Goal: Task Accomplishment & Management: Use online tool/utility

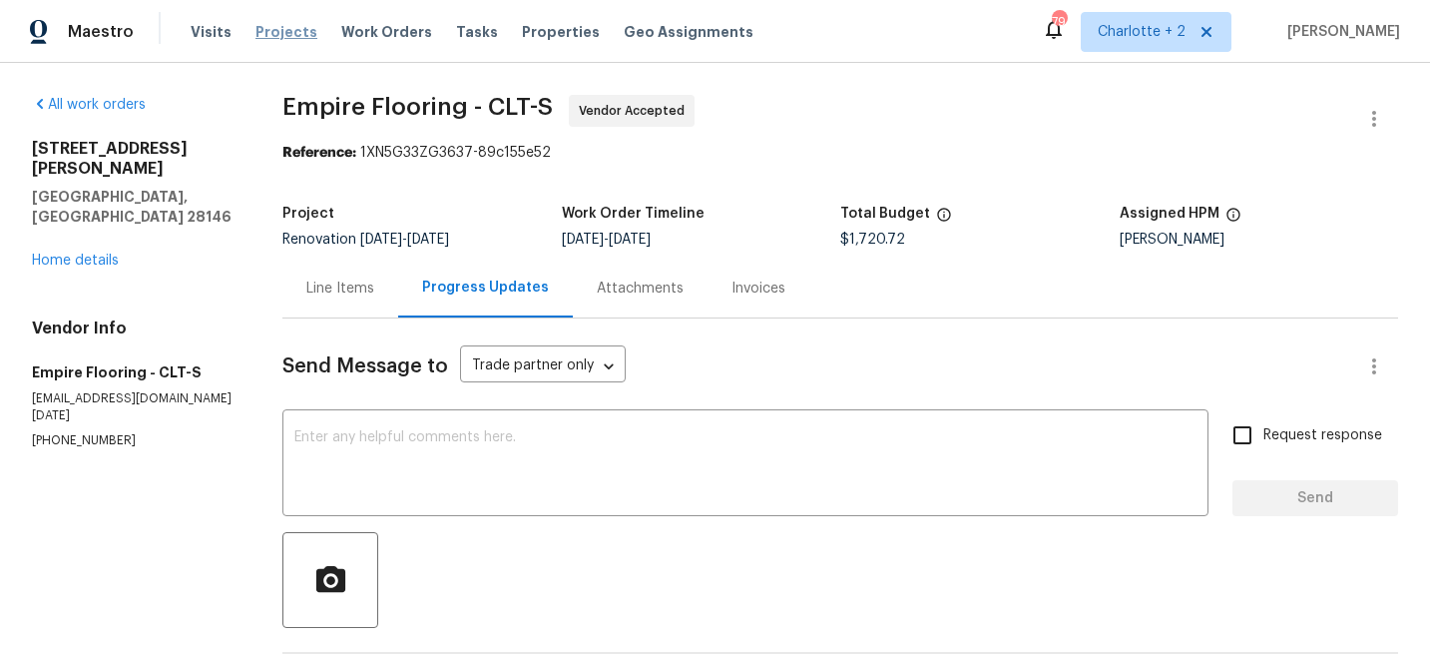
click at [279, 31] on span "Projects" at bounding box center [286, 32] width 62 height 20
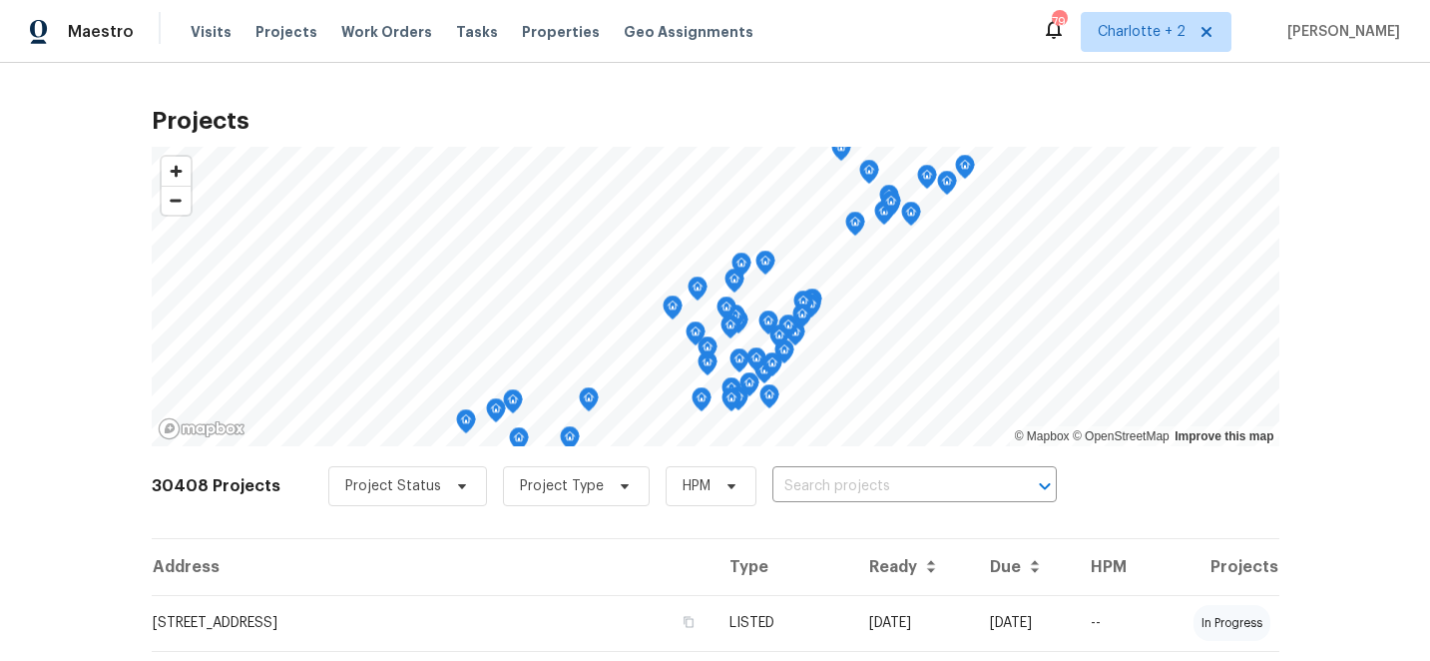
click at [814, 486] on input "text" at bounding box center [886, 486] width 229 height 31
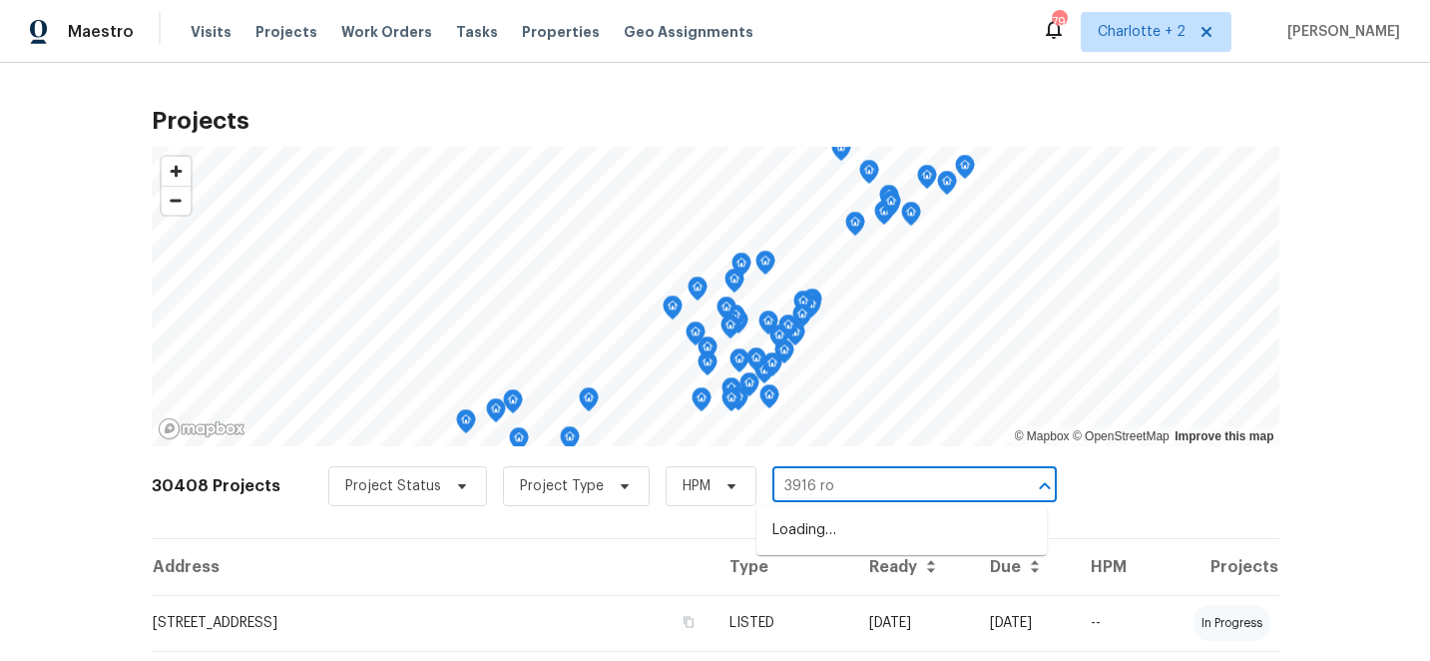
type input "3916 rol"
click at [888, 525] on li "[STREET_ADDRESS]" at bounding box center [902, 530] width 290 height 33
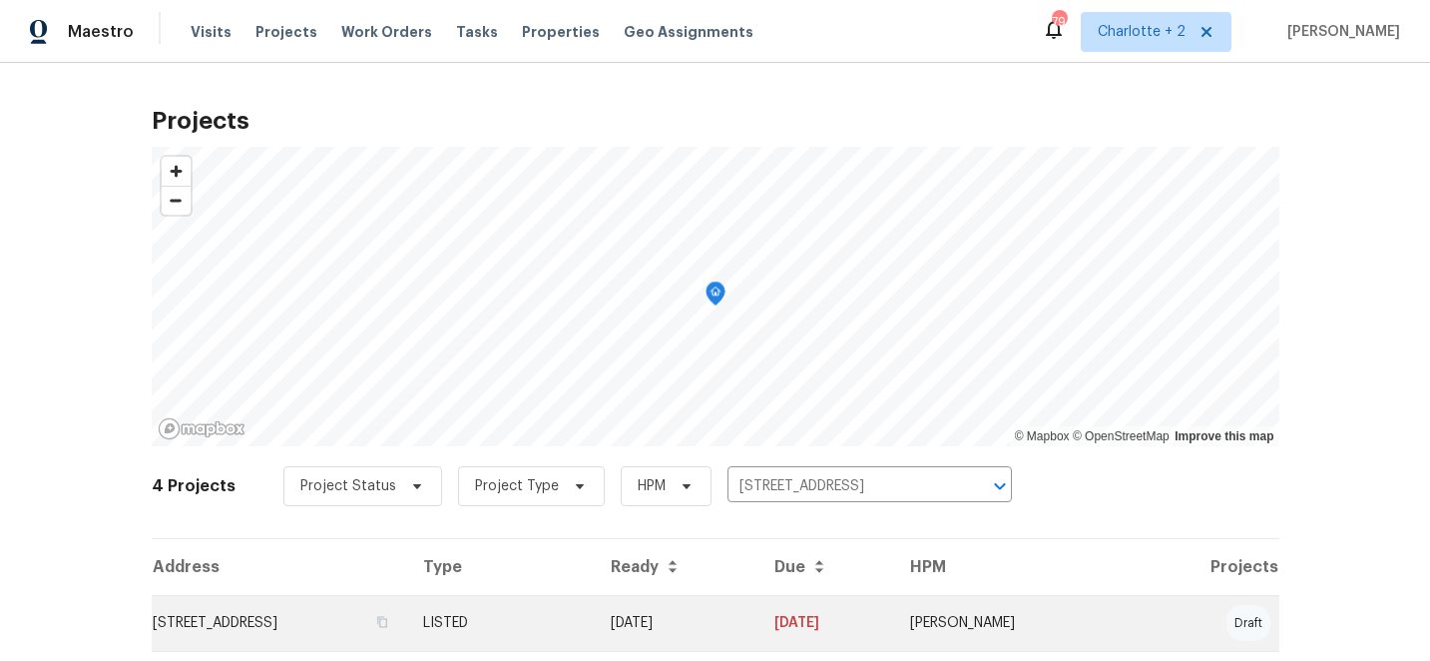
click at [758, 619] on td "[DATE]" at bounding box center [676, 623] width 163 height 56
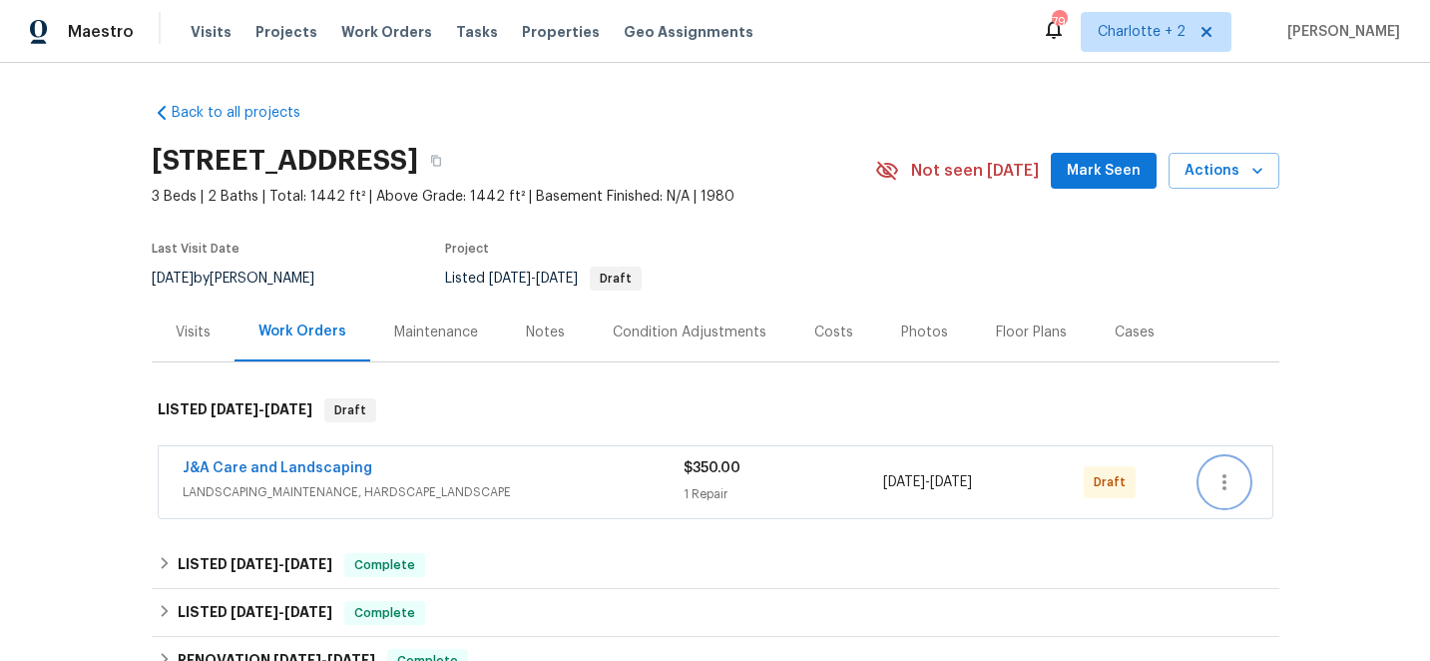
click at [1237, 488] on button "button" at bounding box center [1225, 482] width 48 height 48
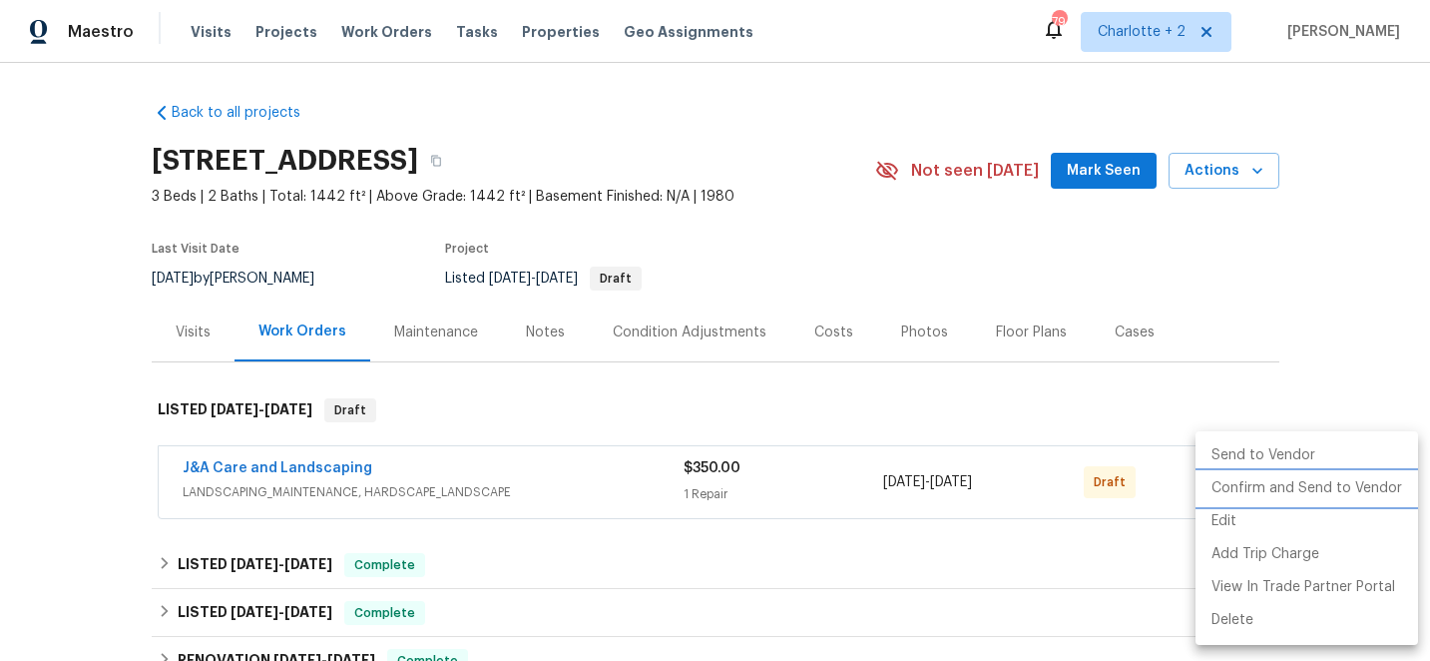
click at [1242, 489] on li "Confirm and Send to Vendor" at bounding box center [1307, 488] width 223 height 33
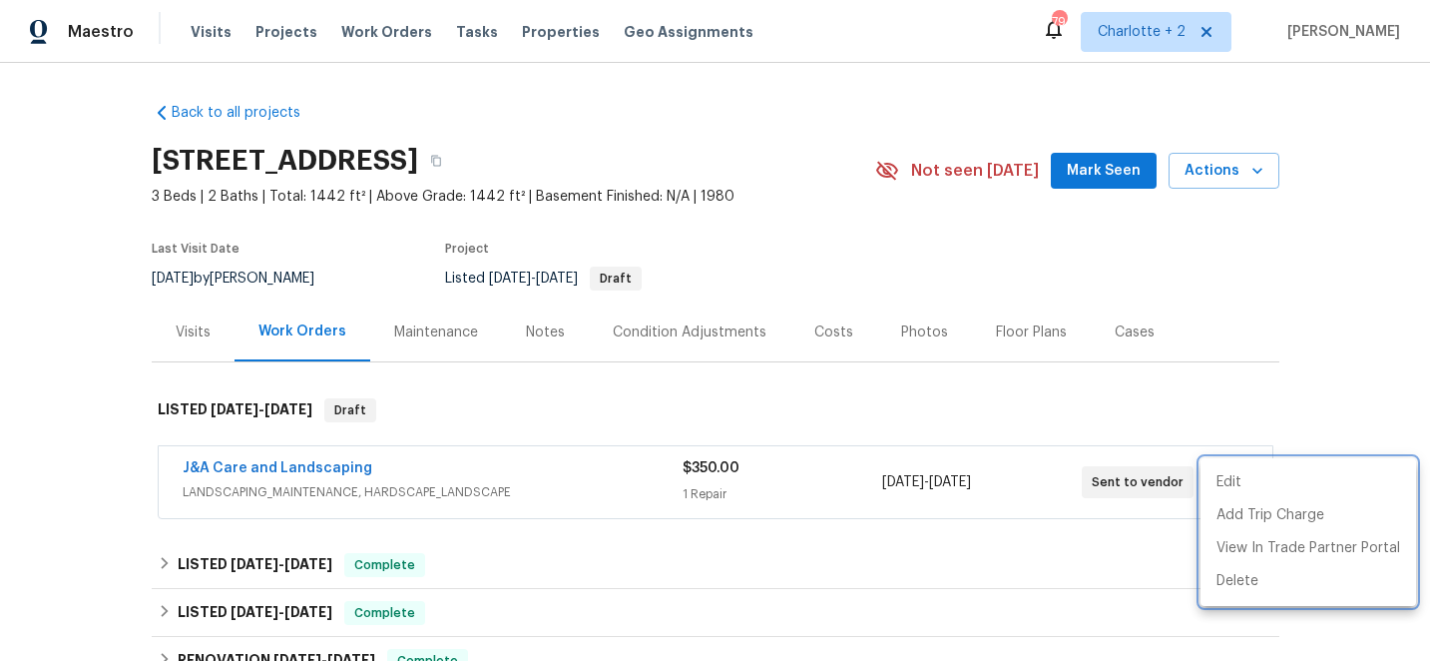
click at [274, 31] on div at bounding box center [715, 330] width 1430 height 661
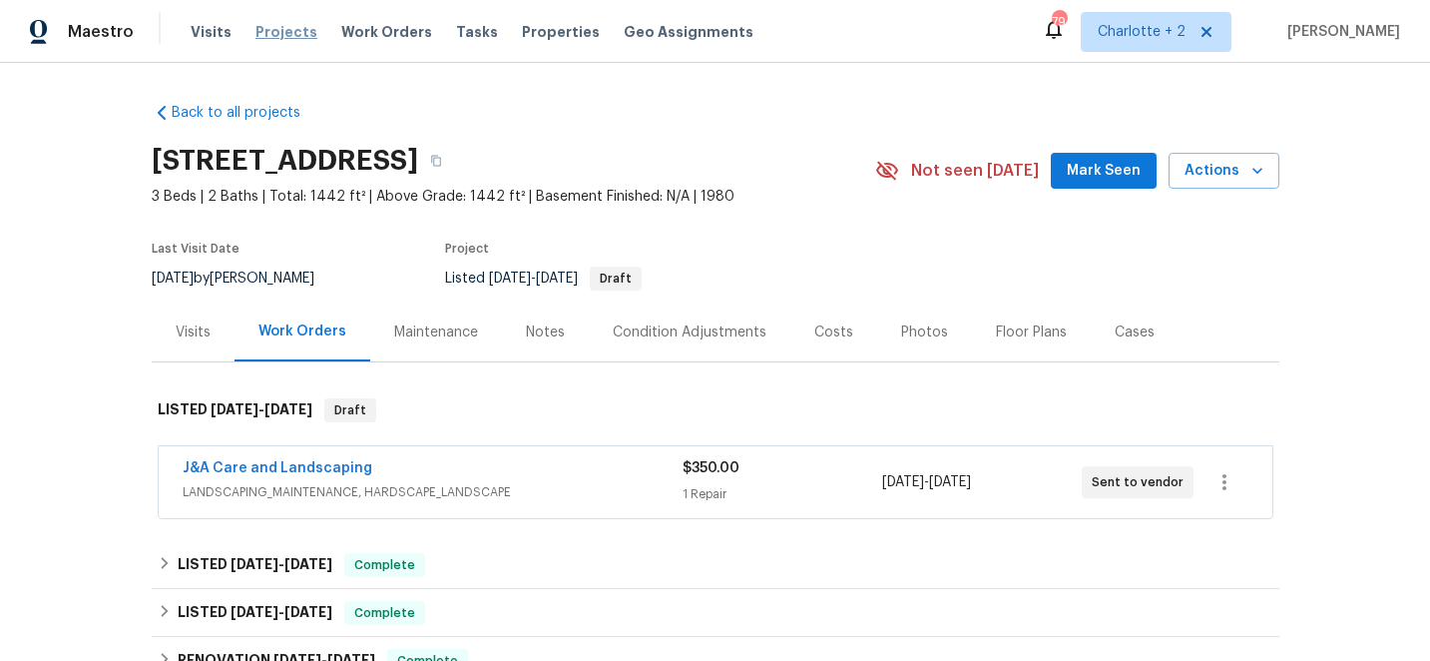
click at [279, 33] on span "Projects" at bounding box center [286, 32] width 62 height 20
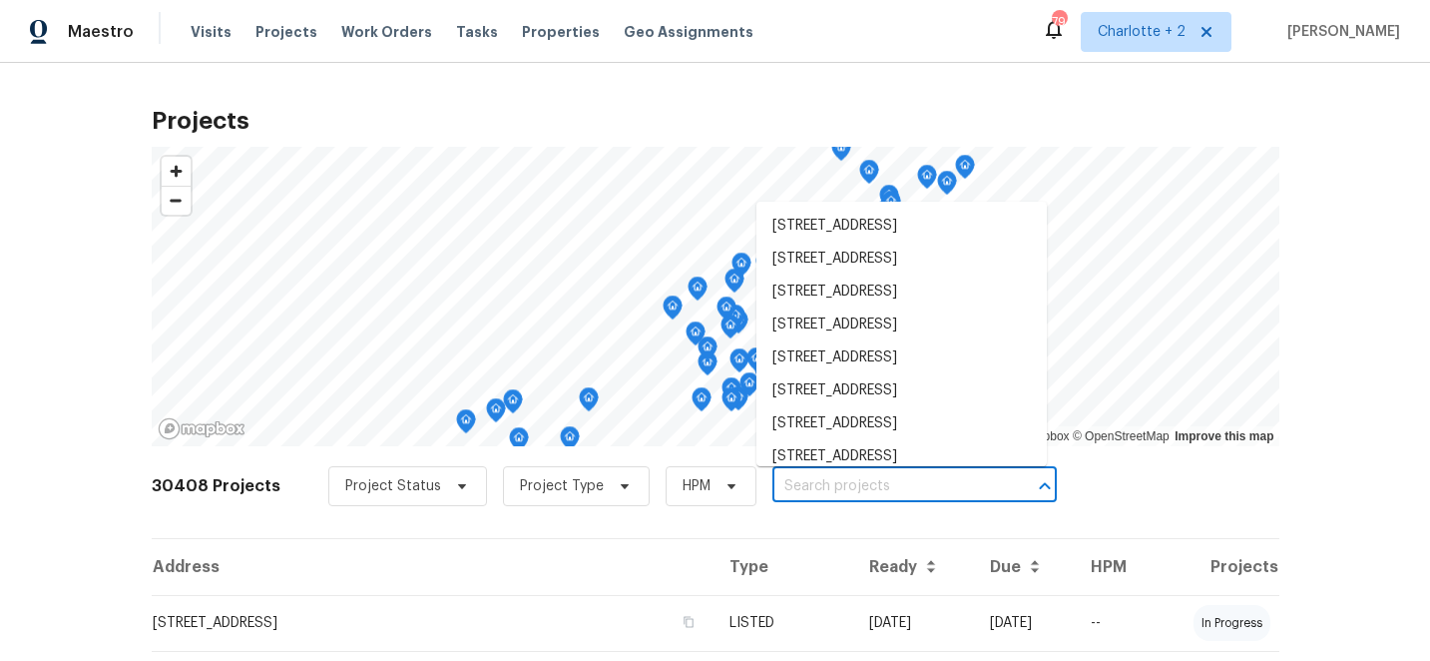
click at [811, 484] on input "text" at bounding box center [886, 486] width 229 height 31
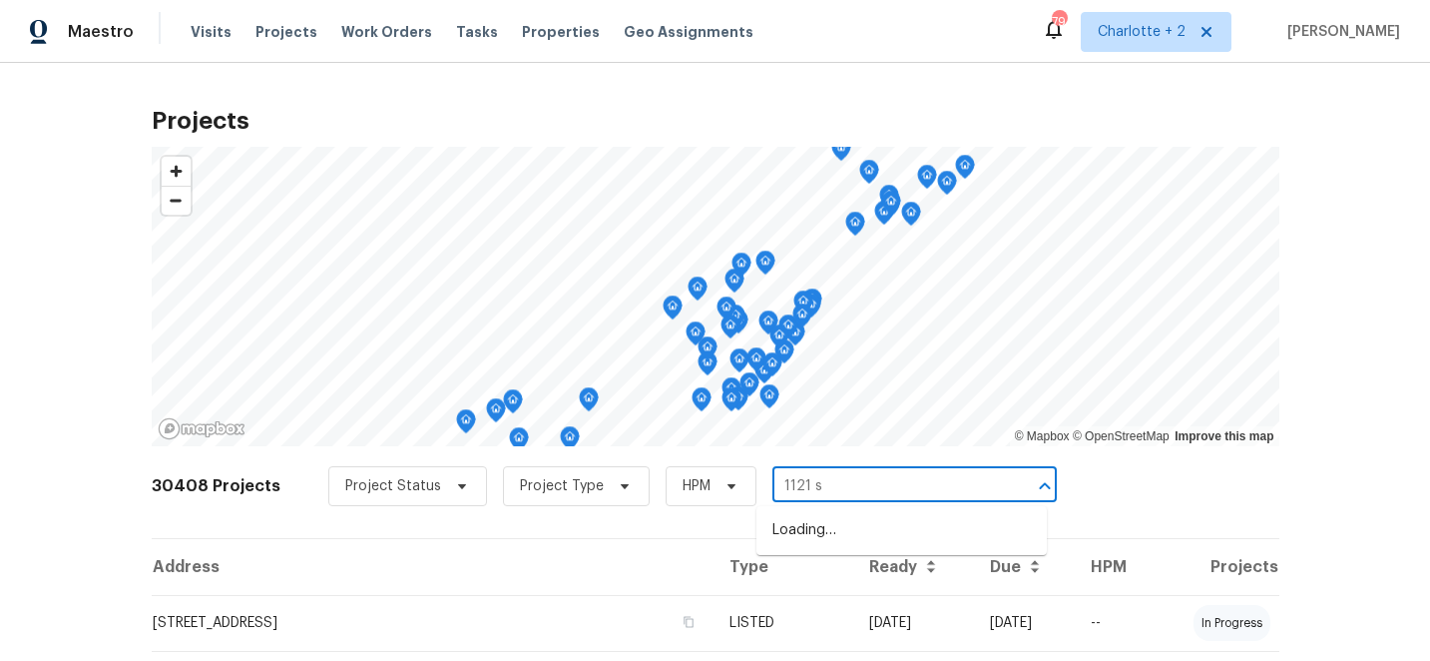
type input "1121 se"
click at [858, 526] on li "1121 [GEOGRAPHIC_DATA]" at bounding box center [902, 530] width 290 height 33
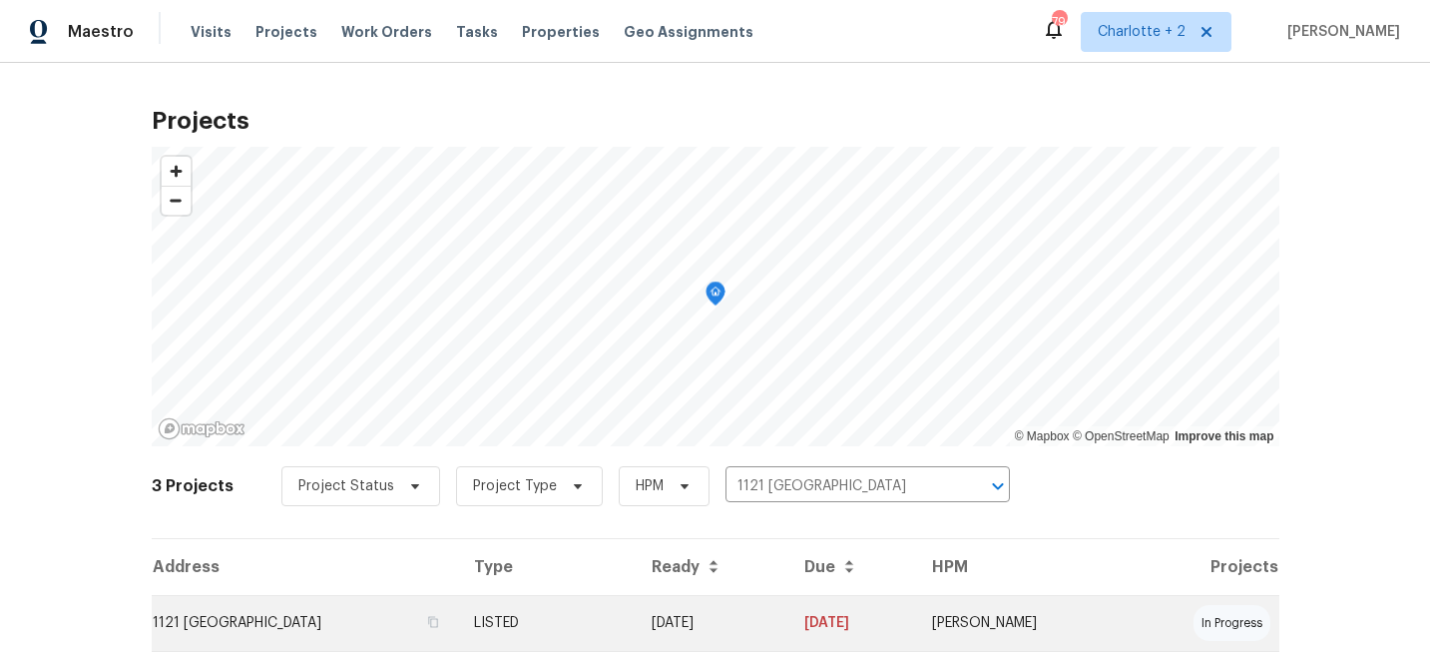
click at [789, 616] on td "[DATE]" at bounding box center [713, 623] width 154 height 56
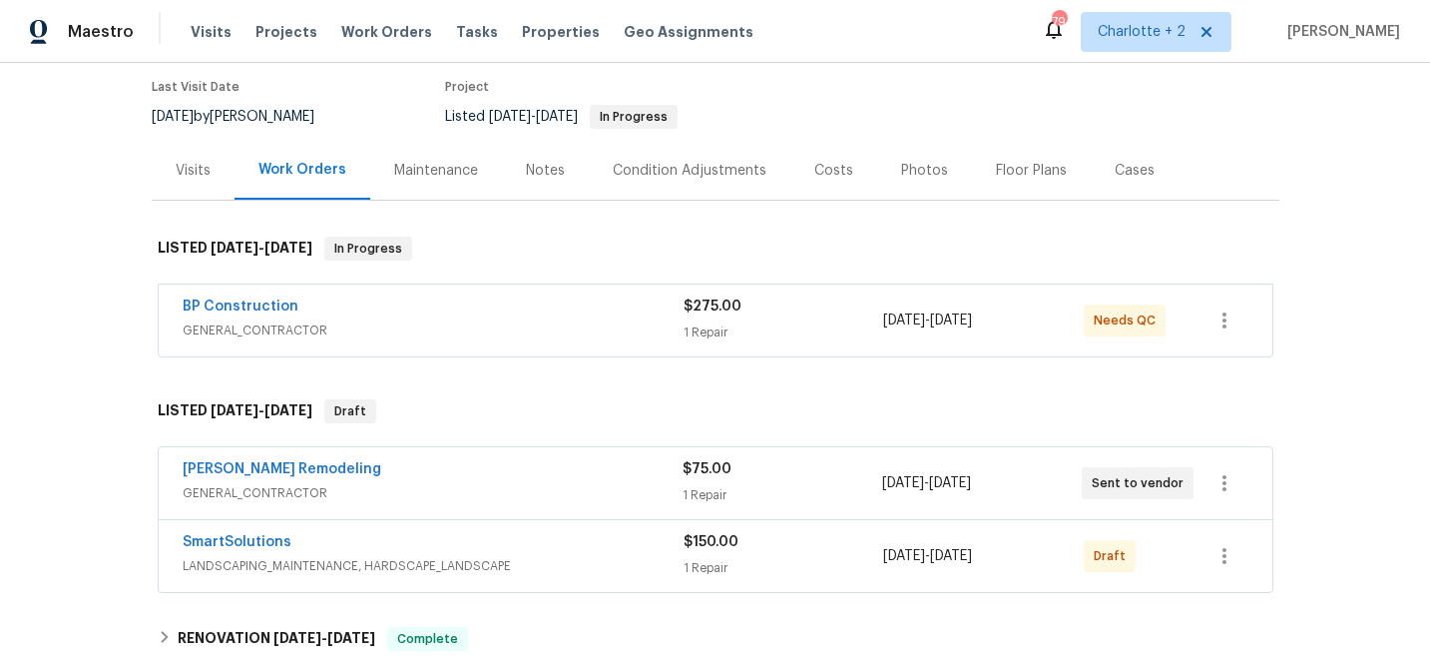
scroll to position [241, 0]
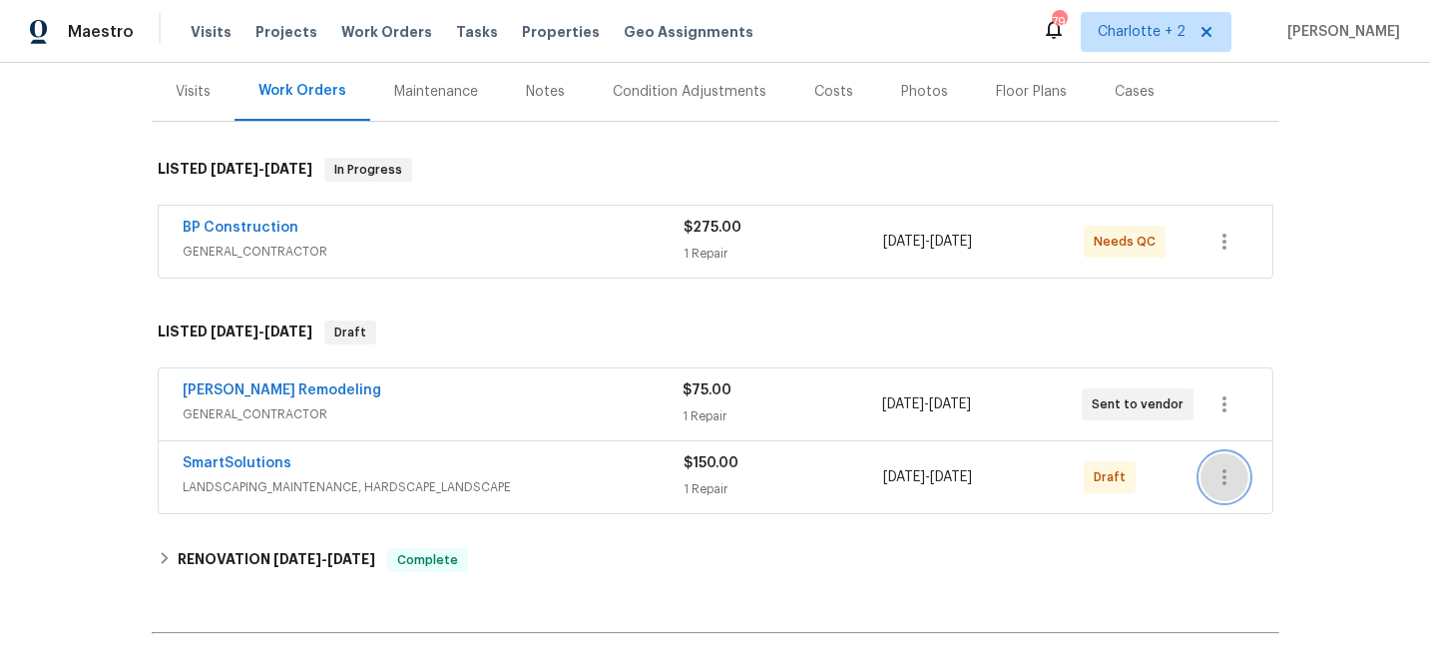
click at [1222, 482] on icon "button" at bounding box center [1225, 477] width 24 height 24
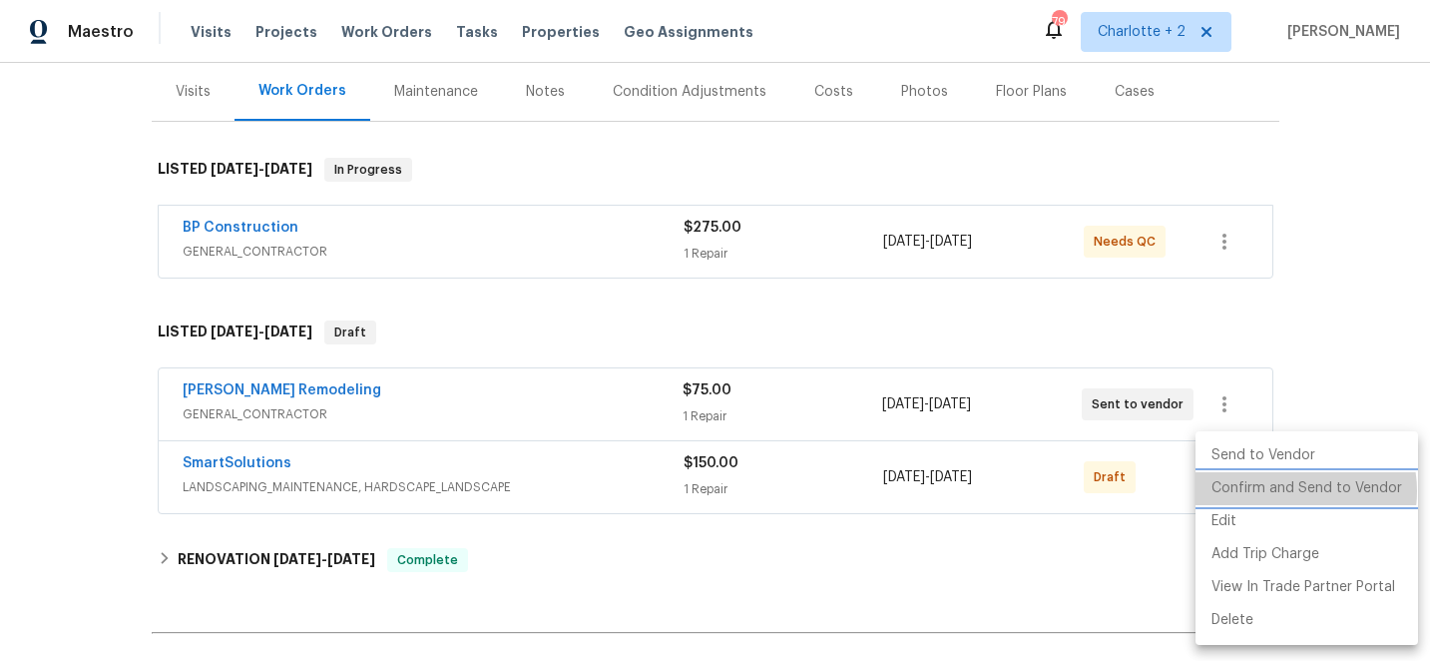
click at [1292, 491] on li "Confirm and Send to Vendor" at bounding box center [1307, 488] width 223 height 33
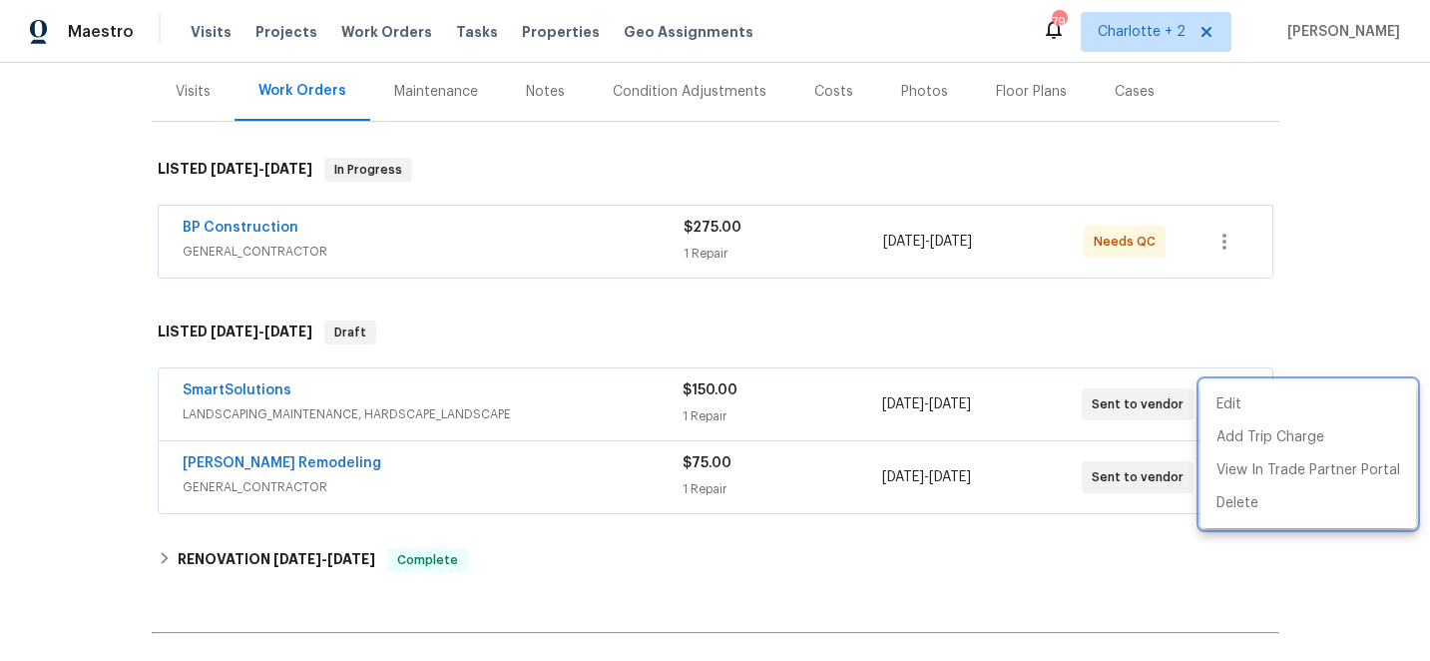
click at [1092, 352] on div at bounding box center [715, 330] width 1430 height 661
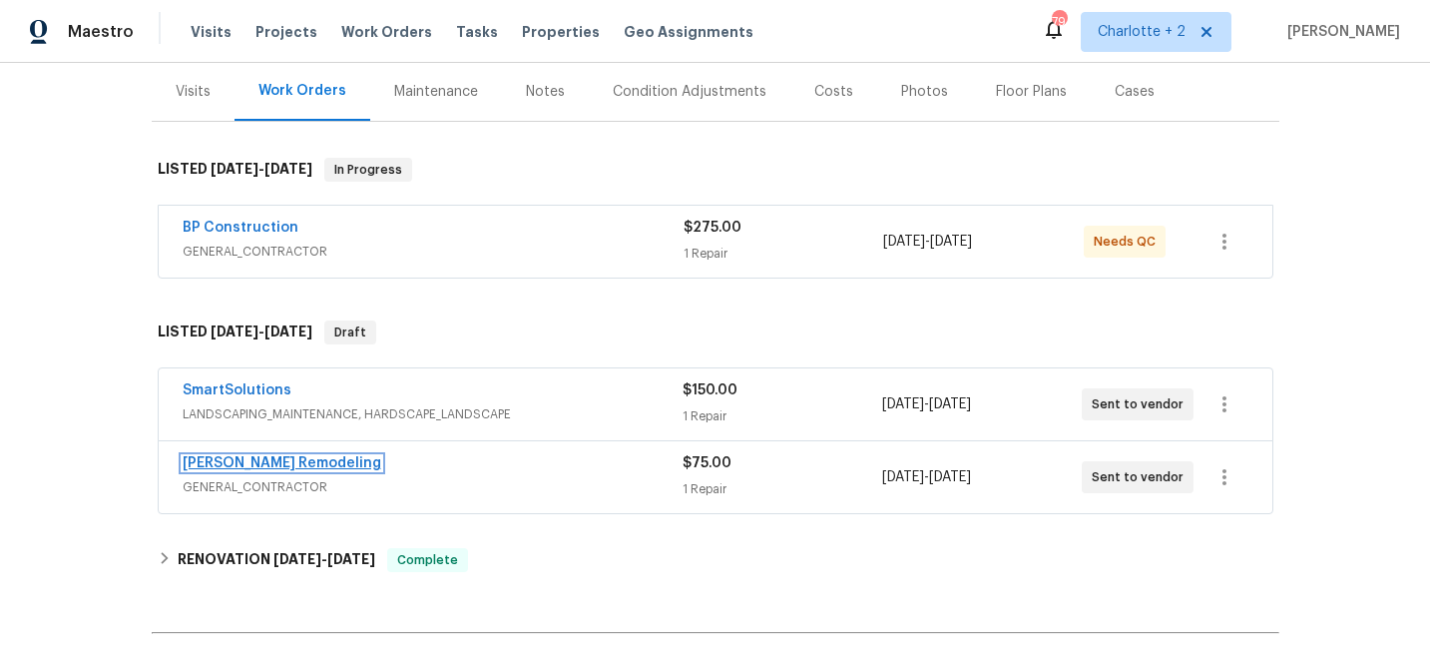
click at [249, 460] on link "[PERSON_NAME] Remodeling" at bounding box center [282, 463] width 199 height 14
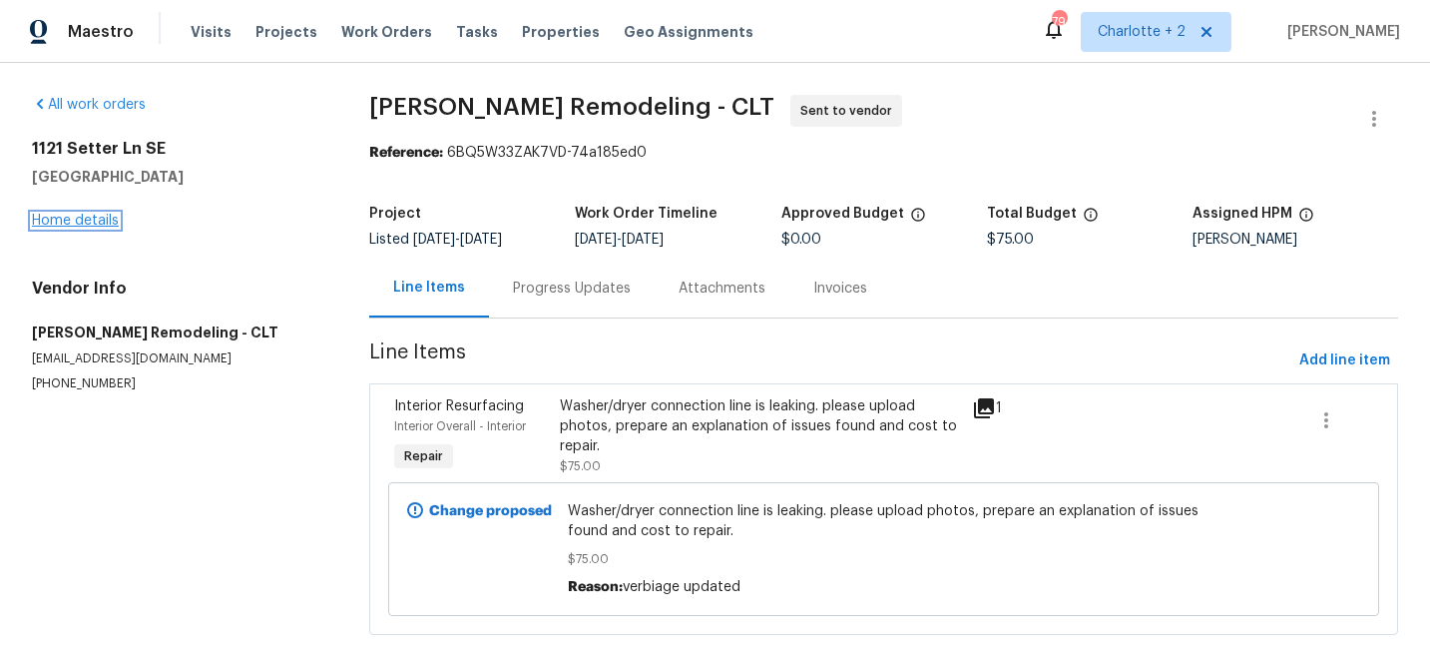
click at [64, 221] on link "Home details" at bounding box center [75, 221] width 87 height 14
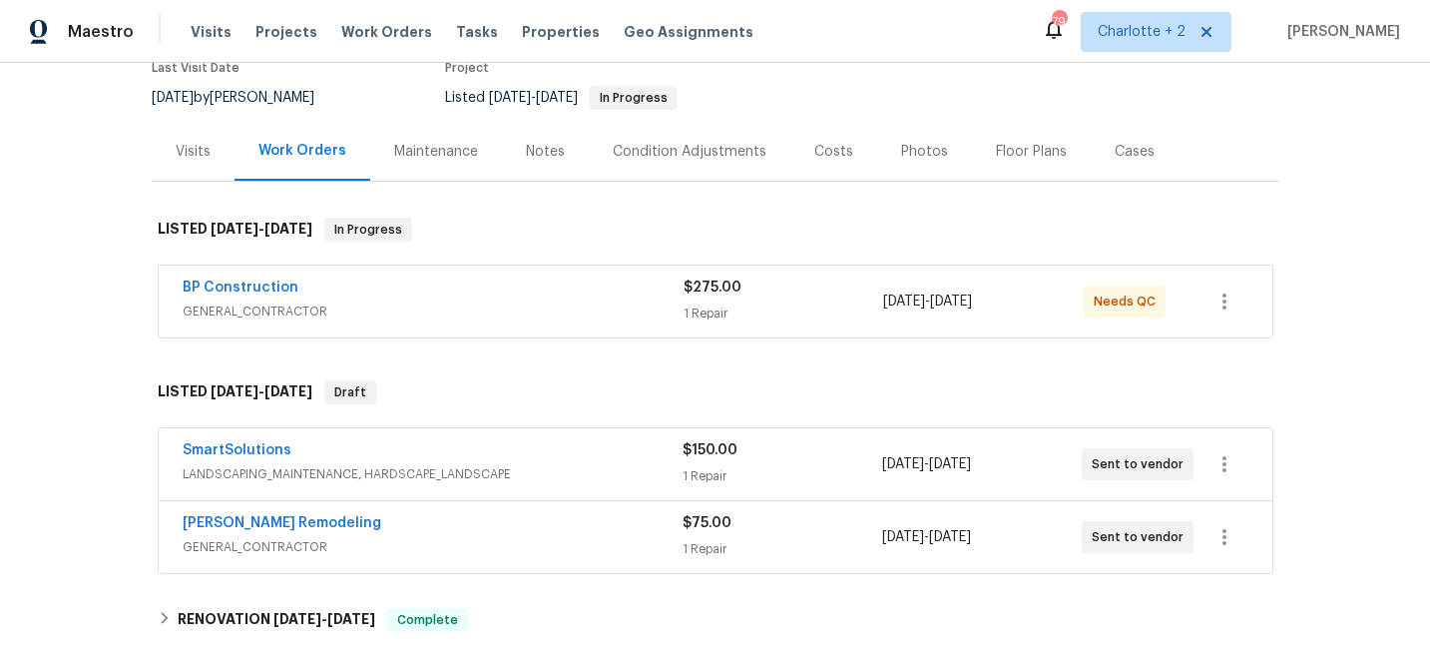
scroll to position [193, 0]
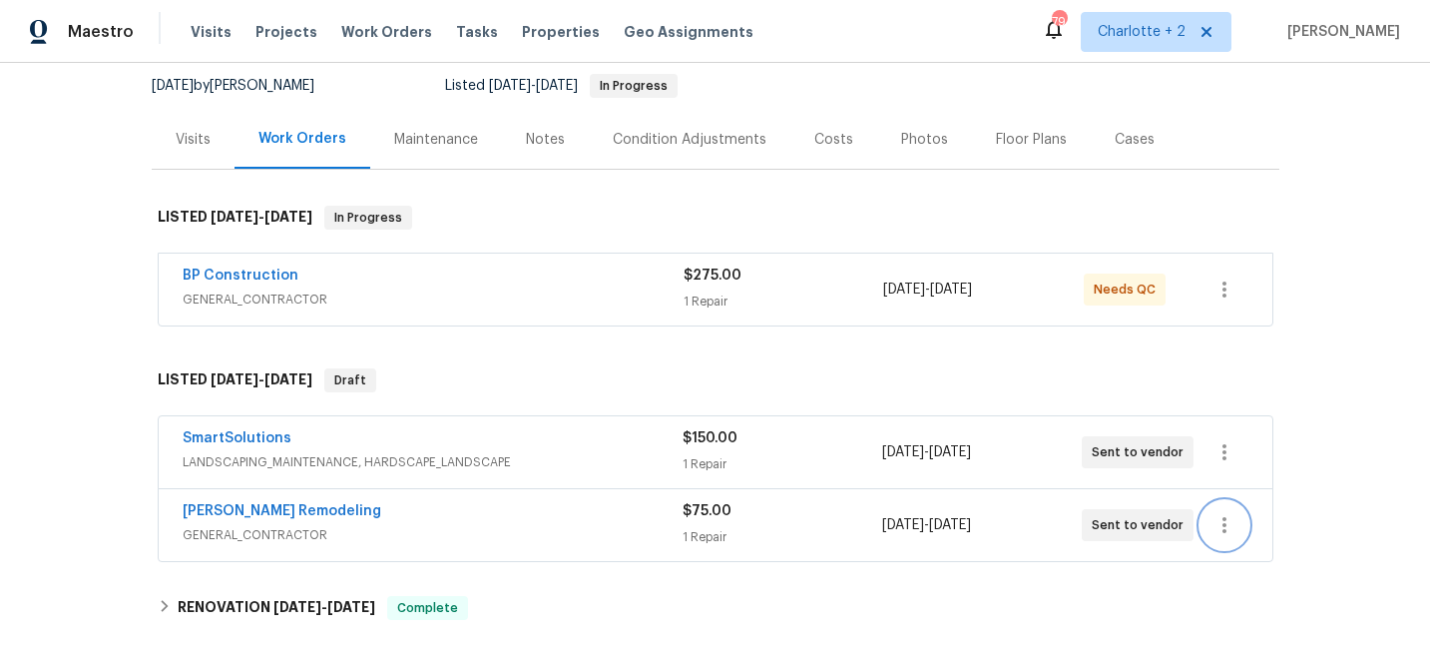
click at [1226, 526] on icon "button" at bounding box center [1225, 525] width 24 height 24
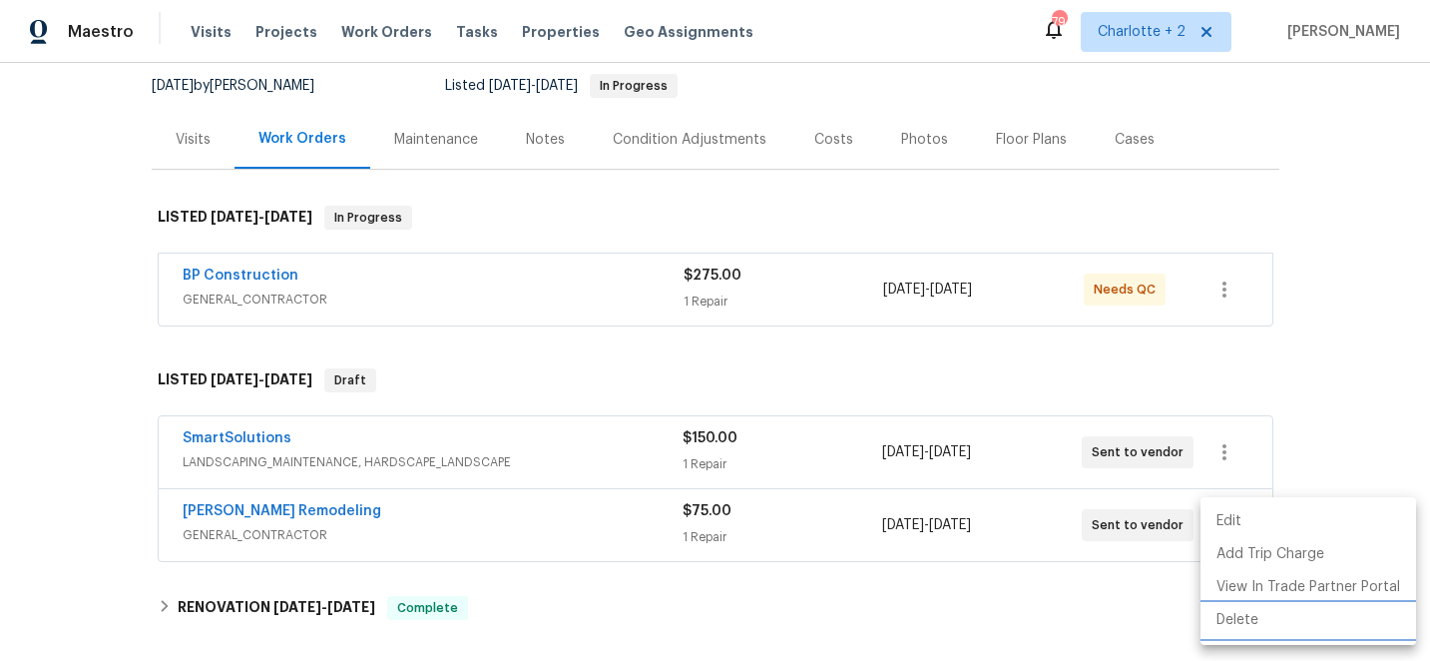
click at [1253, 627] on li "Delete" at bounding box center [1309, 620] width 216 height 33
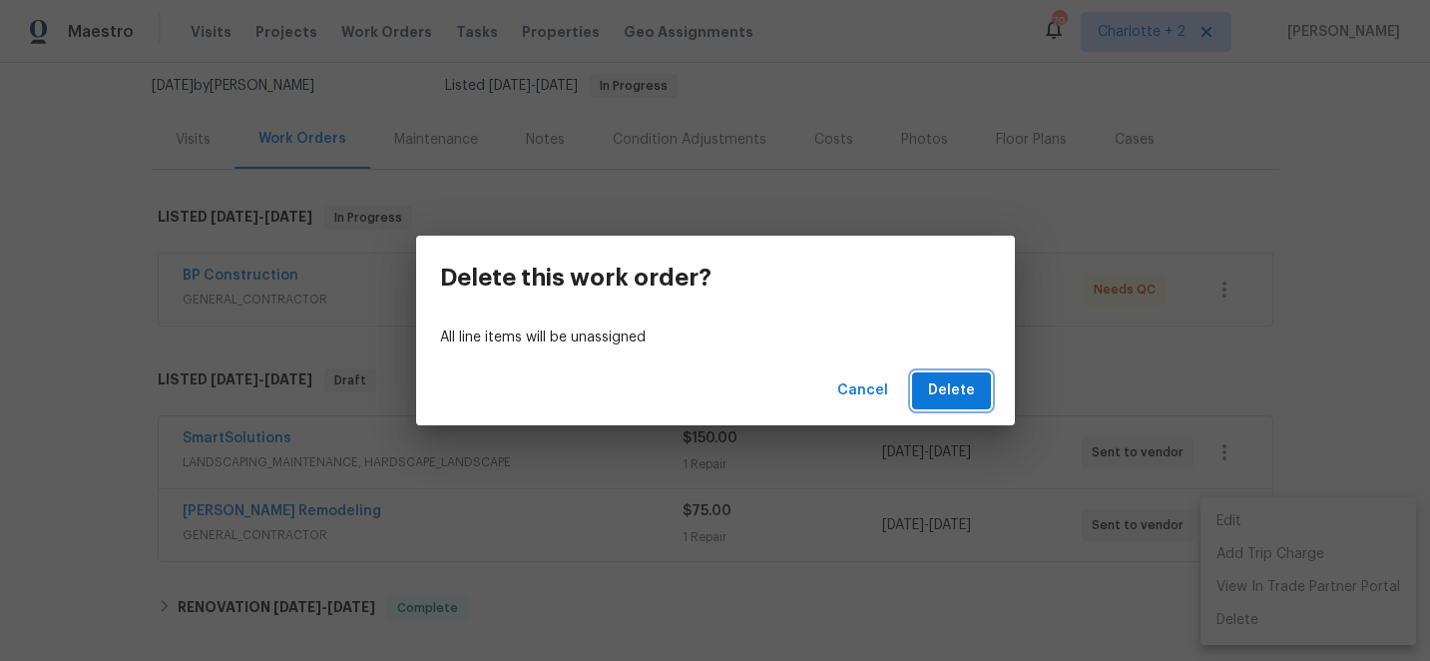
click at [963, 402] on span "Delete" at bounding box center [951, 390] width 47 height 25
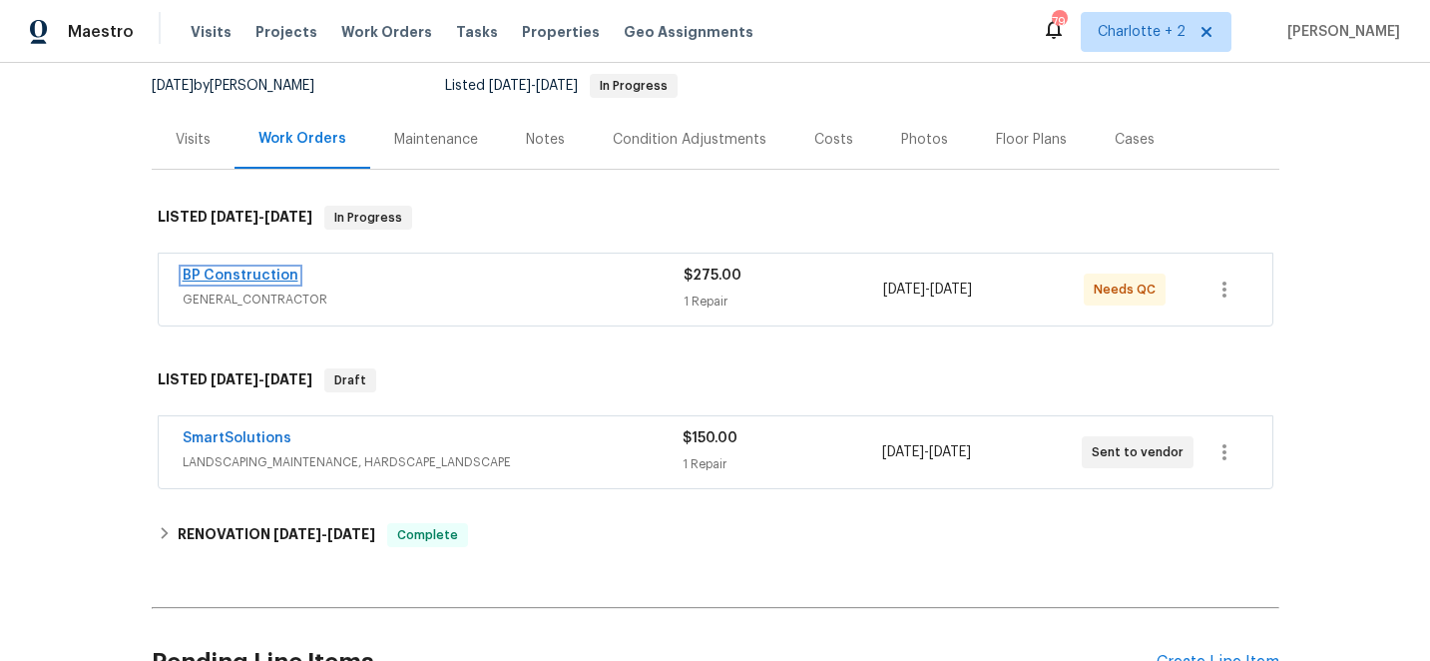
click at [260, 272] on link "BP Construction" at bounding box center [241, 275] width 116 height 14
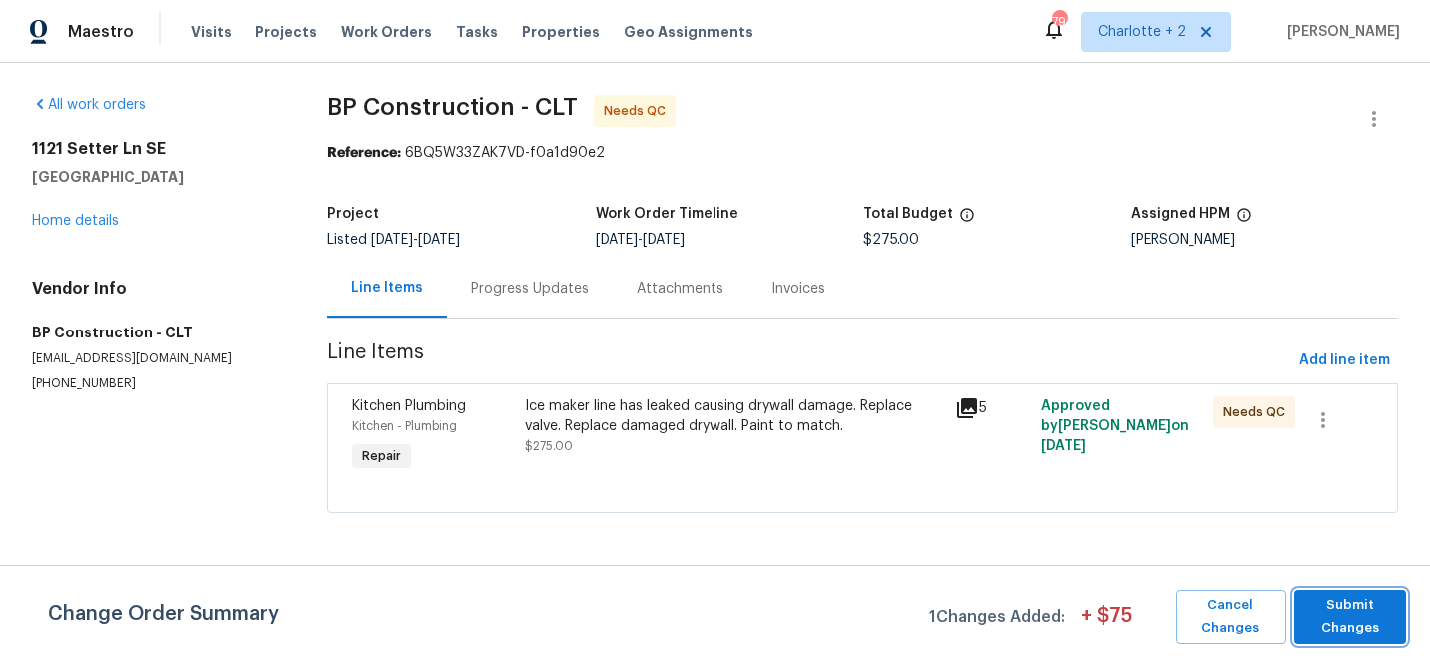
click at [1366, 616] on span "Submit Changes" at bounding box center [1350, 617] width 92 height 46
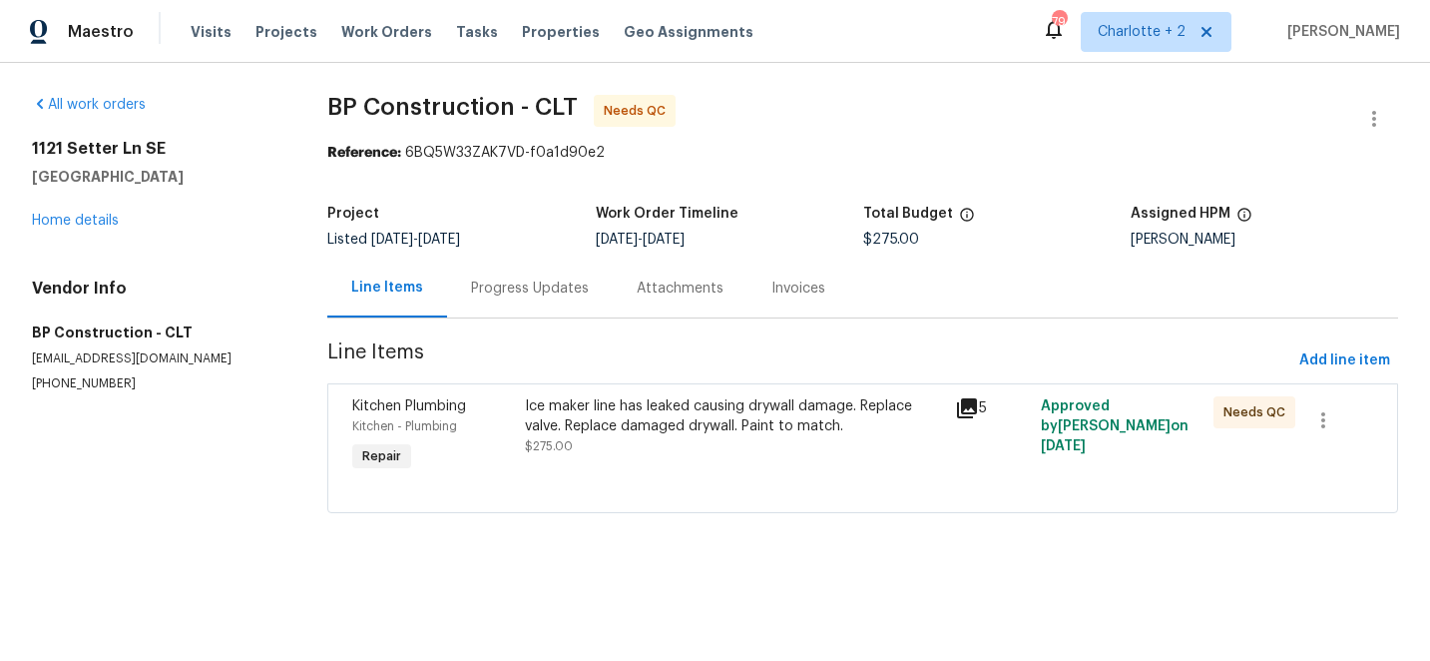
click at [639, 419] on div "Ice maker line has leaked causing drywall damage. Replace valve. Replace damage…" at bounding box center [734, 416] width 418 height 40
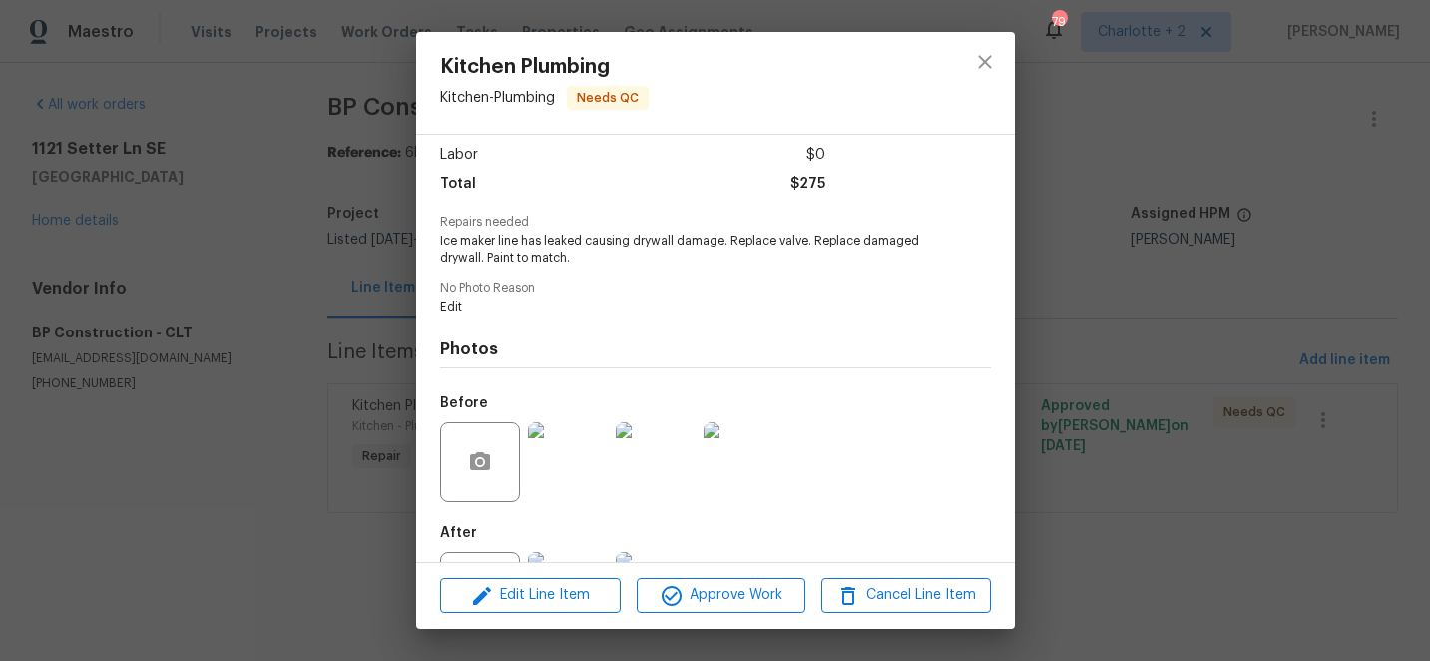
scroll to position [225, 0]
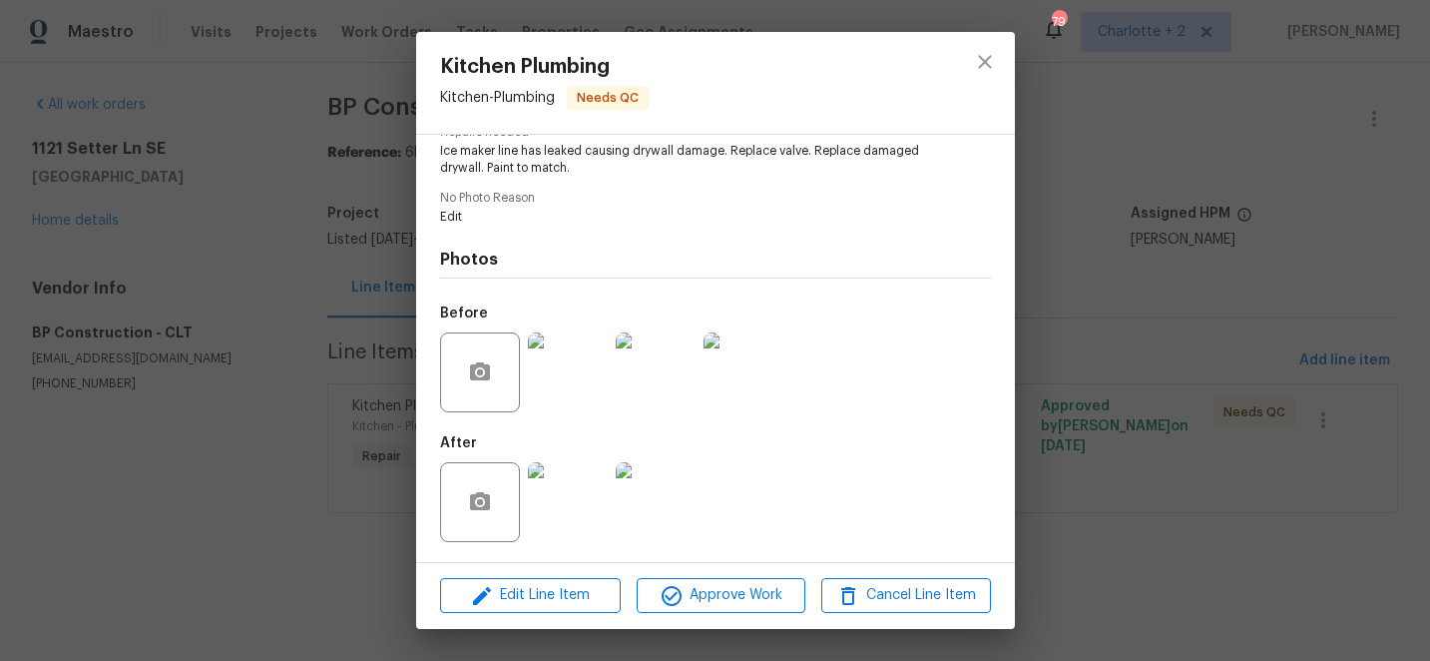
click at [560, 502] on img at bounding box center [568, 502] width 80 height 80
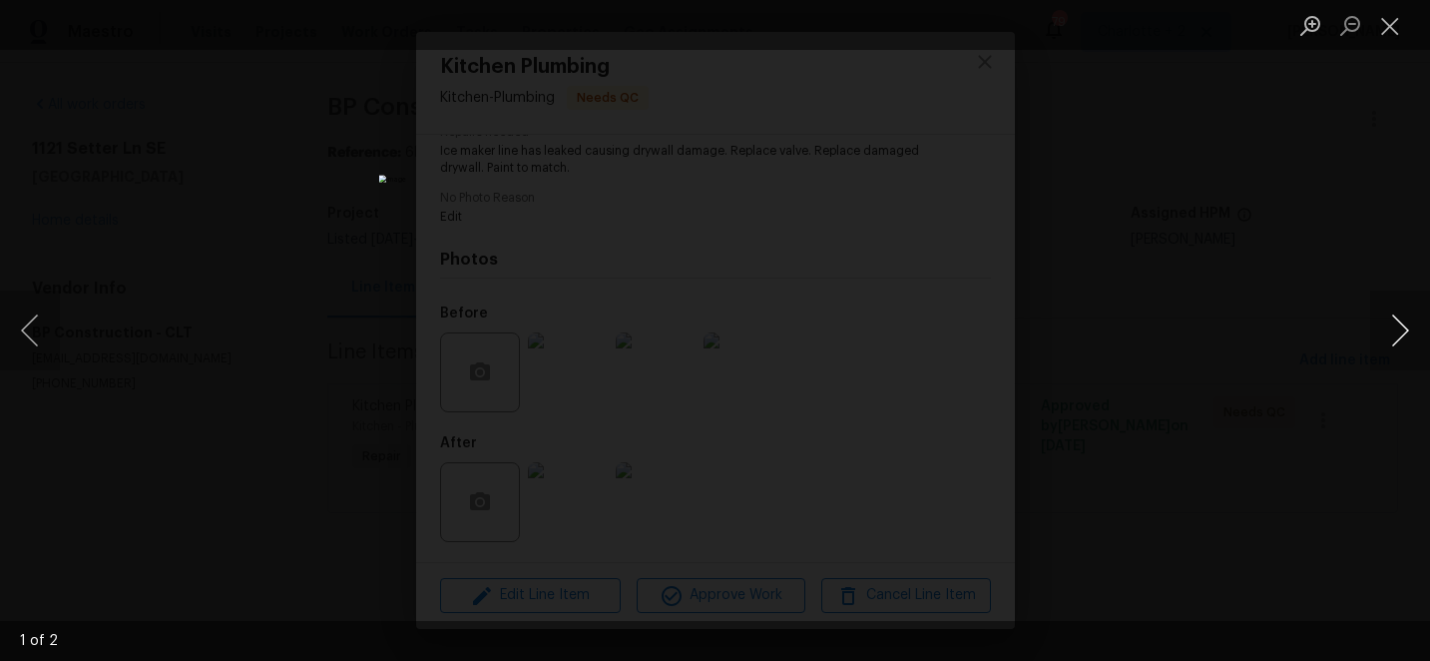
click at [1398, 329] on button "Next image" at bounding box center [1400, 330] width 60 height 80
click at [1386, 26] on button "Close lightbox" at bounding box center [1390, 25] width 40 height 35
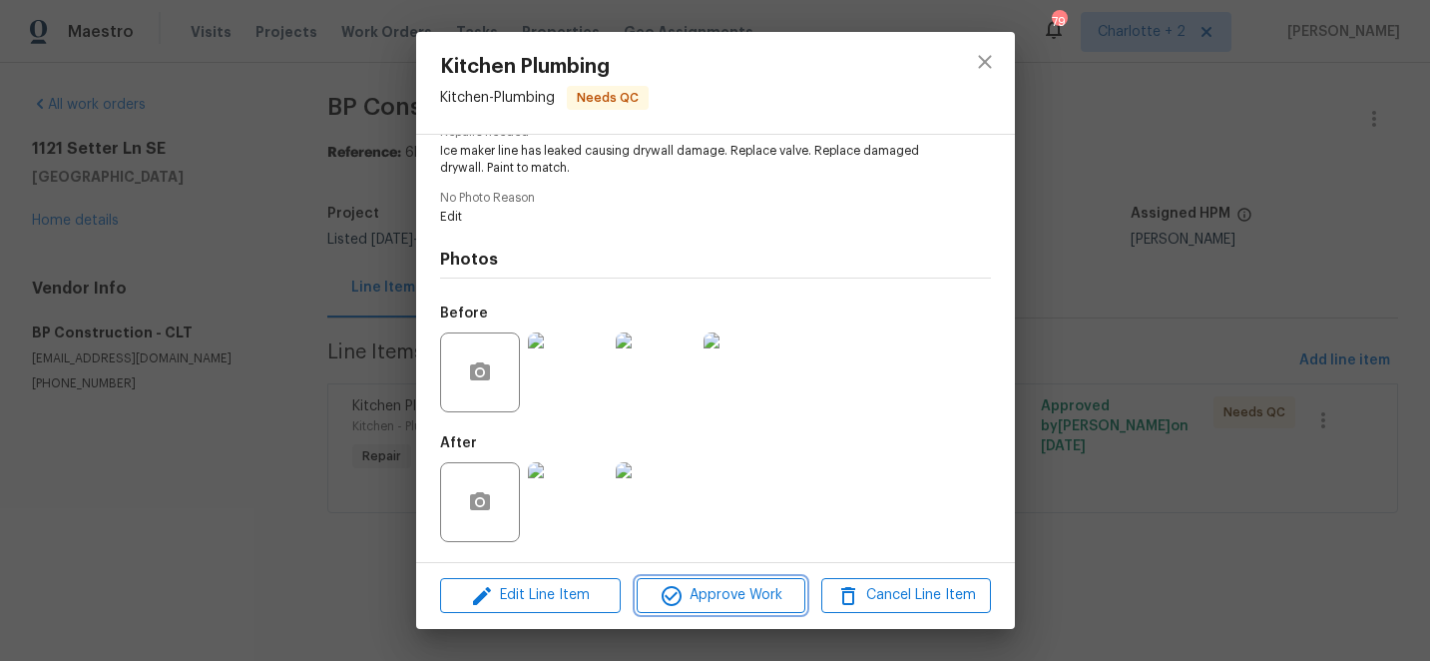
click at [758, 601] on span "Approve Work" at bounding box center [721, 595] width 157 height 25
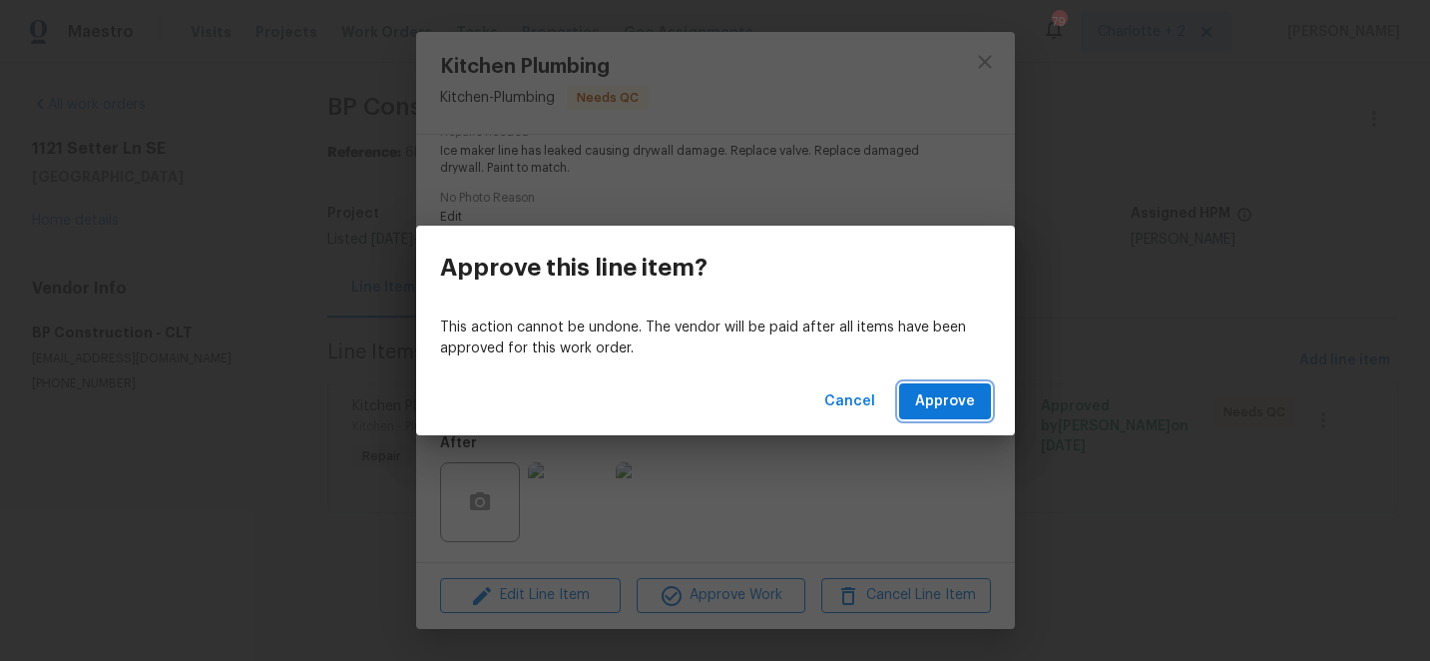
click at [948, 400] on span "Approve" at bounding box center [945, 401] width 60 height 25
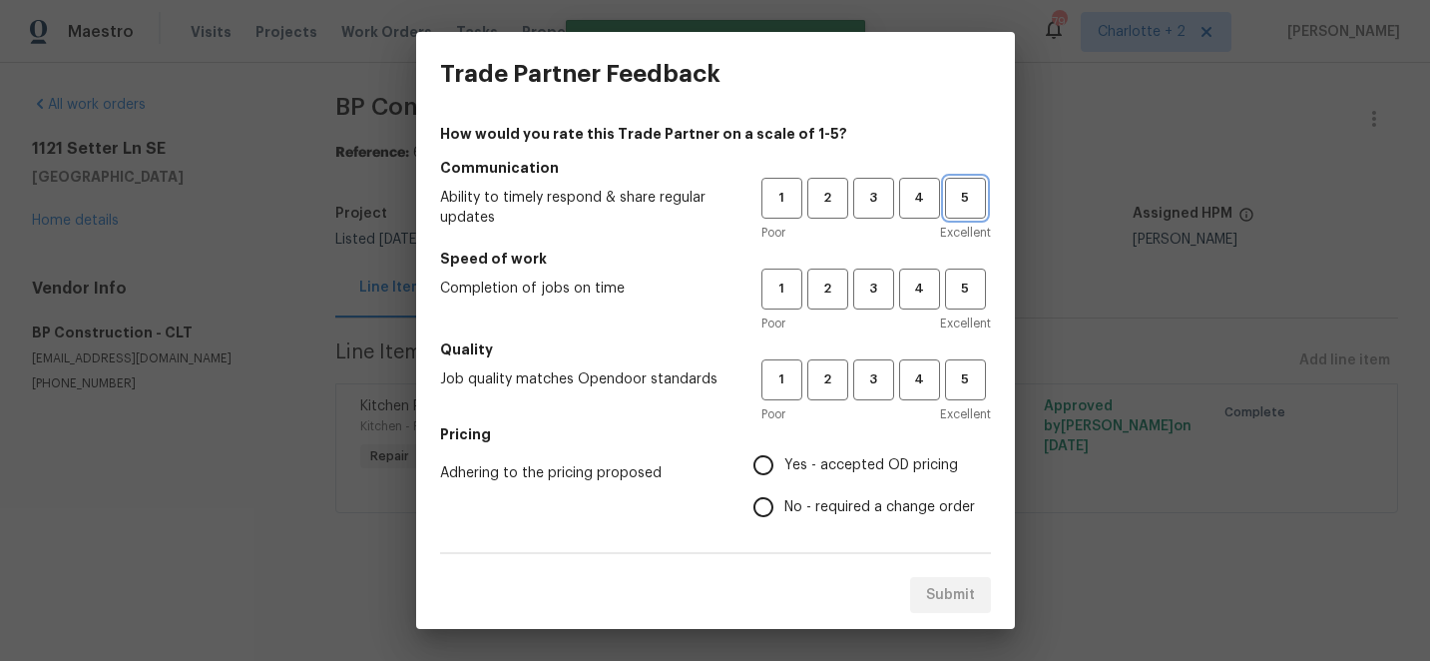
click at [968, 194] on span "5" at bounding box center [965, 198] width 37 height 23
click at [968, 294] on span "5" at bounding box center [965, 288] width 37 height 23
click at [968, 384] on span "5" at bounding box center [965, 379] width 37 height 23
click at [769, 466] on input "Yes - accepted OD pricing" at bounding box center [764, 465] width 42 height 42
radio input "true"
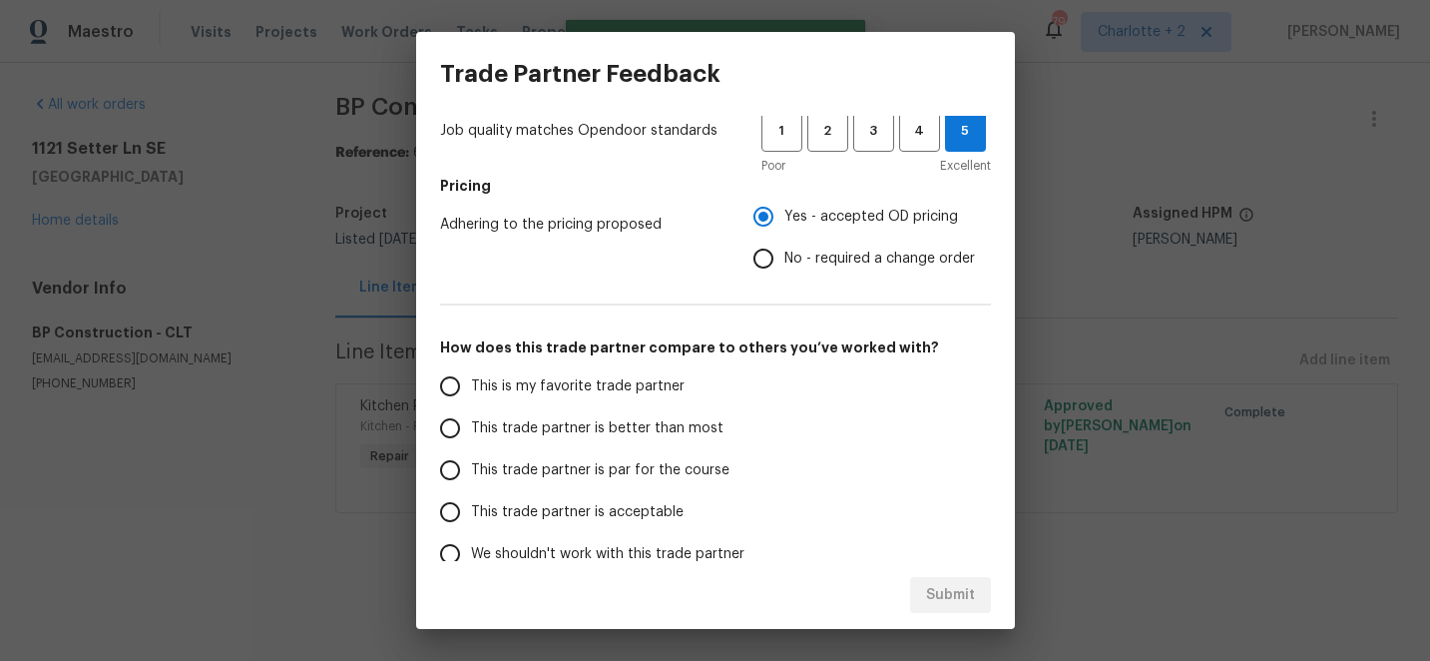
scroll to position [352, 0]
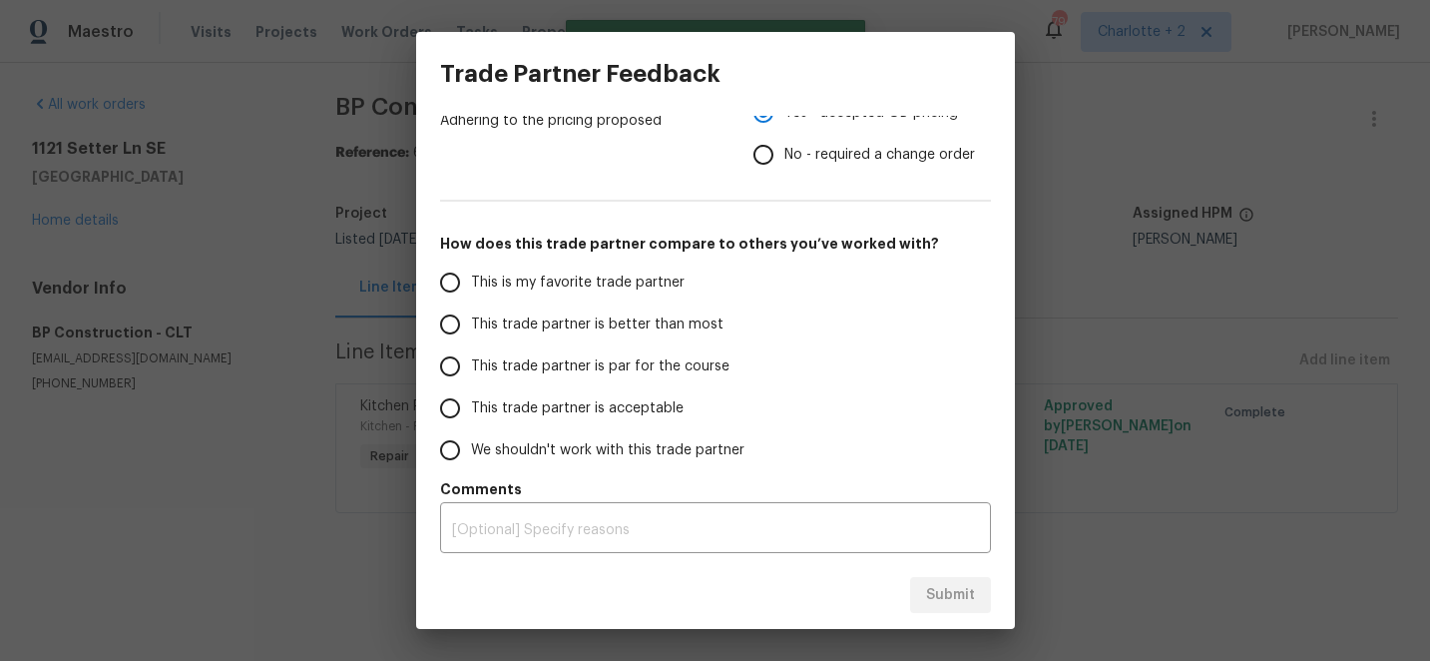
click at [456, 281] on input "This is my favorite trade partner" at bounding box center [450, 282] width 42 height 42
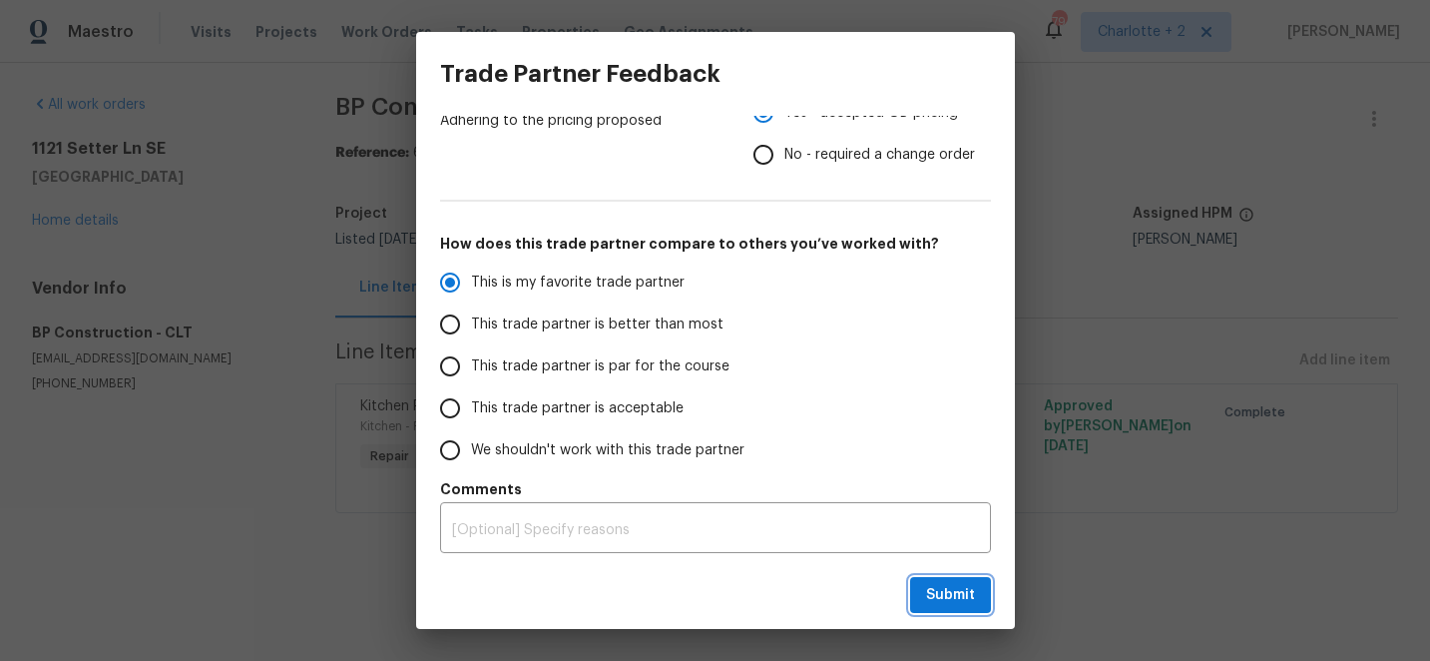
click at [974, 600] on span "Submit" at bounding box center [950, 595] width 49 height 25
radio input "true"
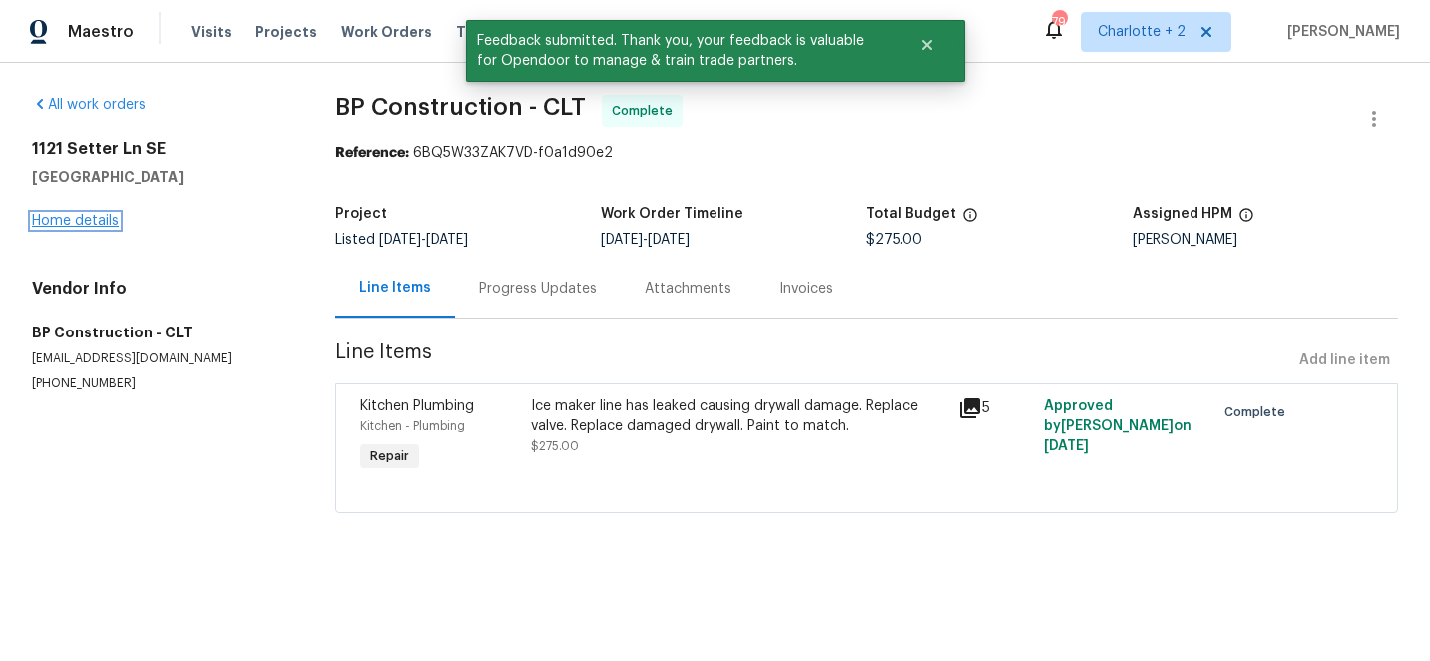
click at [76, 224] on link "Home details" at bounding box center [75, 221] width 87 height 14
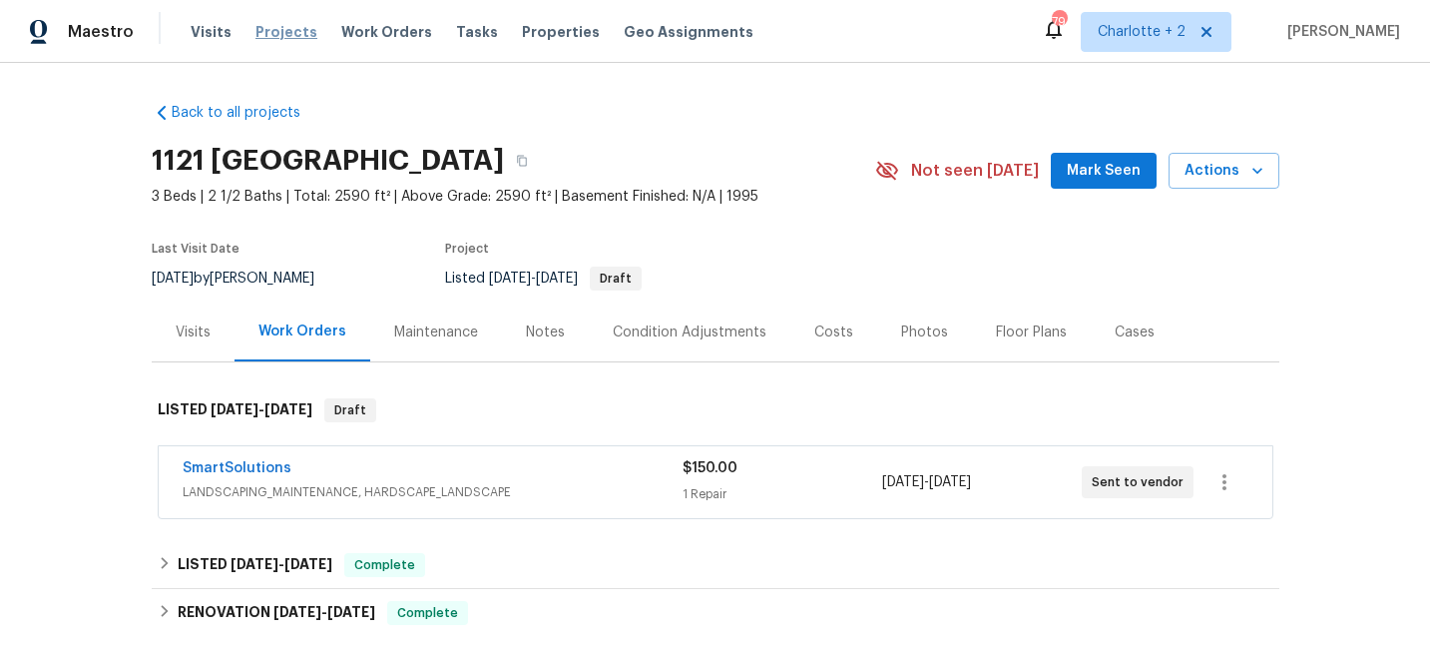
click at [262, 33] on span "Projects" at bounding box center [286, 32] width 62 height 20
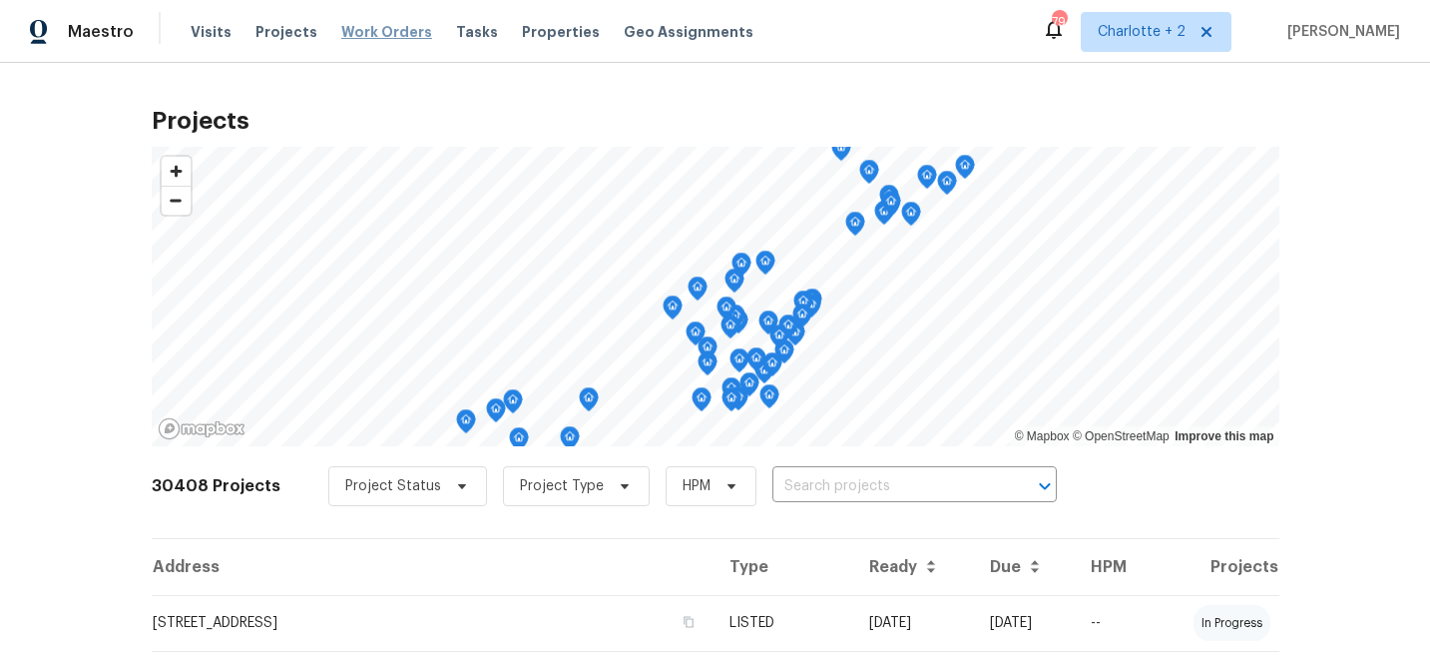
click at [364, 32] on span "Work Orders" at bounding box center [386, 32] width 91 height 20
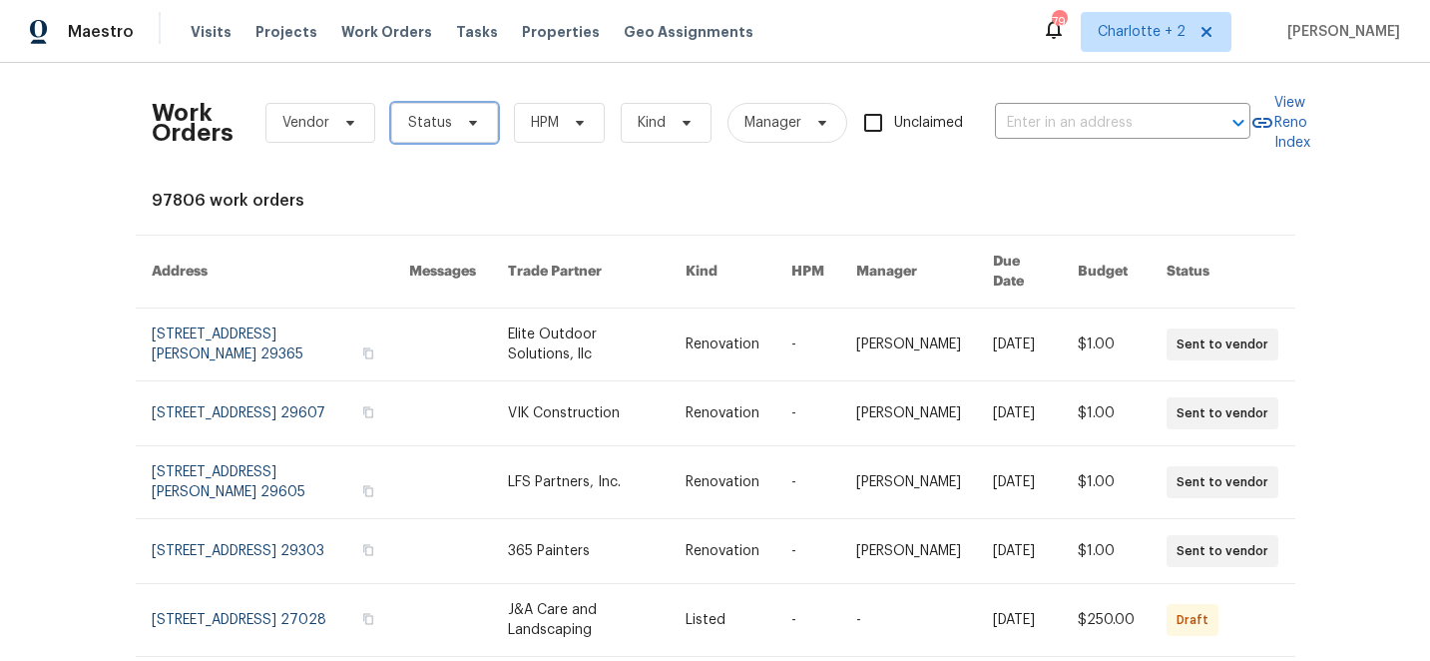
click at [427, 127] on span "Status" at bounding box center [430, 123] width 44 height 20
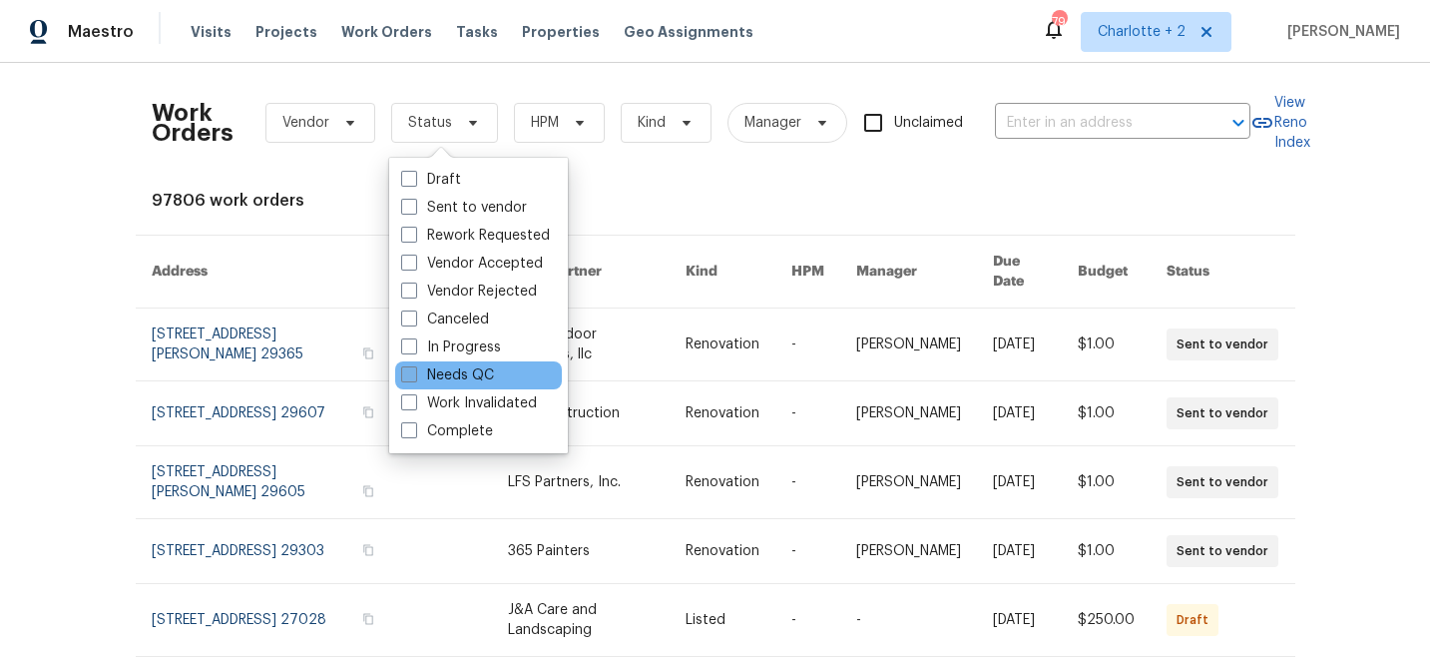
click at [416, 375] on span at bounding box center [409, 374] width 16 height 16
click at [414, 375] on input "Needs QC" at bounding box center [407, 371] width 13 height 13
checkbox input "true"
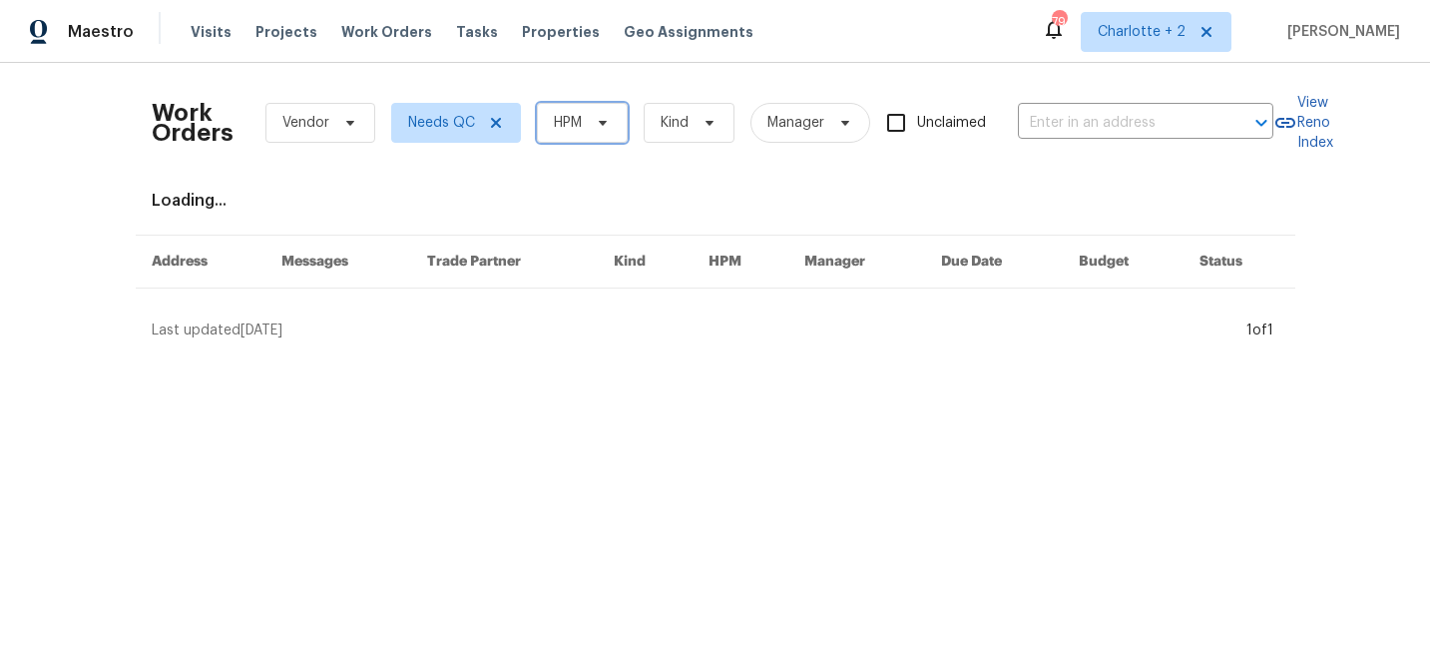
click at [579, 116] on span "HPM" at bounding box center [568, 123] width 28 height 20
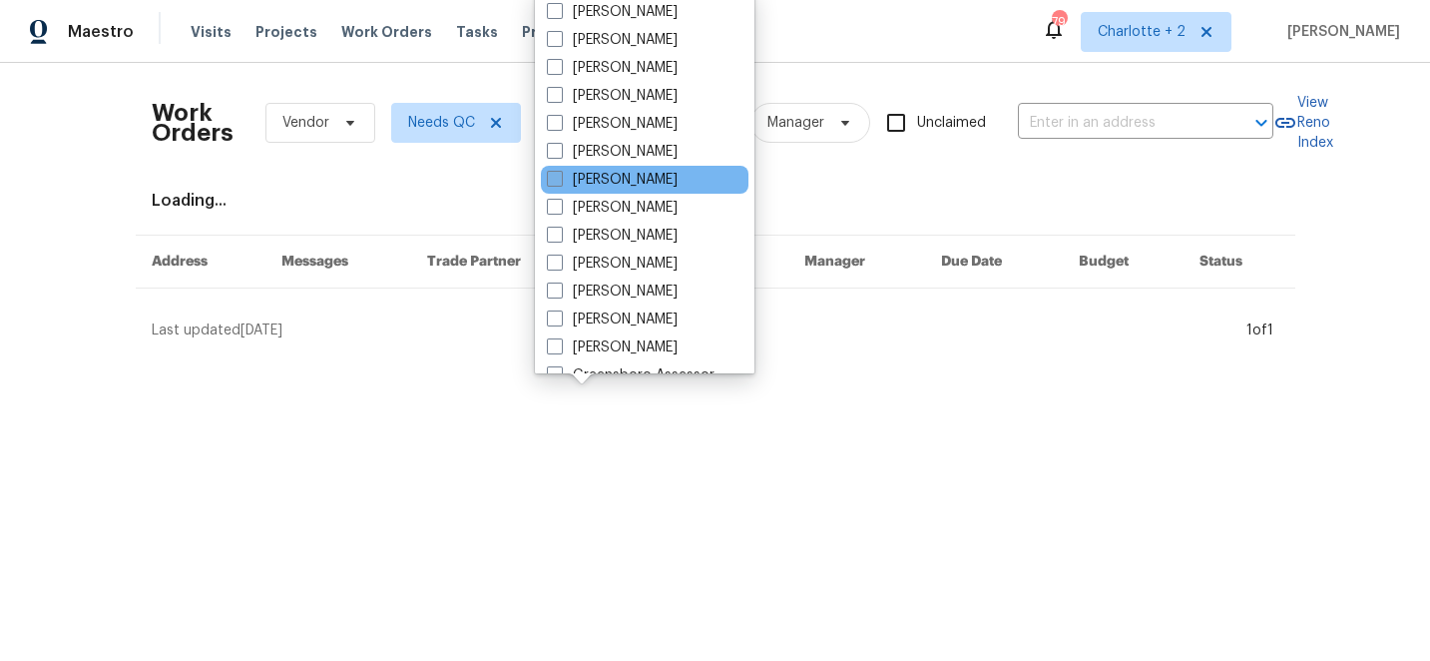
click at [558, 176] on span at bounding box center [555, 179] width 16 height 16
click at [558, 176] on input "[PERSON_NAME]" at bounding box center [553, 176] width 13 height 13
checkbox input "true"
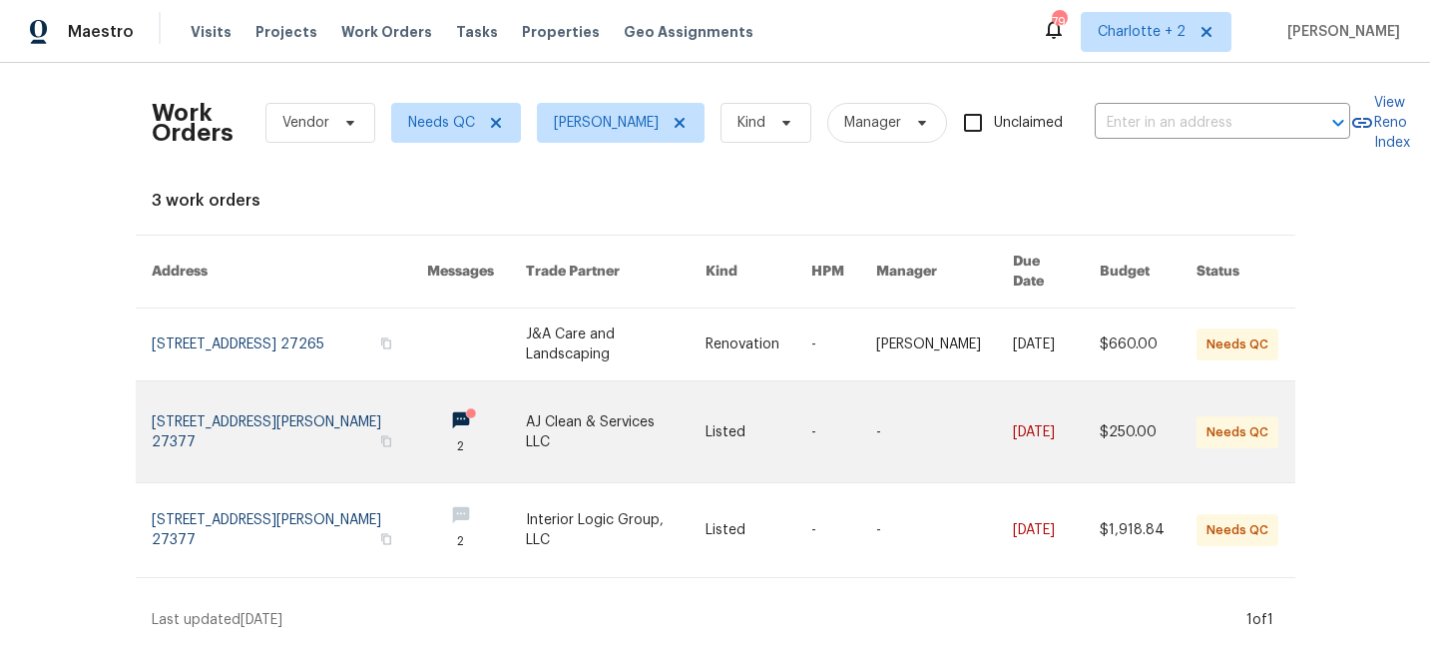
click at [645, 408] on link at bounding box center [616, 431] width 181 height 101
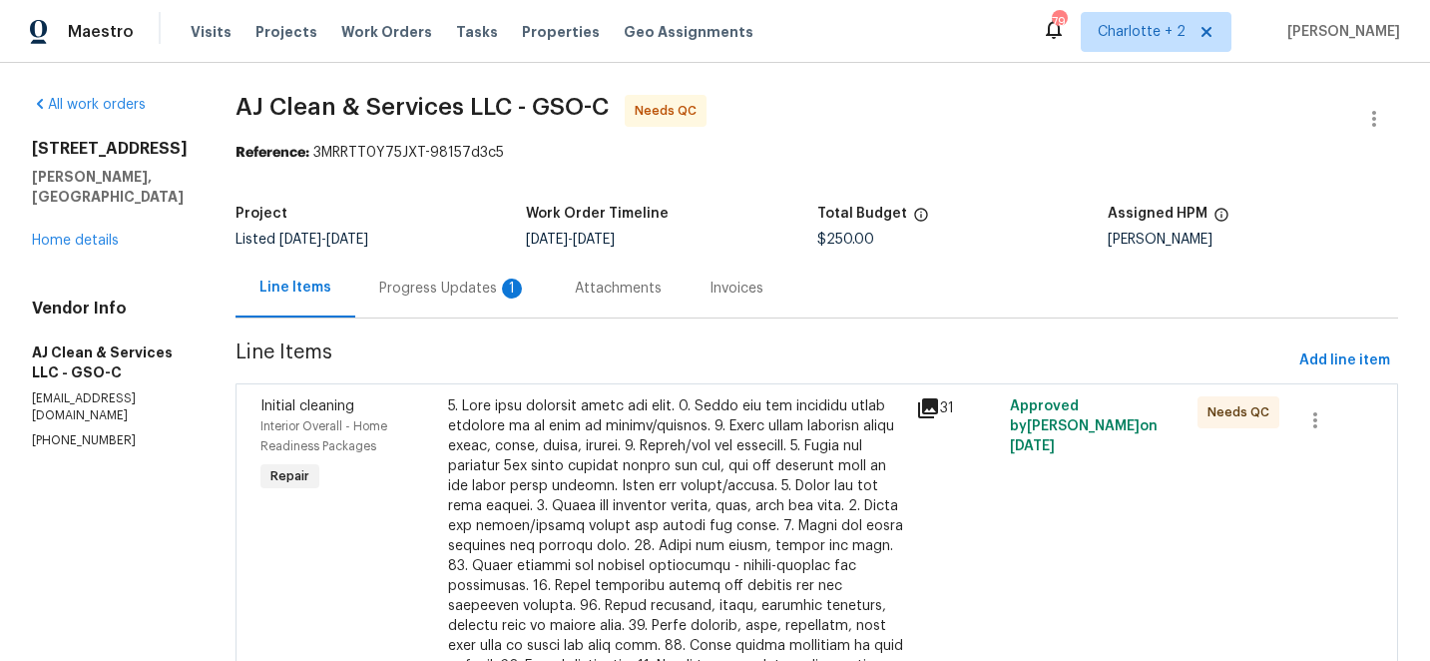
click at [471, 291] on div "Progress Updates 1" at bounding box center [453, 288] width 148 height 20
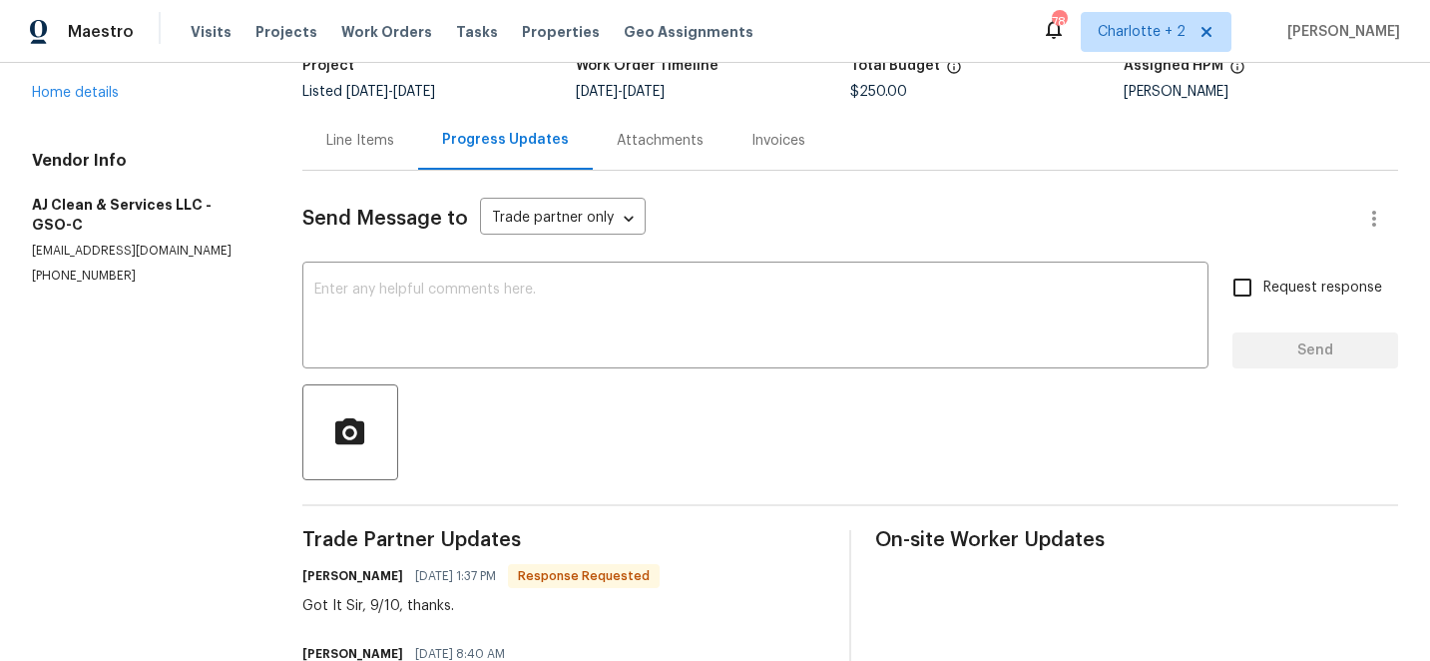
scroll to position [126, 0]
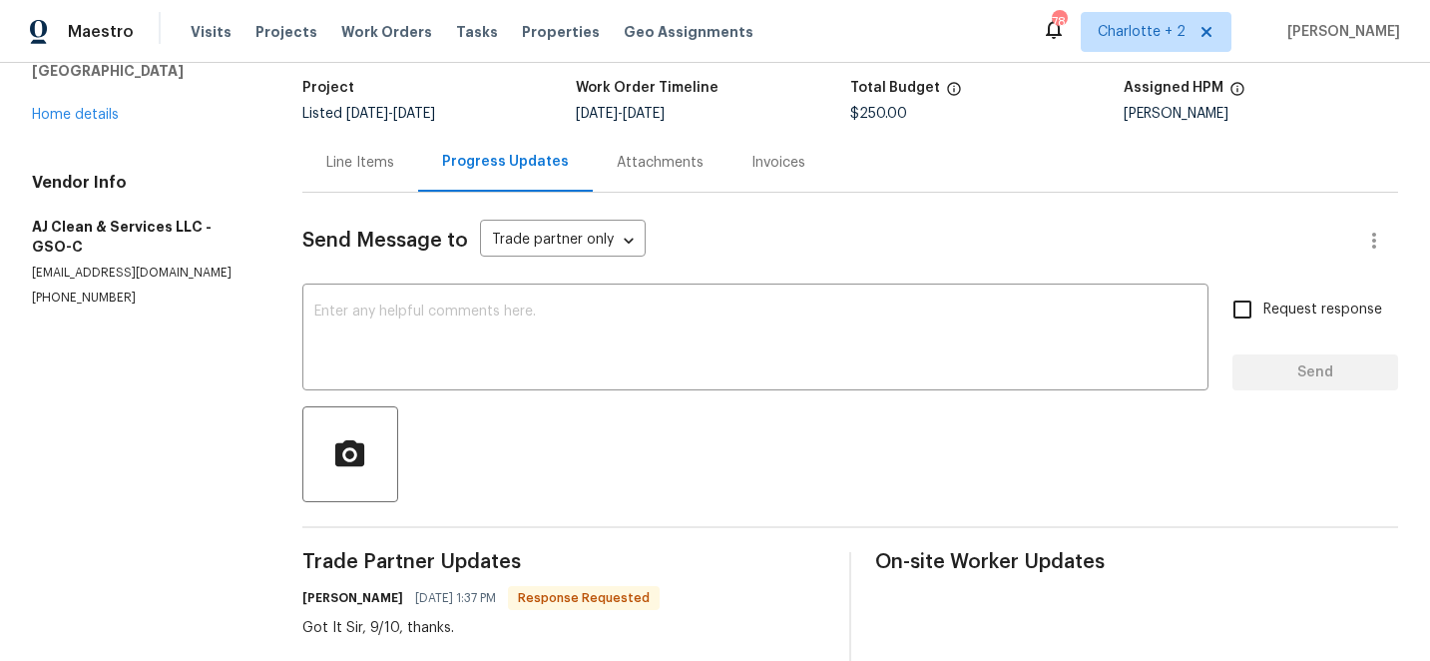
click at [358, 162] on div "Line Items" at bounding box center [360, 163] width 68 height 20
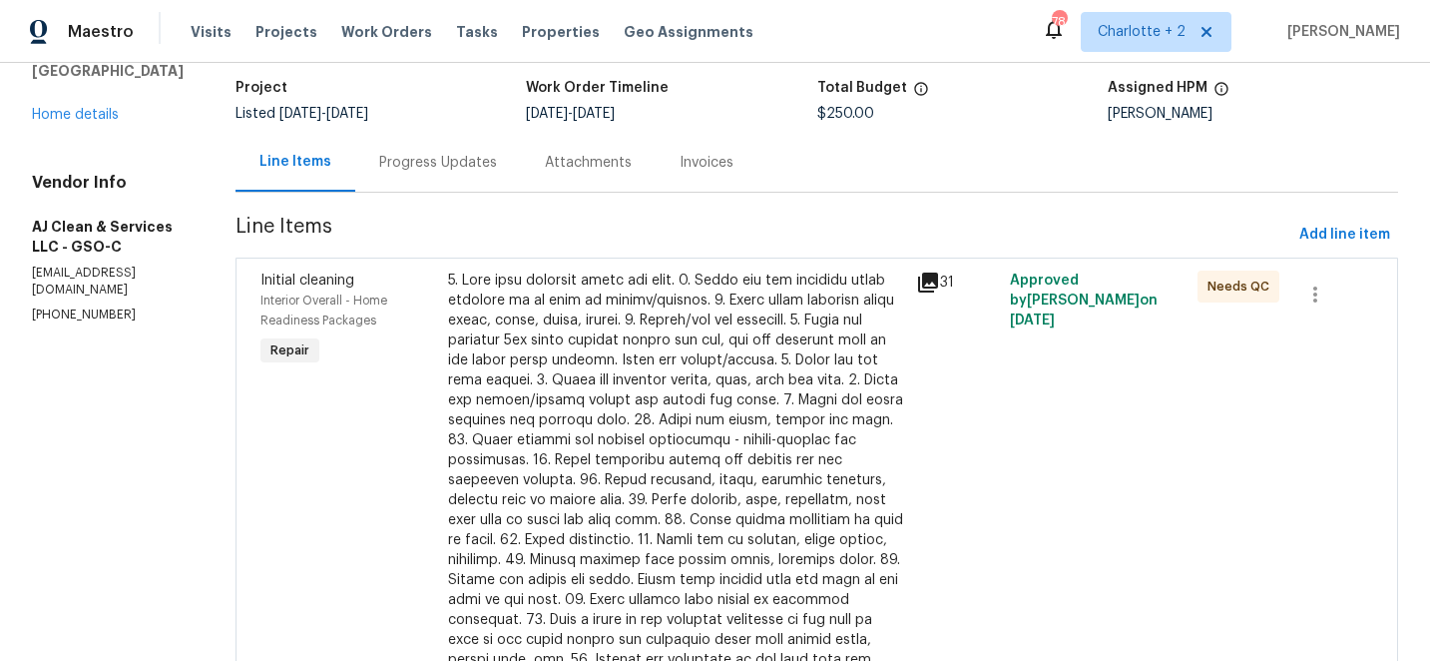
click at [626, 363] on div at bounding box center [676, 479] width 457 height 419
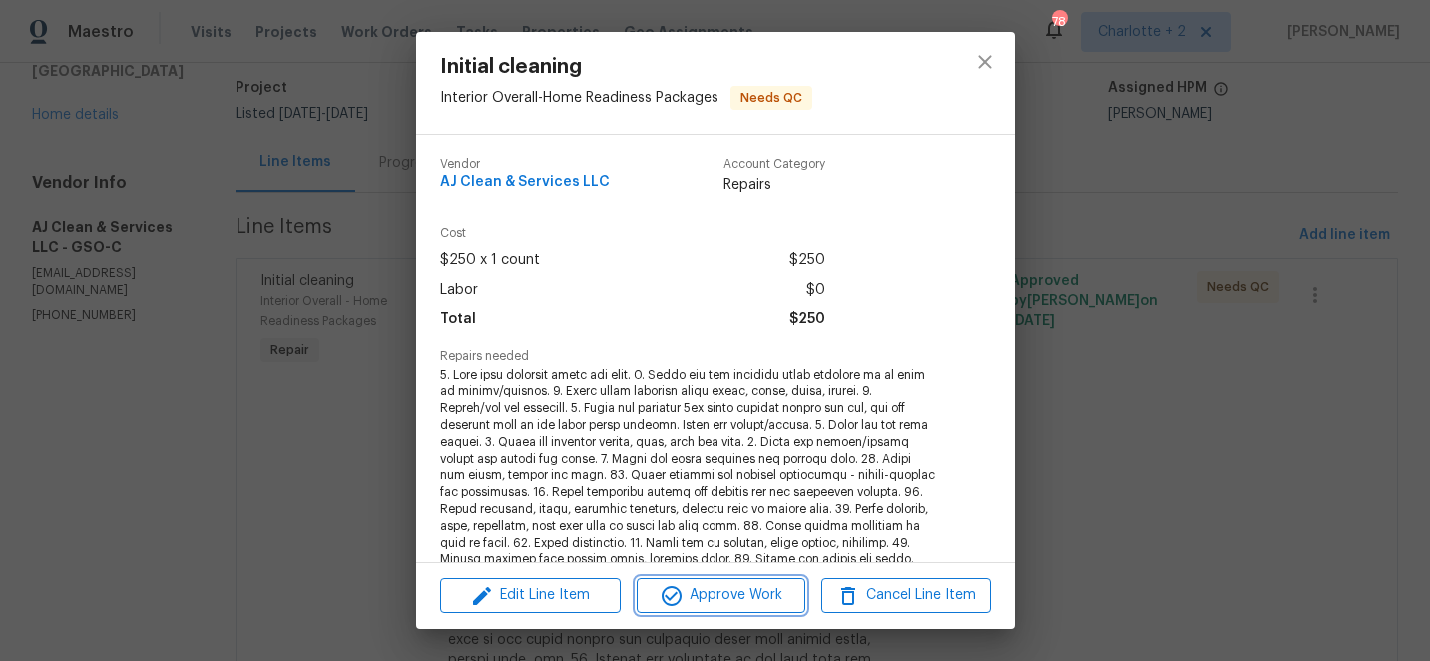
click at [746, 592] on span "Approve Work" at bounding box center [721, 595] width 157 height 25
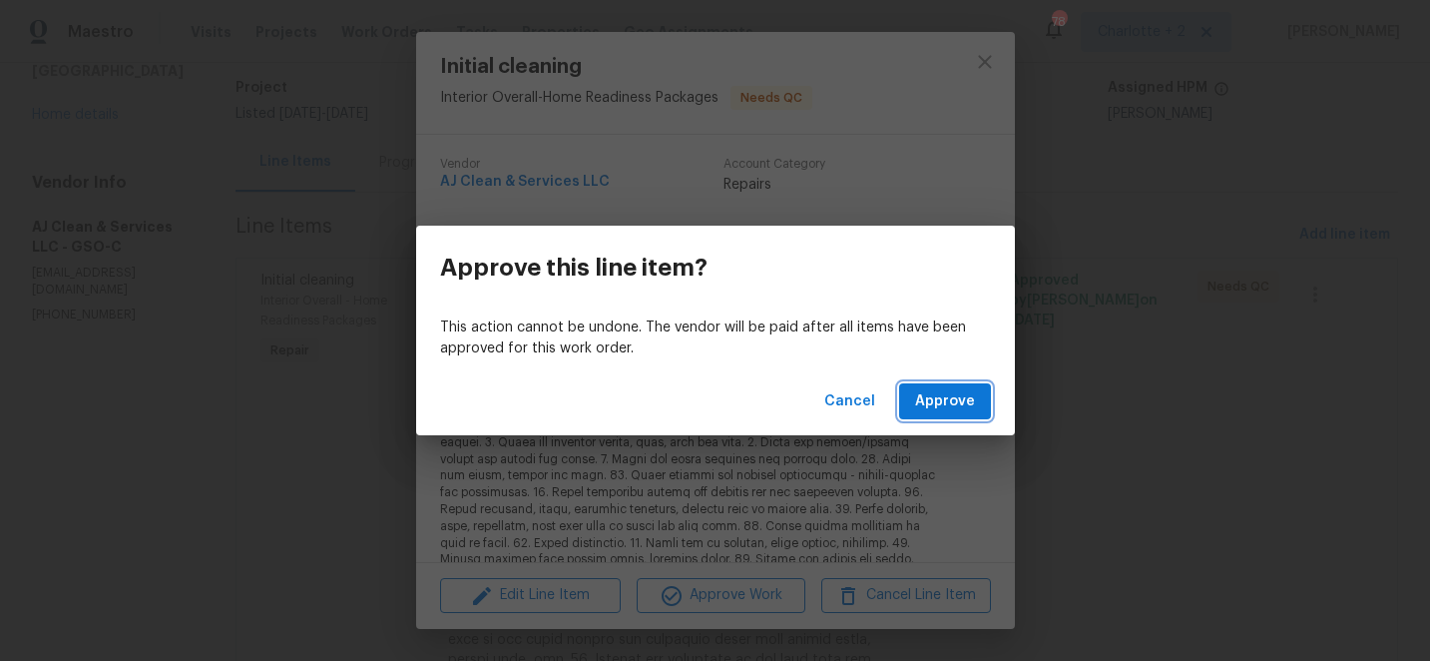
click at [960, 401] on span "Approve" at bounding box center [945, 401] width 60 height 25
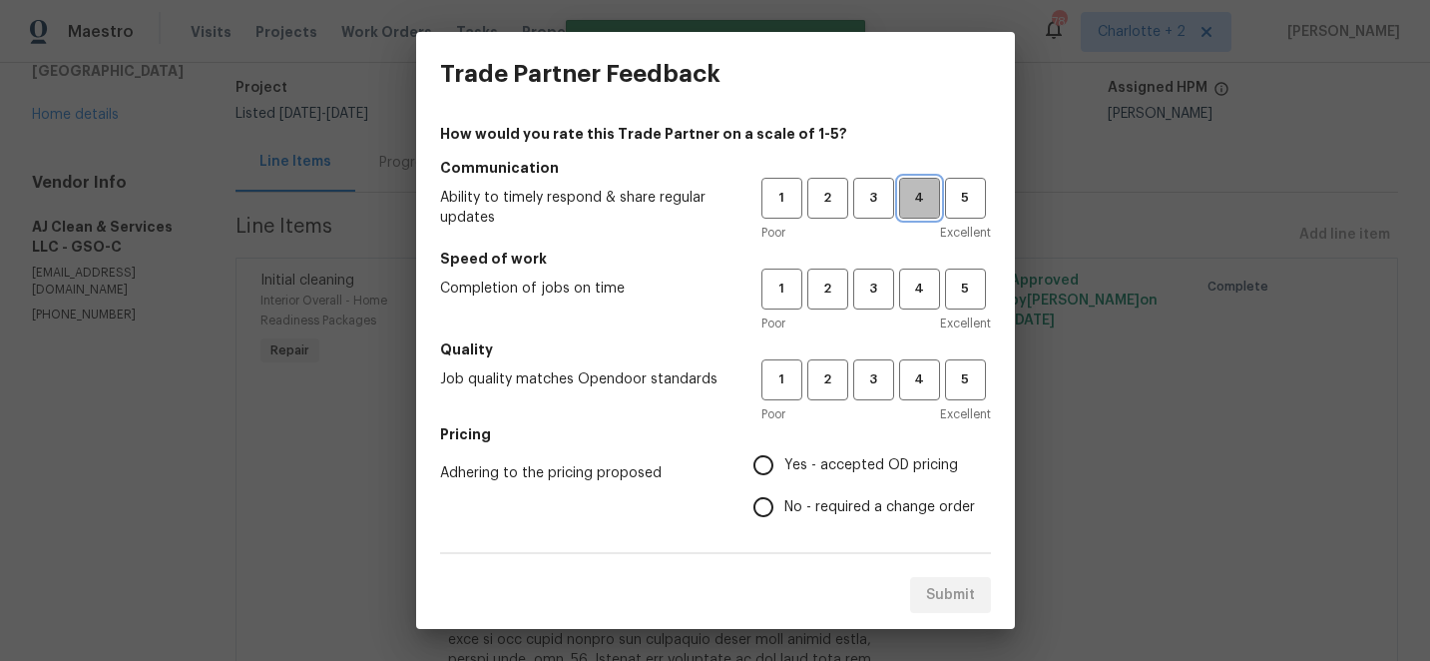
drag, startPoint x: 929, startPoint y: 204, endPoint x: 929, endPoint y: 282, distance: 78.8
click at [929, 208] on span "4" at bounding box center [919, 198] width 37 height 23
click at [929, 301] on button "4" at bounding box center [919, 288] width 41 height 41
click at [928, 371] on span "4" at bounding box center [919, 379] width 37 height 23
click at [776, 464] on input "Yes - accepted OD pricing" at bounding box center [764, 465] width 42 height 42
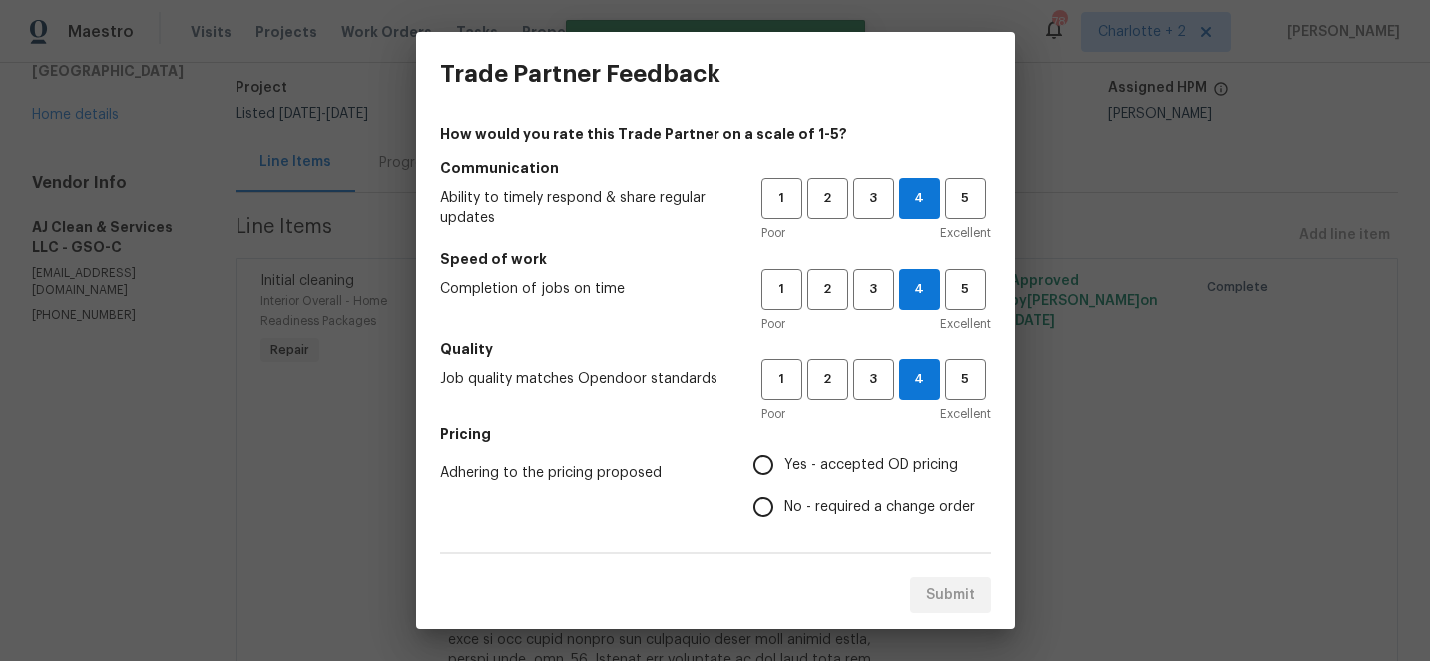
radio input "true"
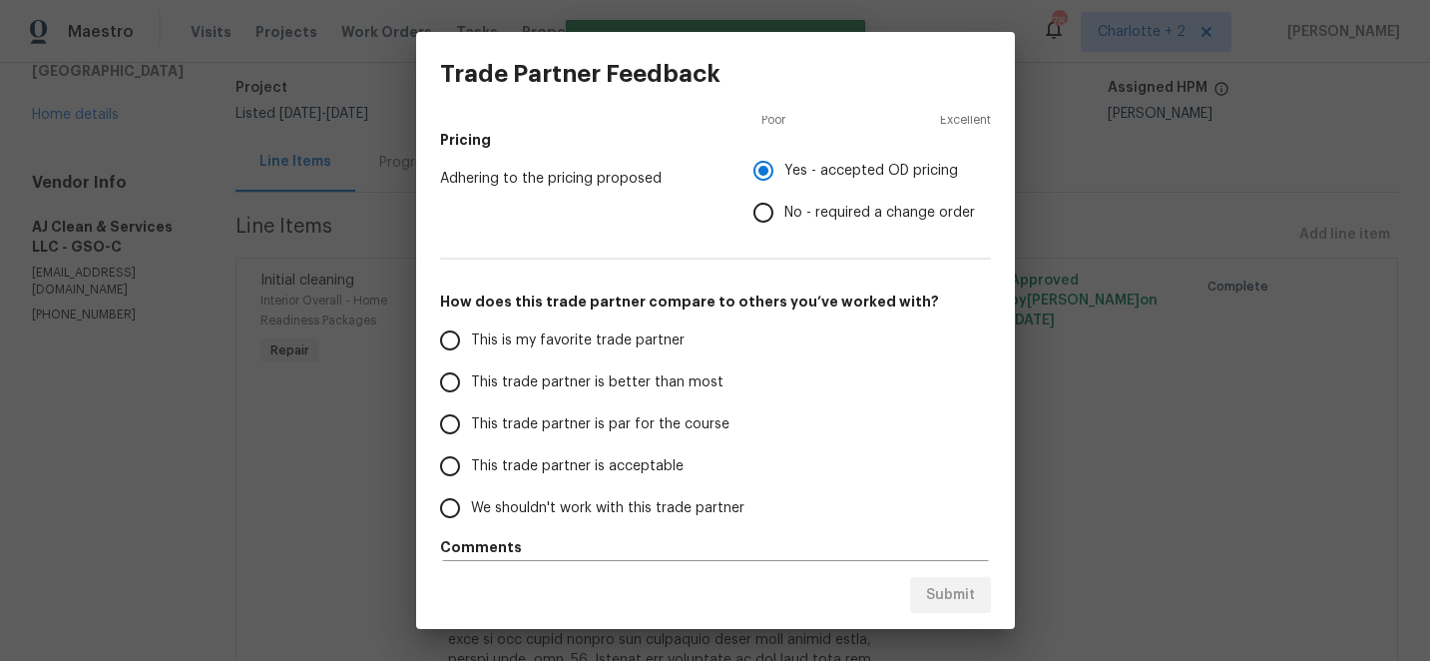
scroll to position [352, 0]
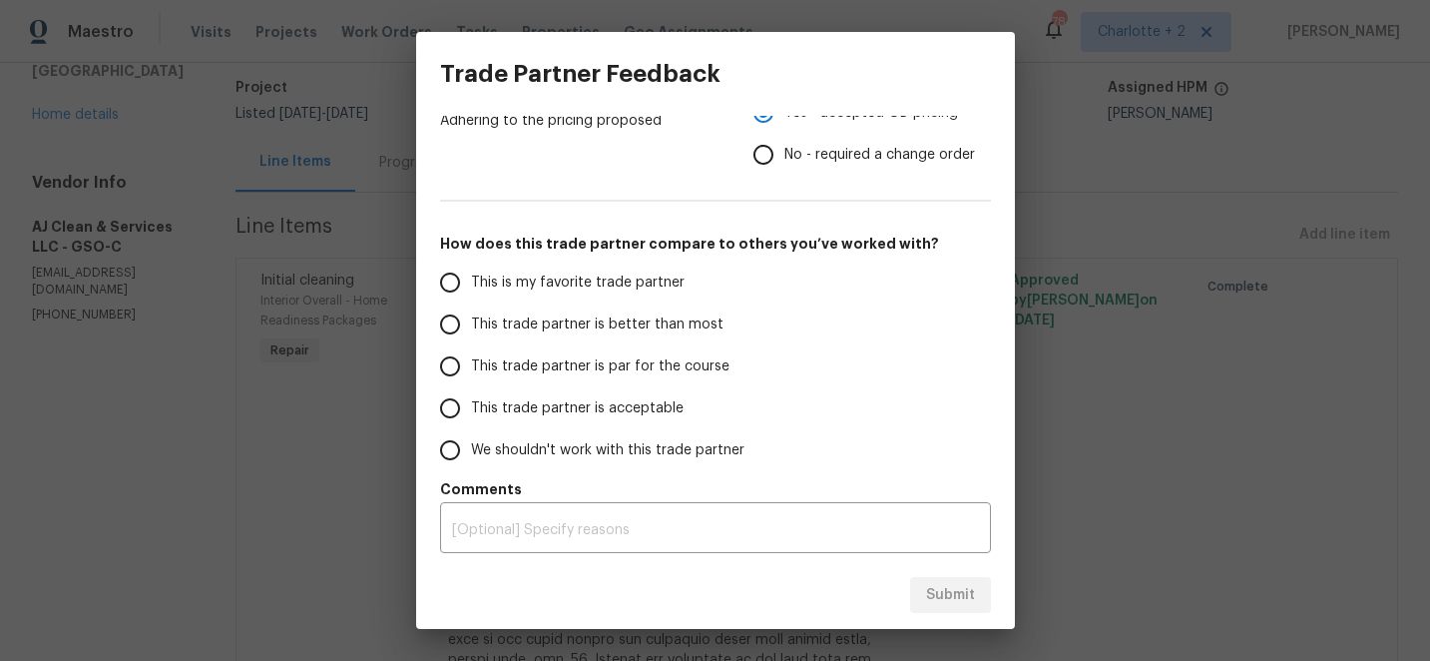
click at [459, 321] on input "This trade partner is better than most" at bounding box center [450, 324] width 42 height 42
click at [965, 595] on span "Submit" at bounding box center [950, 595] width 49 height 25
radio input "true"
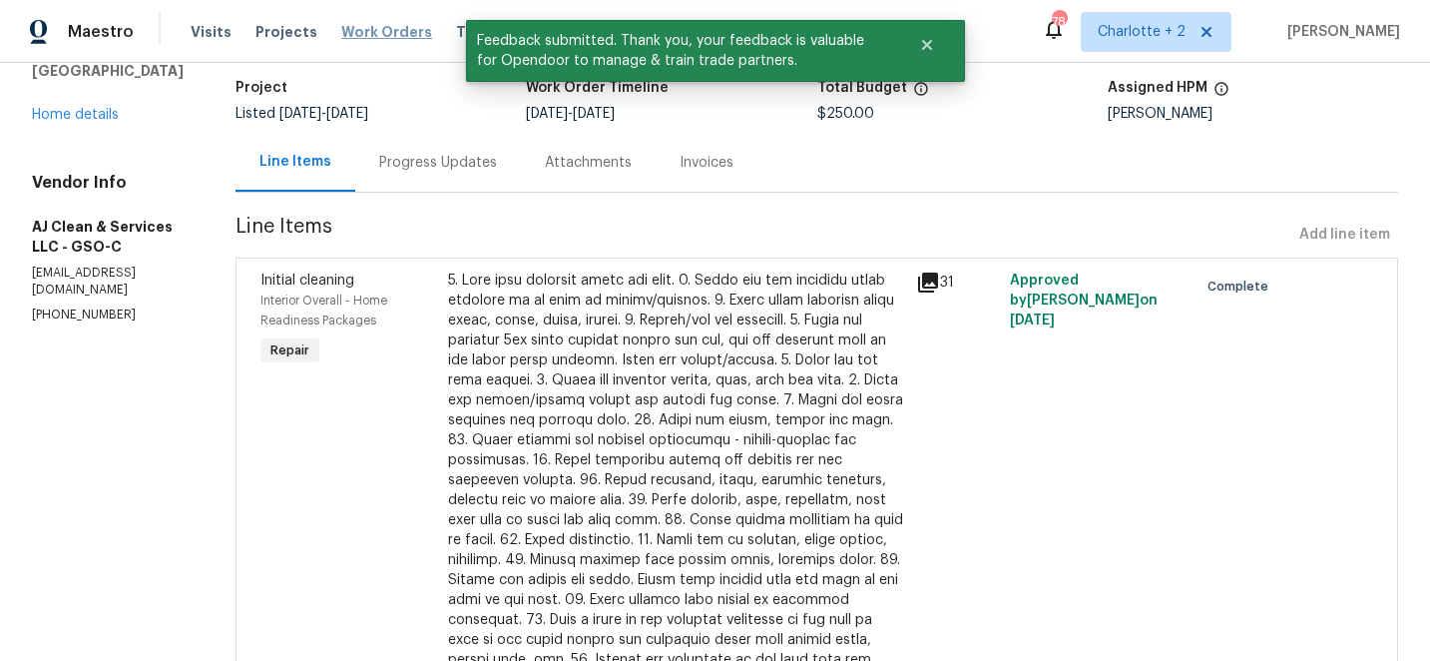
click at [365, 38] on span "Work Orders" at bounding box center [386, 32] width 91 height 20
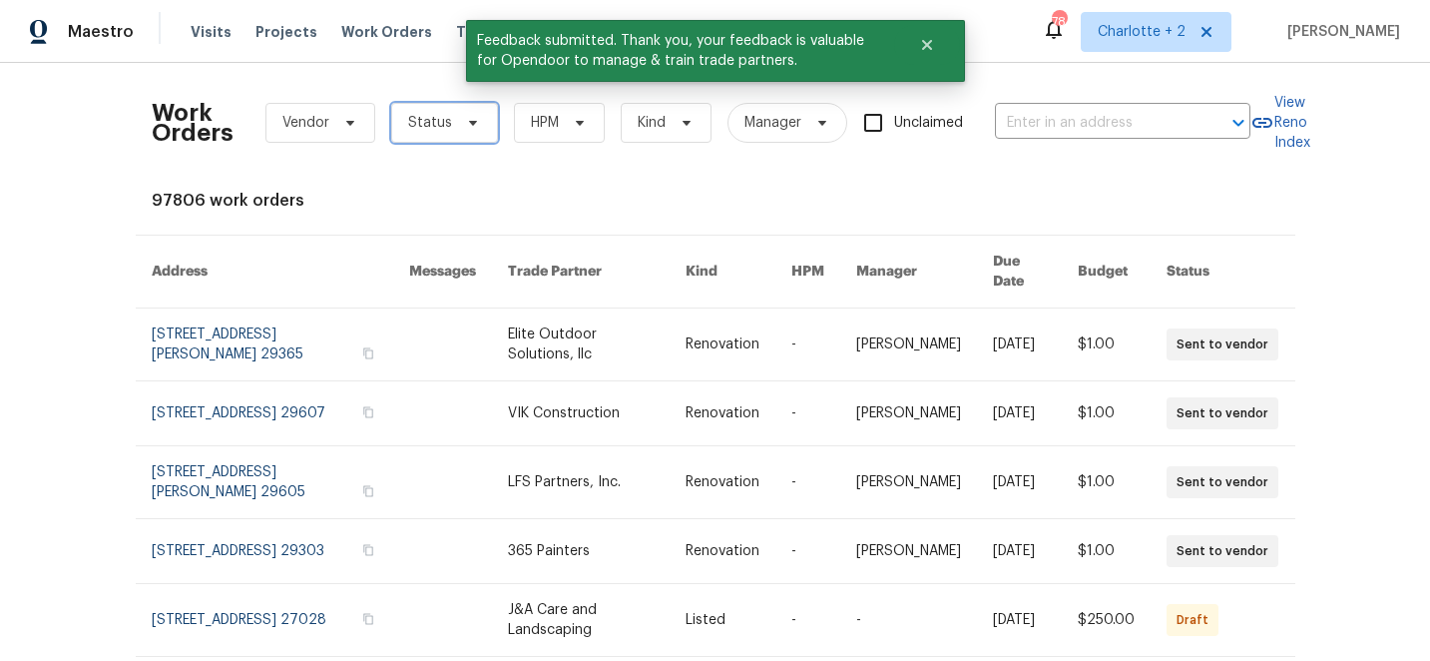
click at [422, 129] on span "Status" at bounding box center [430, 123] width 44 height 20
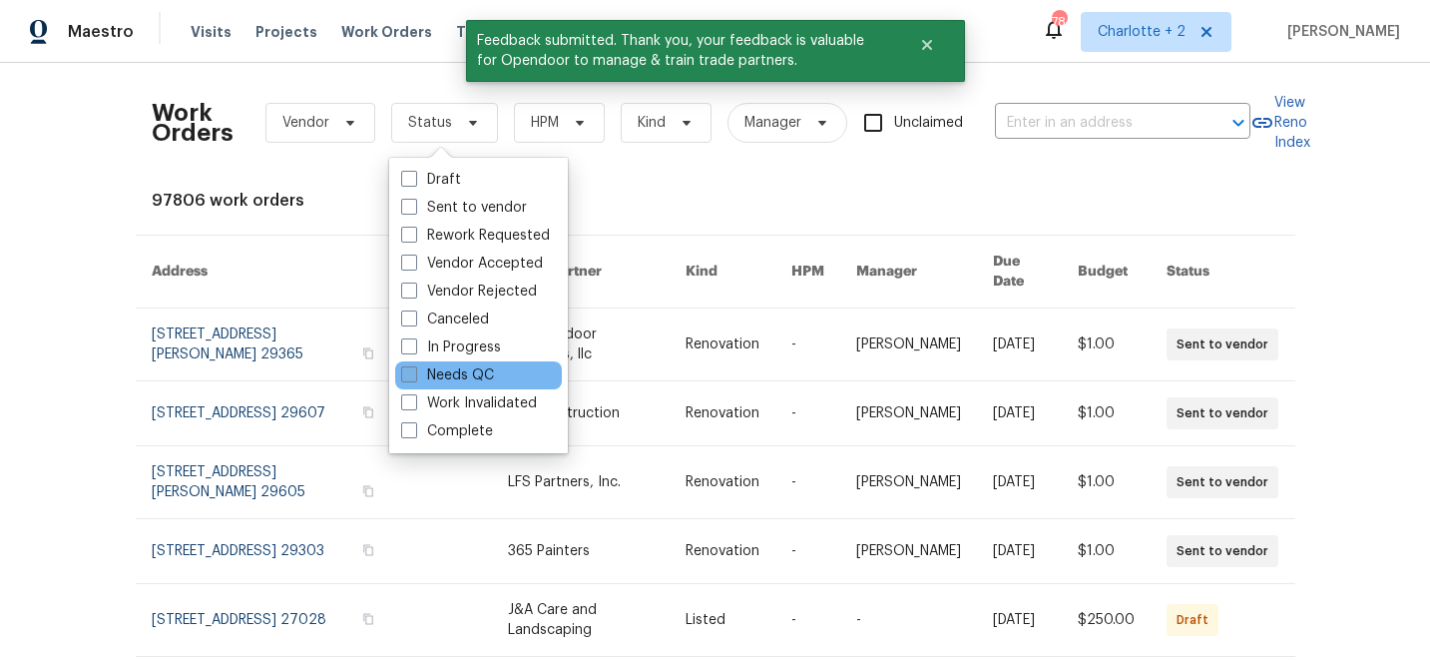
click at [410, 381] on span at bounding box center [409, 374] width 16 height 16
click at [410, 378] on input "Needs QC" at bounding box center [407, 371] width 13 height 13
checkbox input "true"
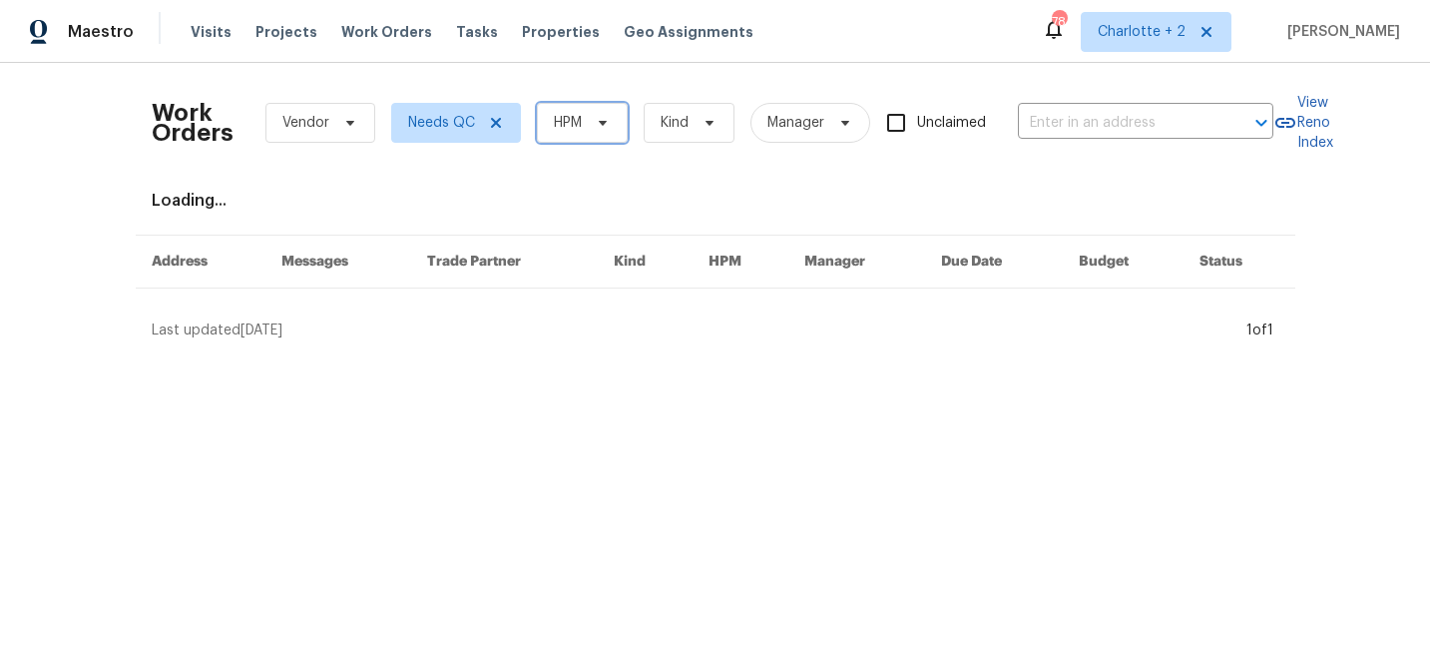
click at [567, 127] on span "HPM" at bounding box center [568, 123] width 28 height 20
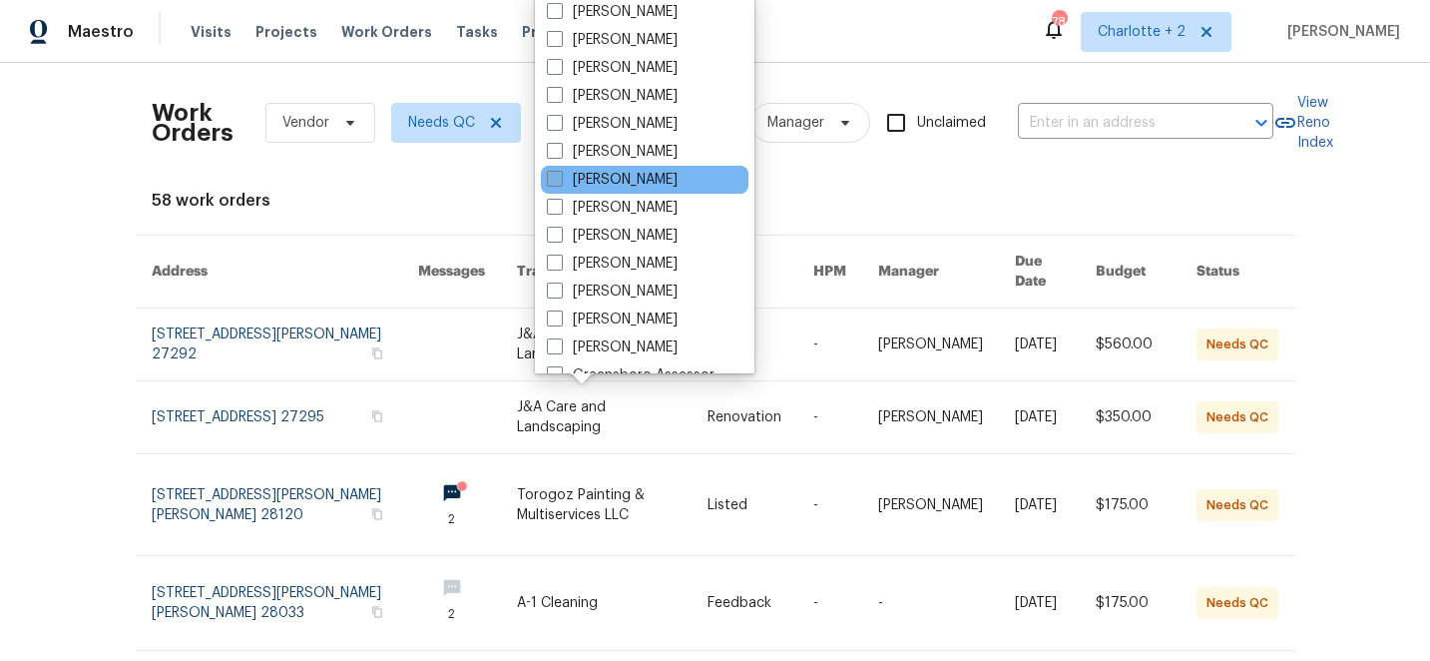
click at [561, 181] on span at bounding box center [555, 179] width 16 height 16
click at [560, 181] on input "[PERSON_NAME]" at bounding box center [553, 176] width 13 height 13
checkbox input "true"
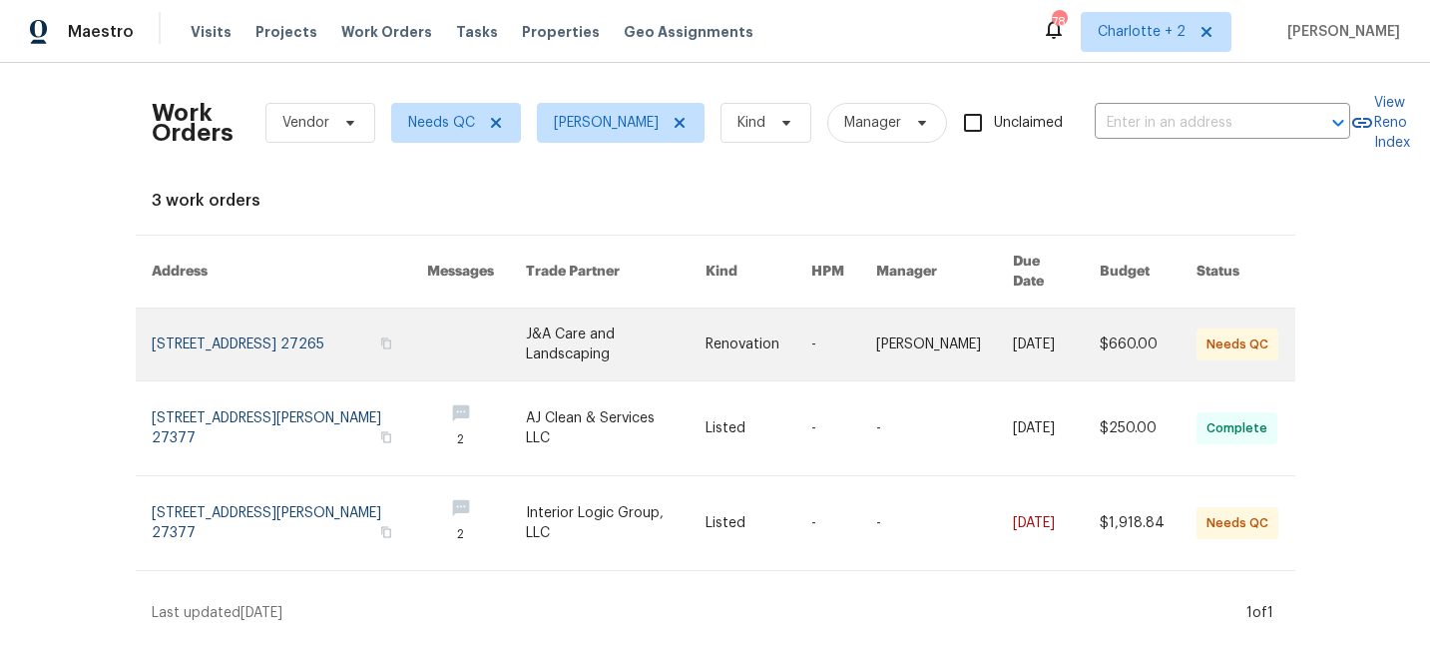
click at [222, 318] on link at bounding box center [289, 344] width 275 height 72
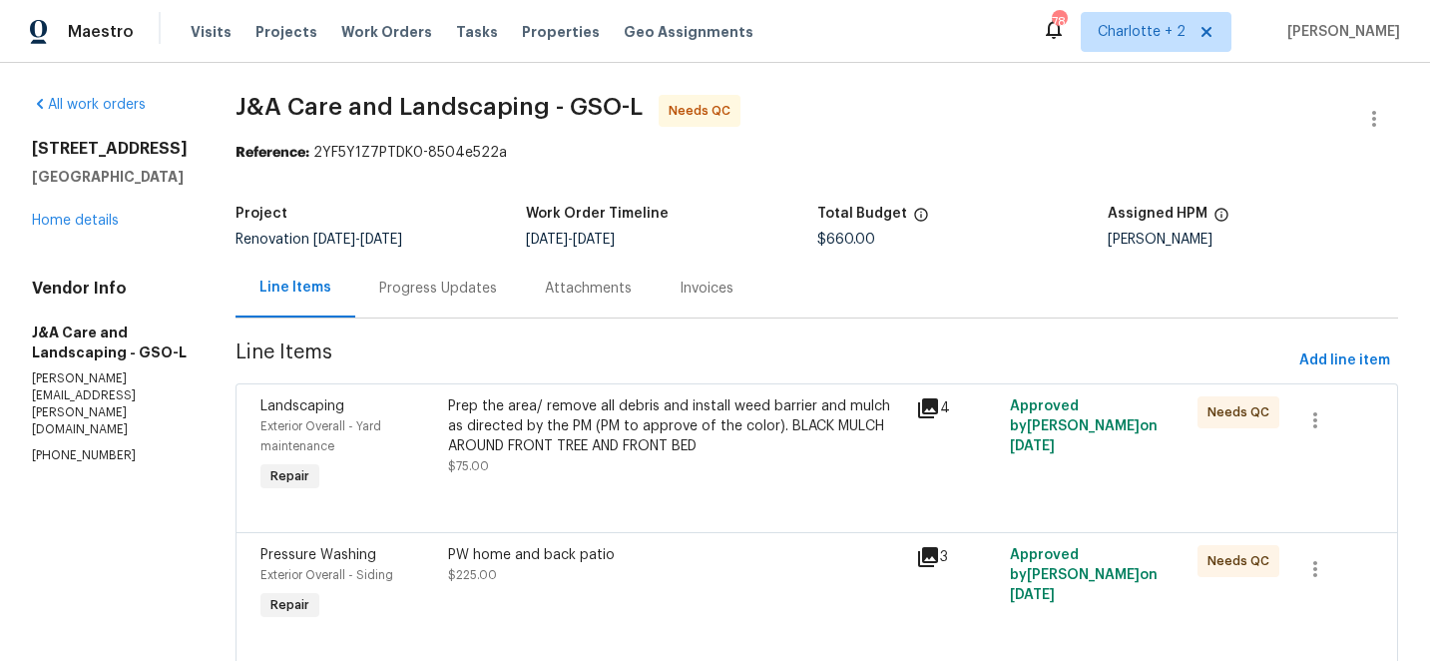
click at [549, 433] on div "Prep the area/ remove all debris and install weed barrier and mulch as directed…" at bounding box center [676, 426] width 457 height 60
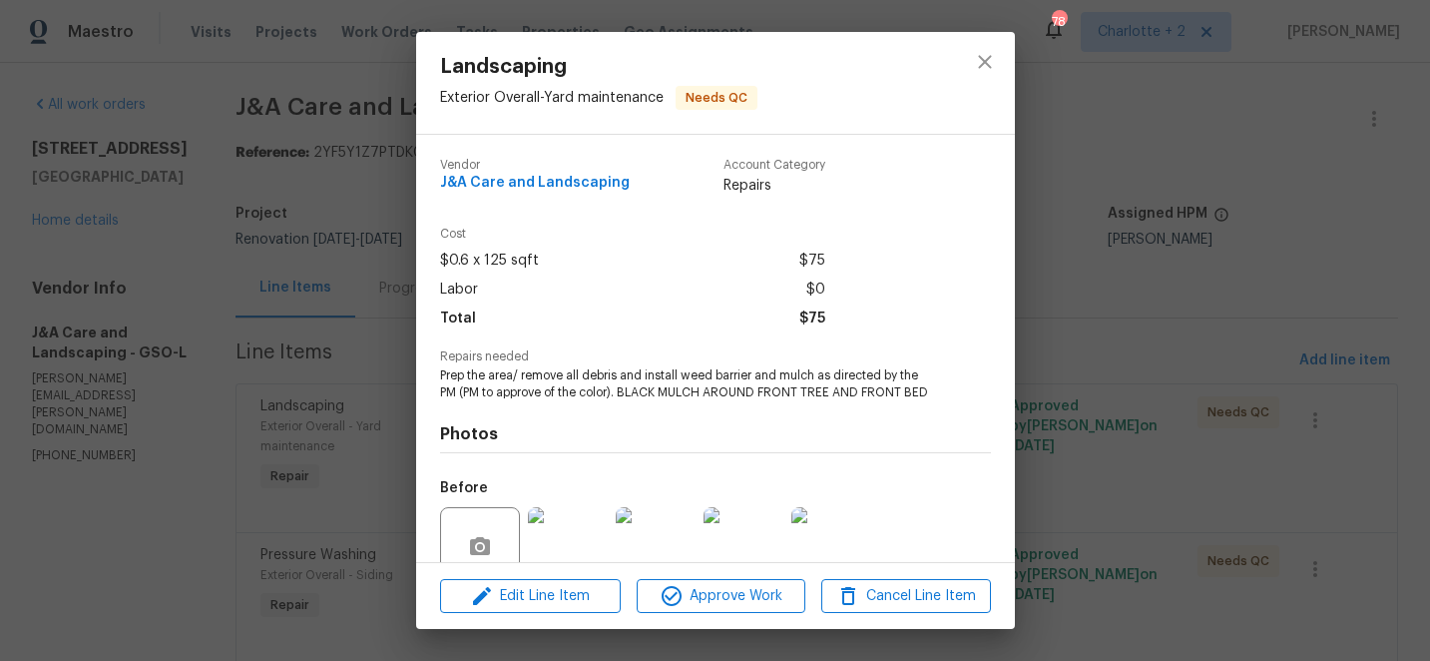
scroll to position [175, 0]
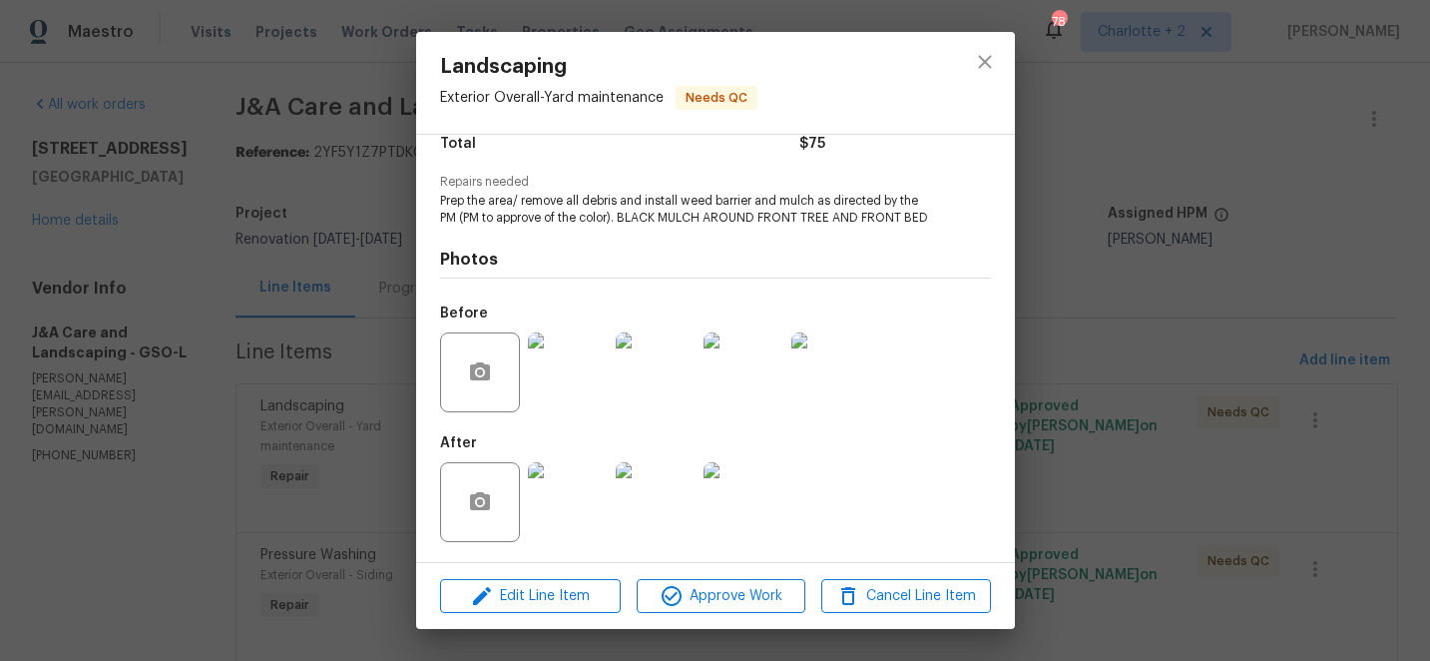
click at [553, 481] on img at bounding box center [568, 502] width 80 height 80
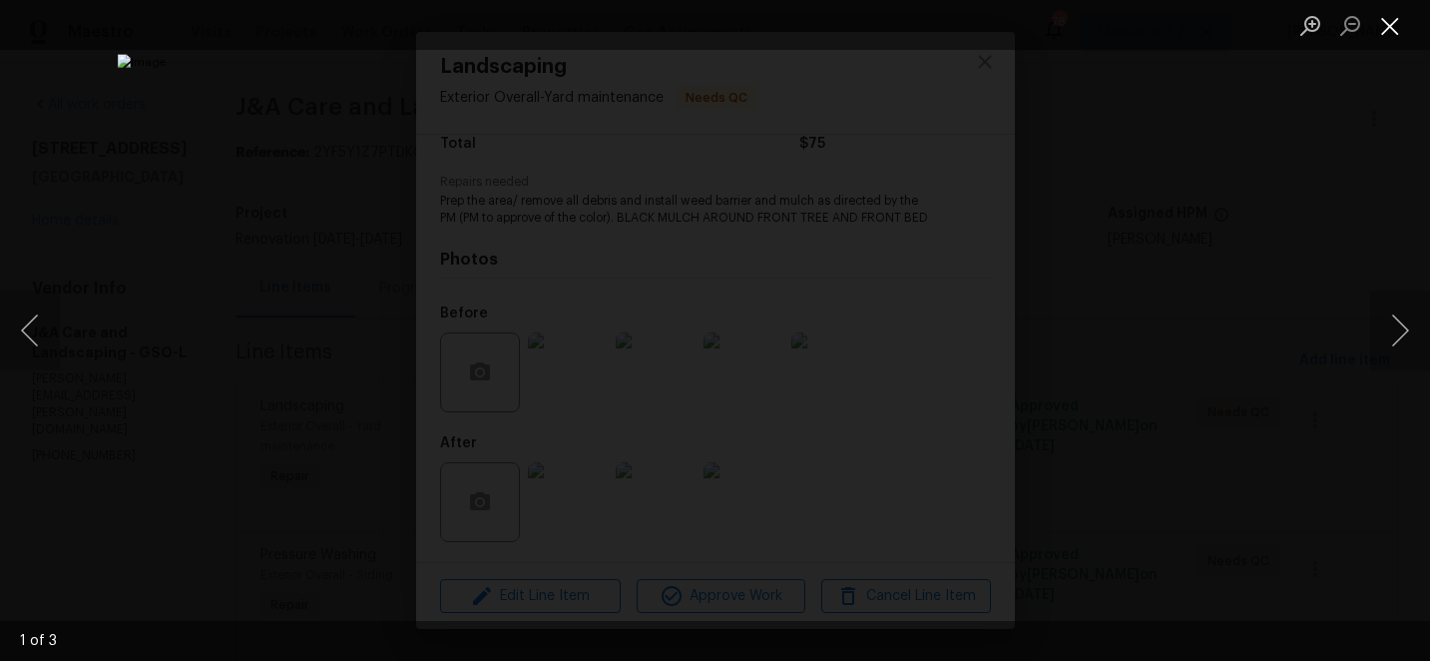
click at [1393, 37] on button "Close lightbox" at bounding box center [1390, 25] width 40 height 35
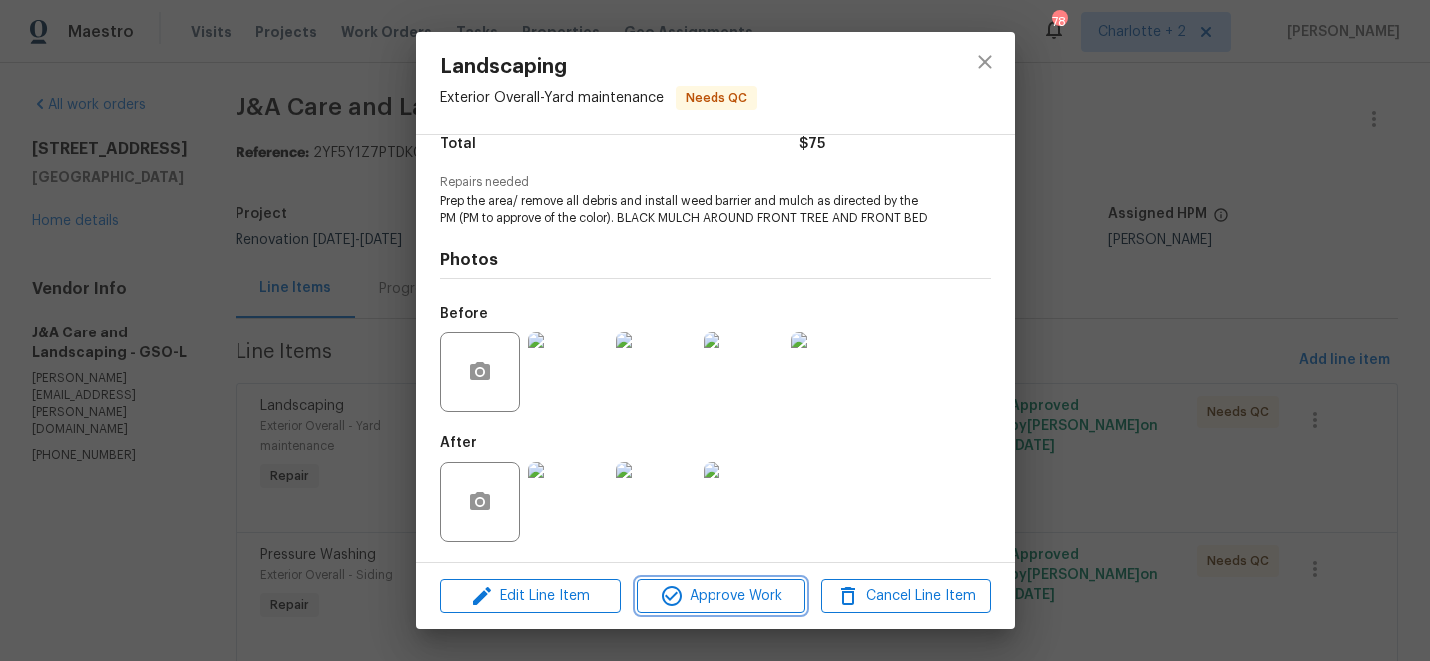
click at [756, 595] on span "Approve Work" at bounding box center [721, 596] width 157 height 25
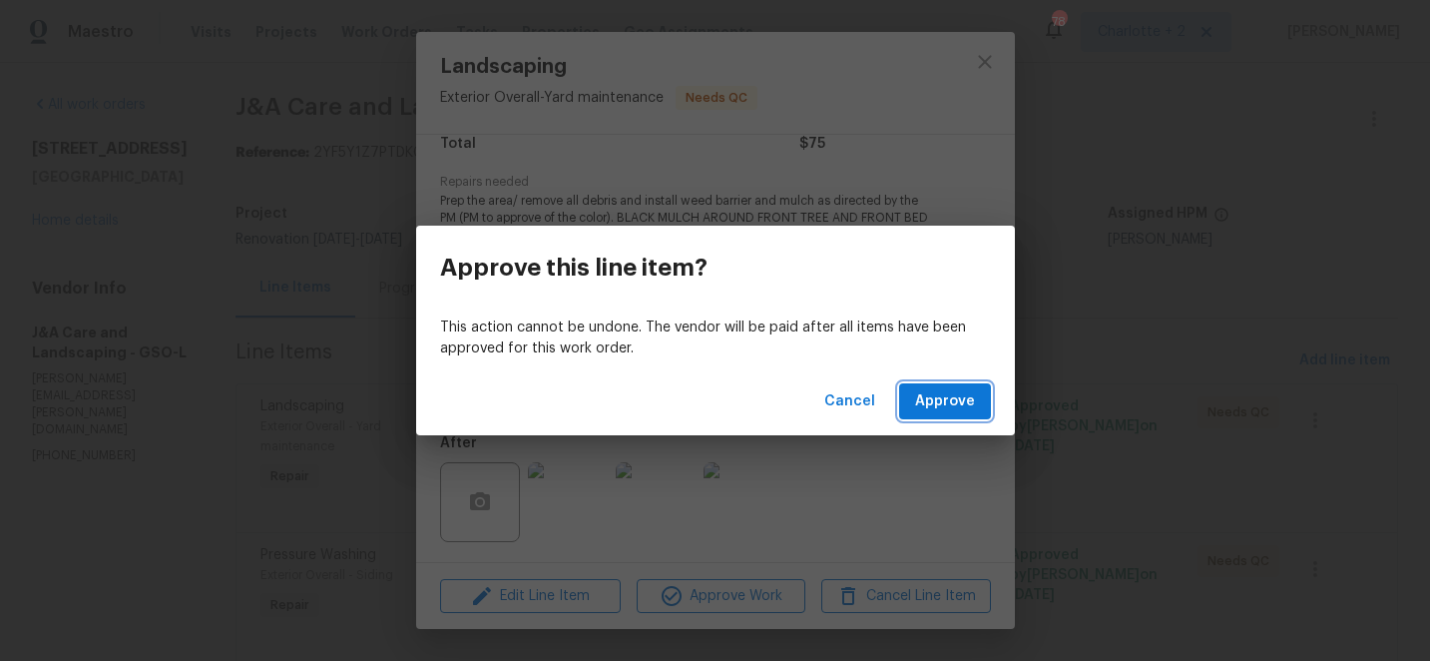
click at [956, 398] on span "Approve" at bounding box center [945, 401] width 60 height 25
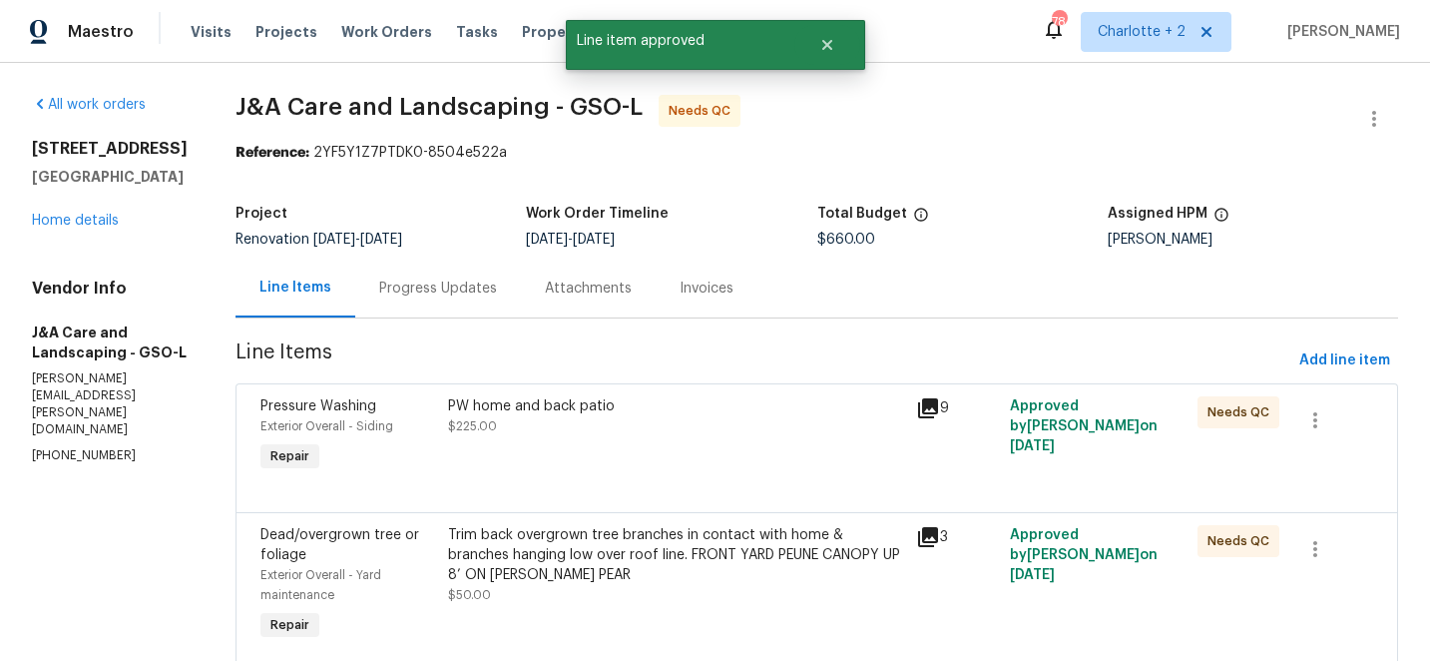
click at [608, 551] on div "Trim back overgrown tree branches in contact with home & branches hanging low o…" at bounding box center [676, 555] width 457 height 60
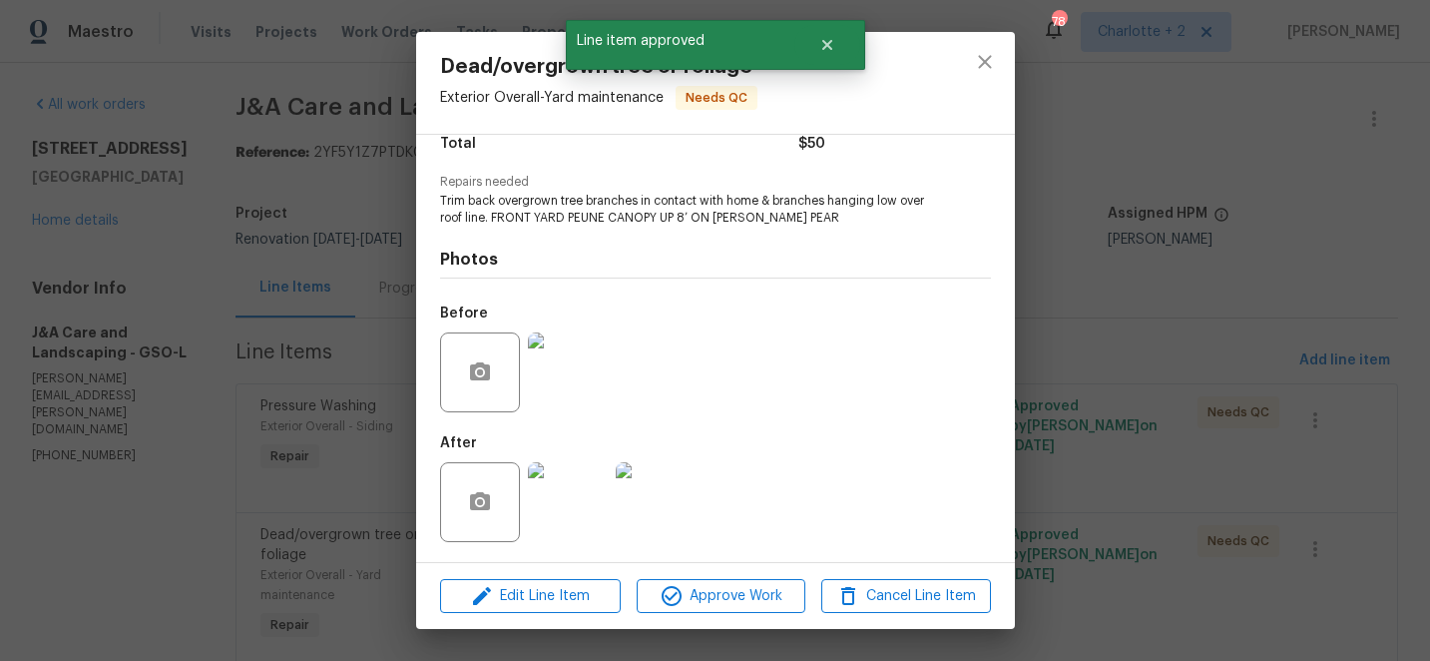
click at [550, 481] on img at bounding box center [568, 502] width 80 height 80
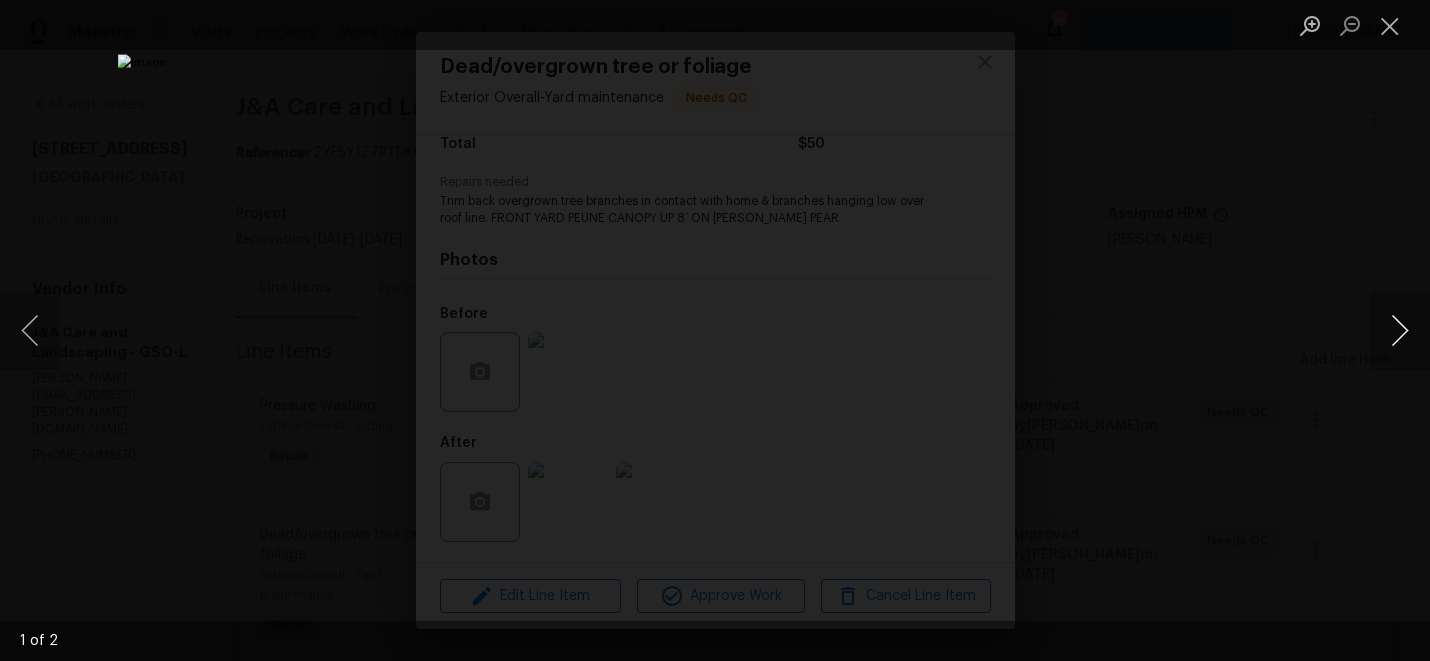
click at [1406, 335] on button "Next image" at bounding box center [1400, 330] width 60 height 80
click at [1389, 34] on button "Close lightbox" at bounding box center [1390, 25] width 40 height 35
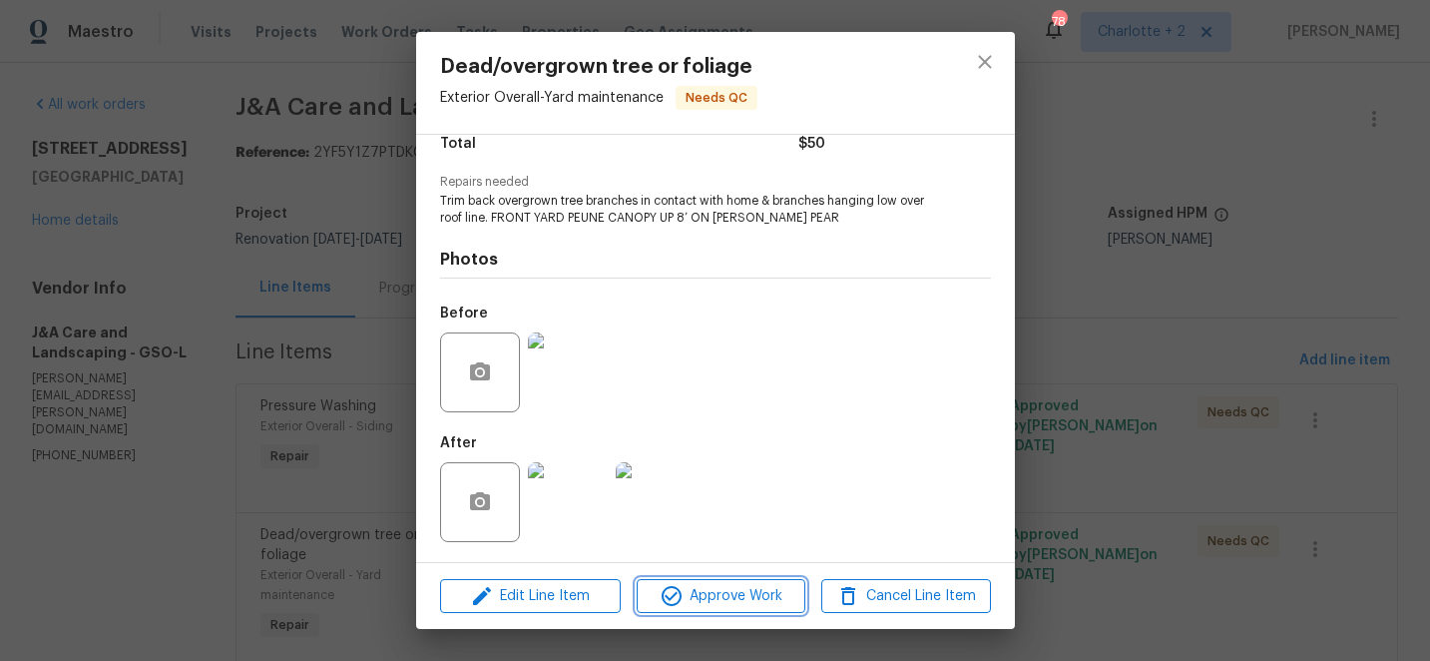
click at [731, 599] on span "Approve Work" at bounding box center [721, 596] width 157 height 25
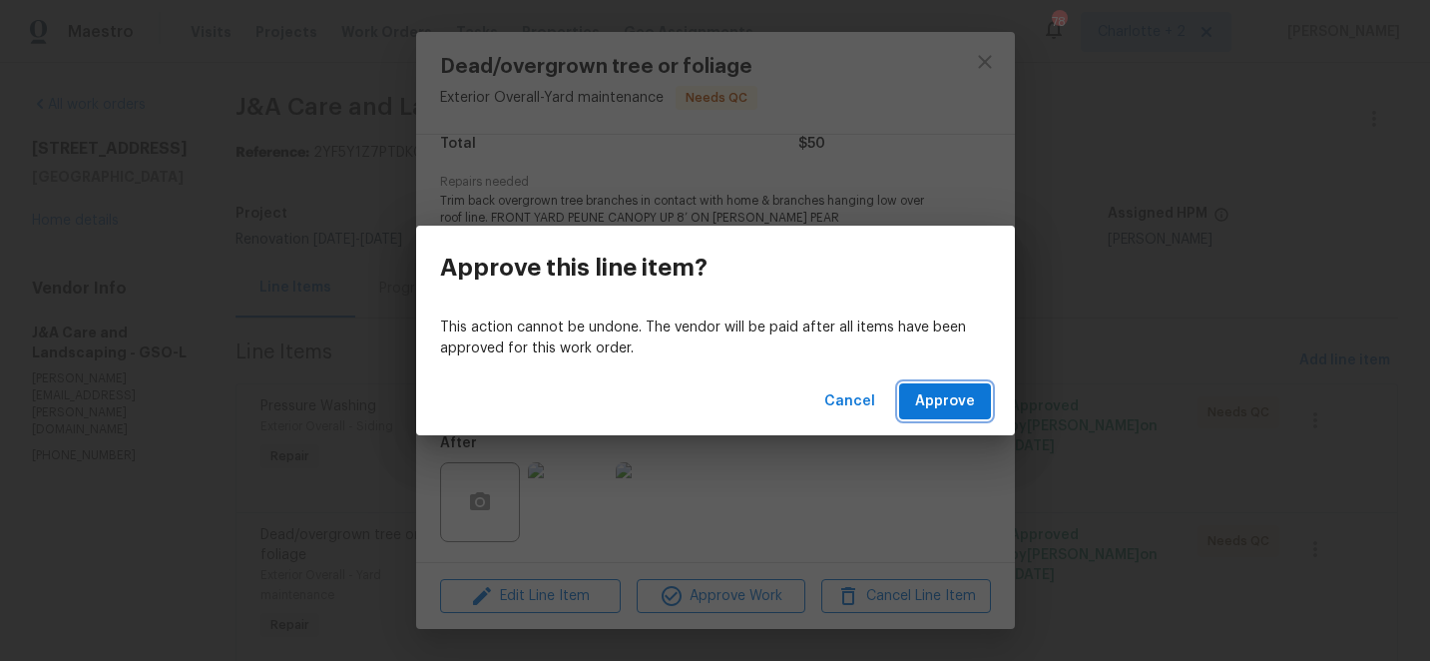
click at [955, 398] on span "Approve" at bounding box center [945, 401] width 60 height 25
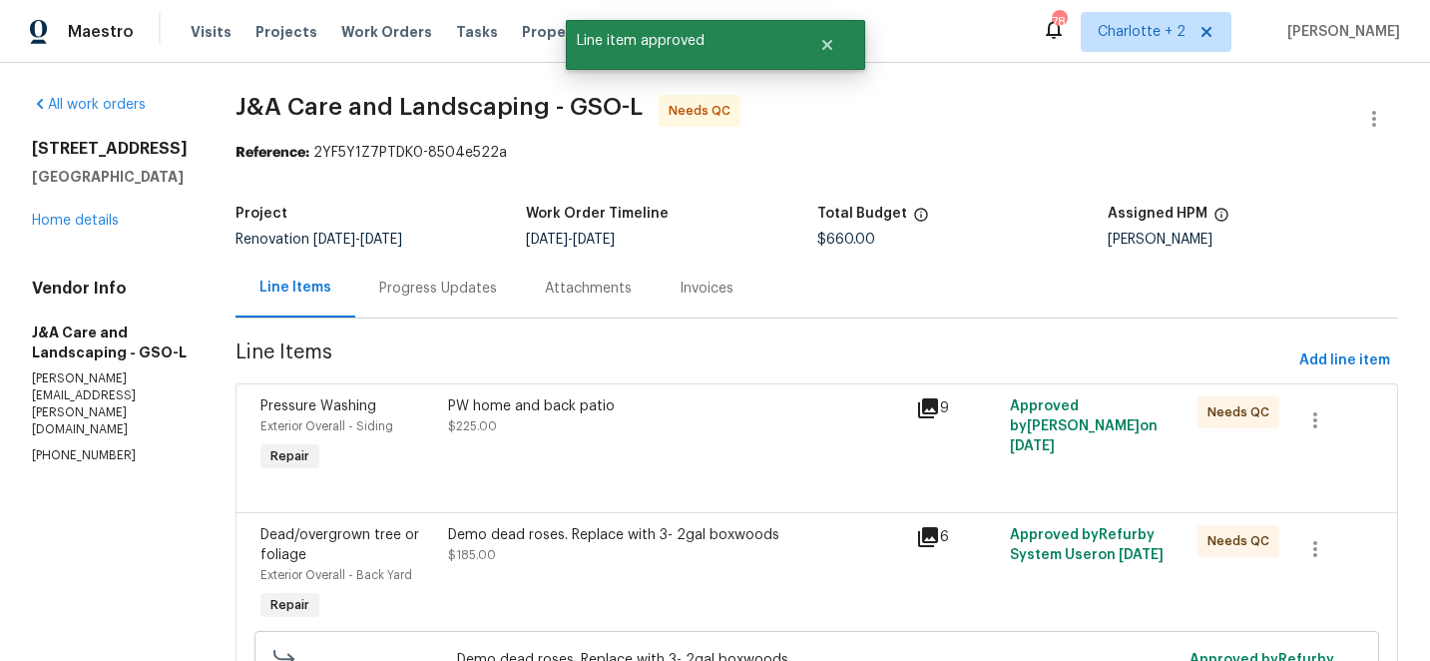
click at [549, 401] on div "PW home and back patio" at bounding box center [676, 406] width 457 height 20
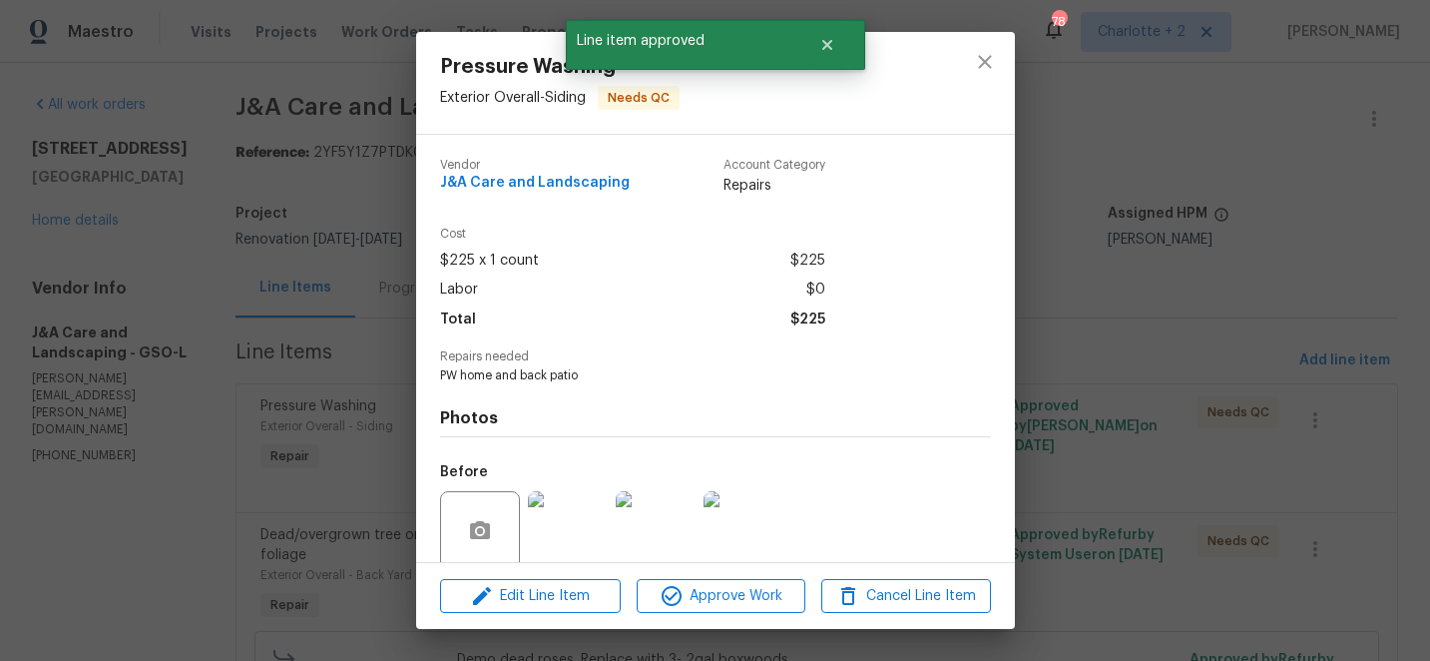
scroll to position [158, 0]
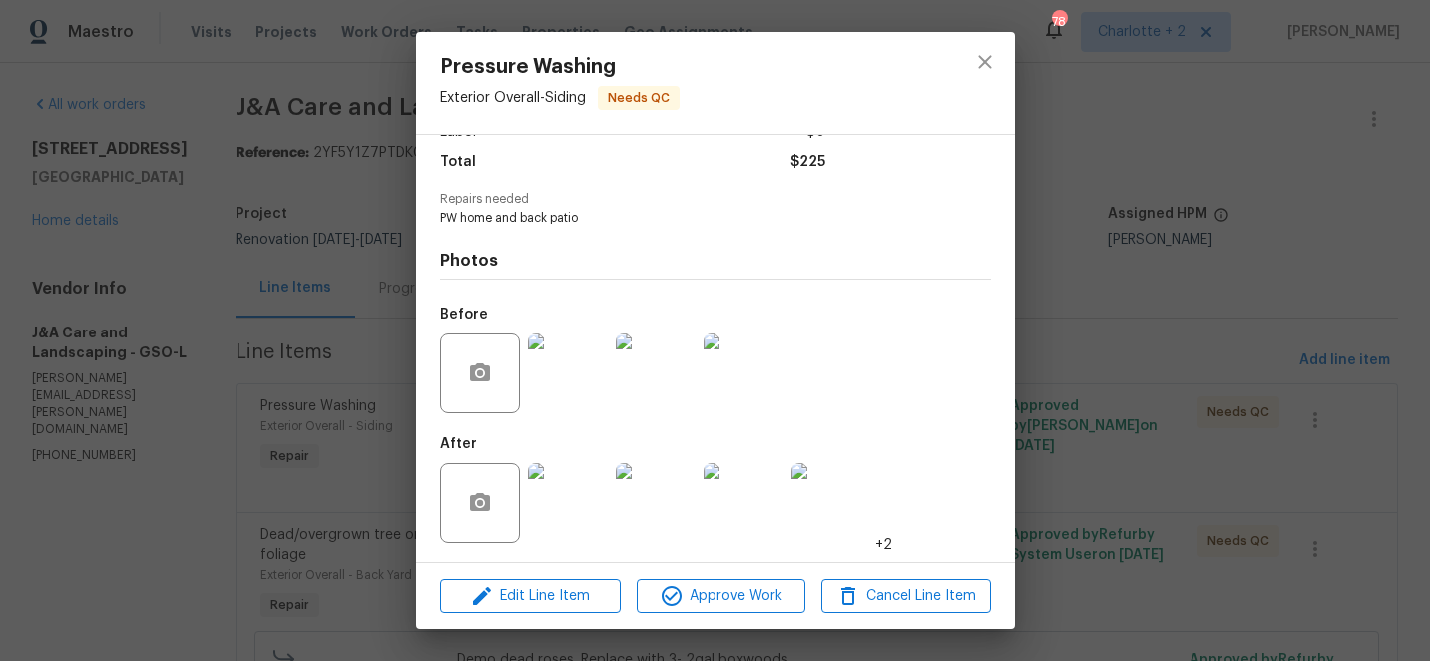
click at [565, 472] on img at bounding box center [568, 503] width 80 height 80
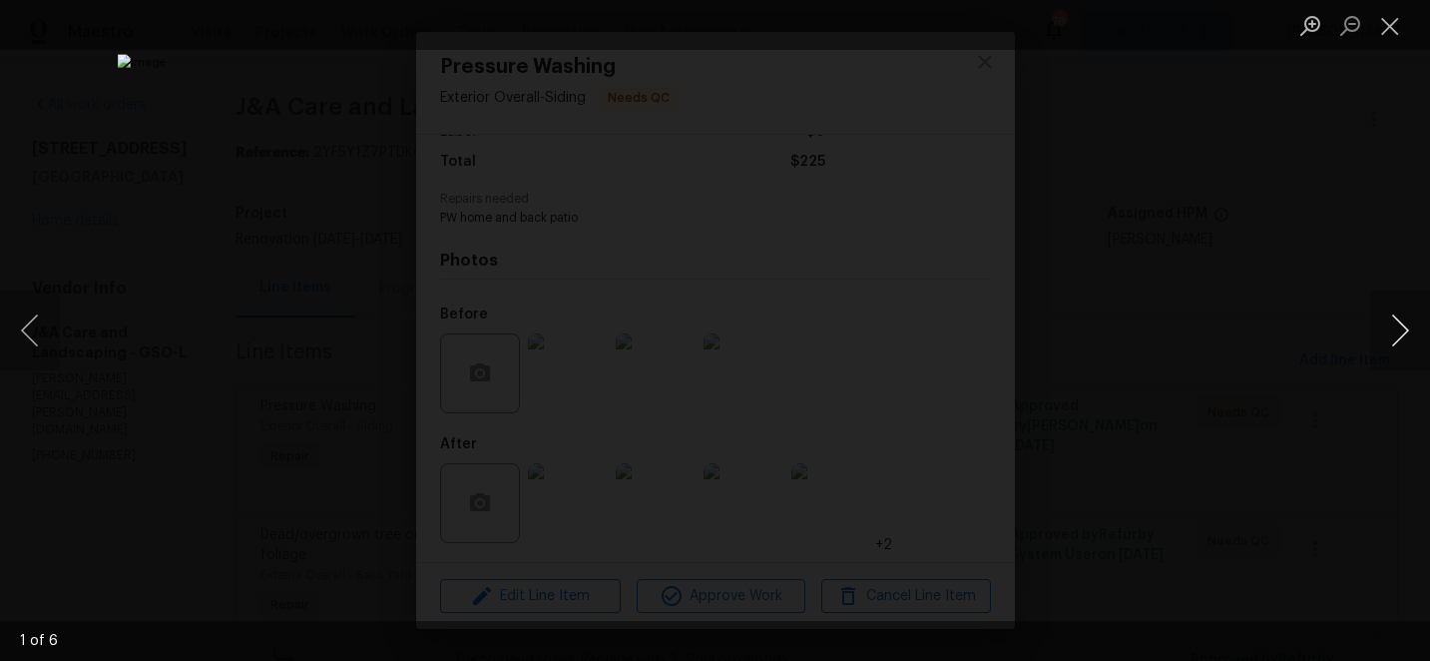
click at [1402, 325] on button "Next image" at bounding box center [1400, 330] width 60 height 80
click at [1396, 26] on button "Close lightbox" at bounding box center [1390, 25] width 40 height 35
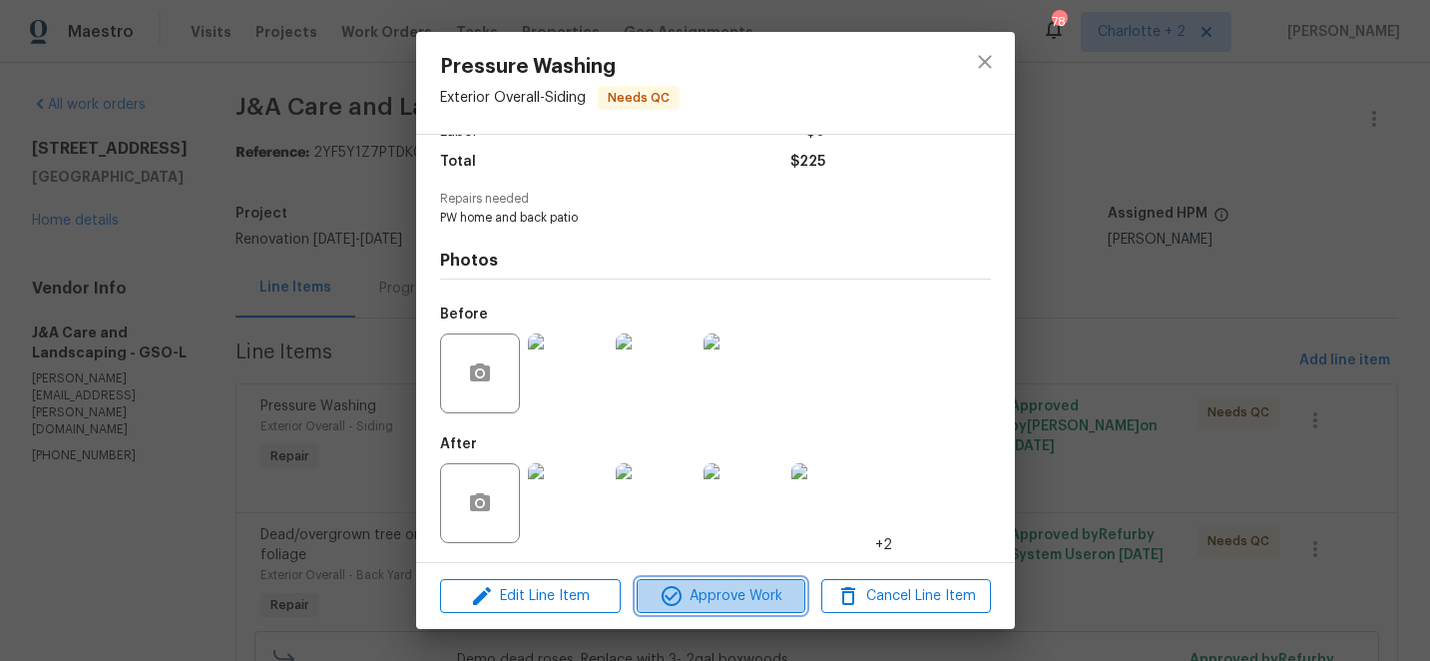
click at [737, 605] on span "Approve Work" at bounding box center [721, 596] width 157 height 25
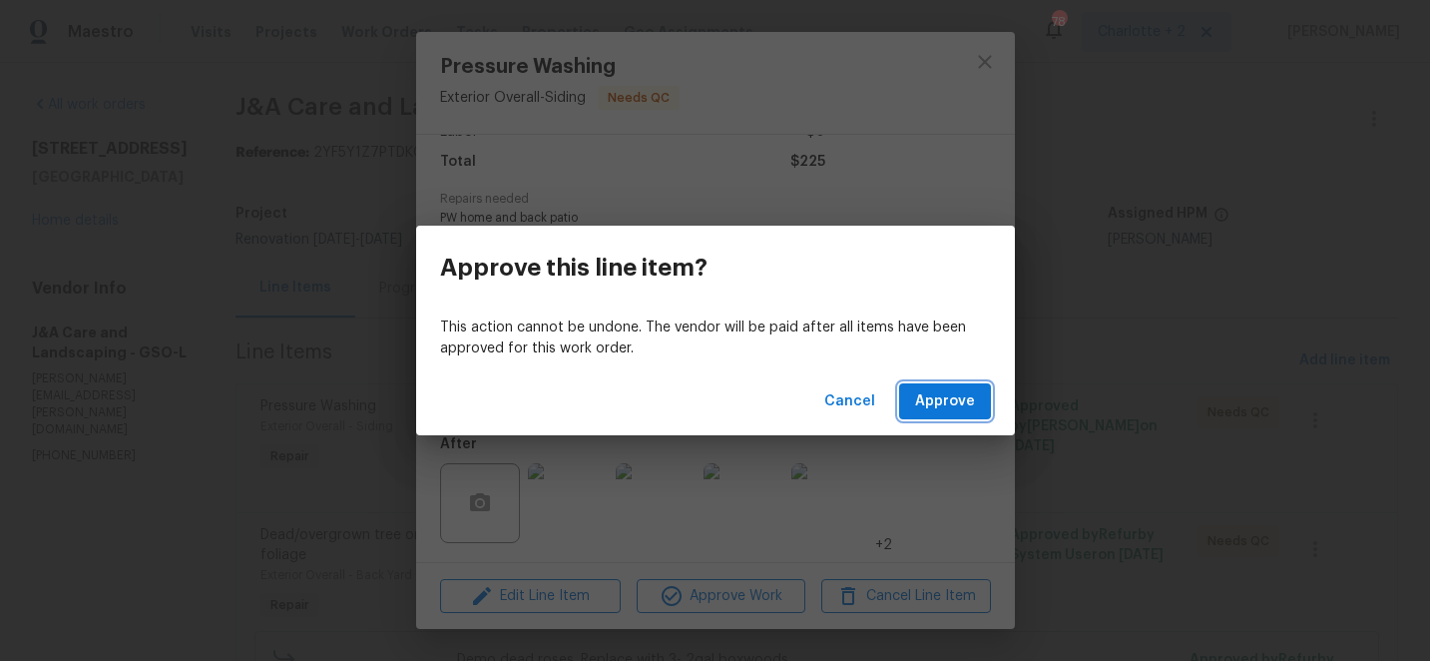
click at [937, 407] on span "Approve" at bounding box center [945, 401] width 60 height 25
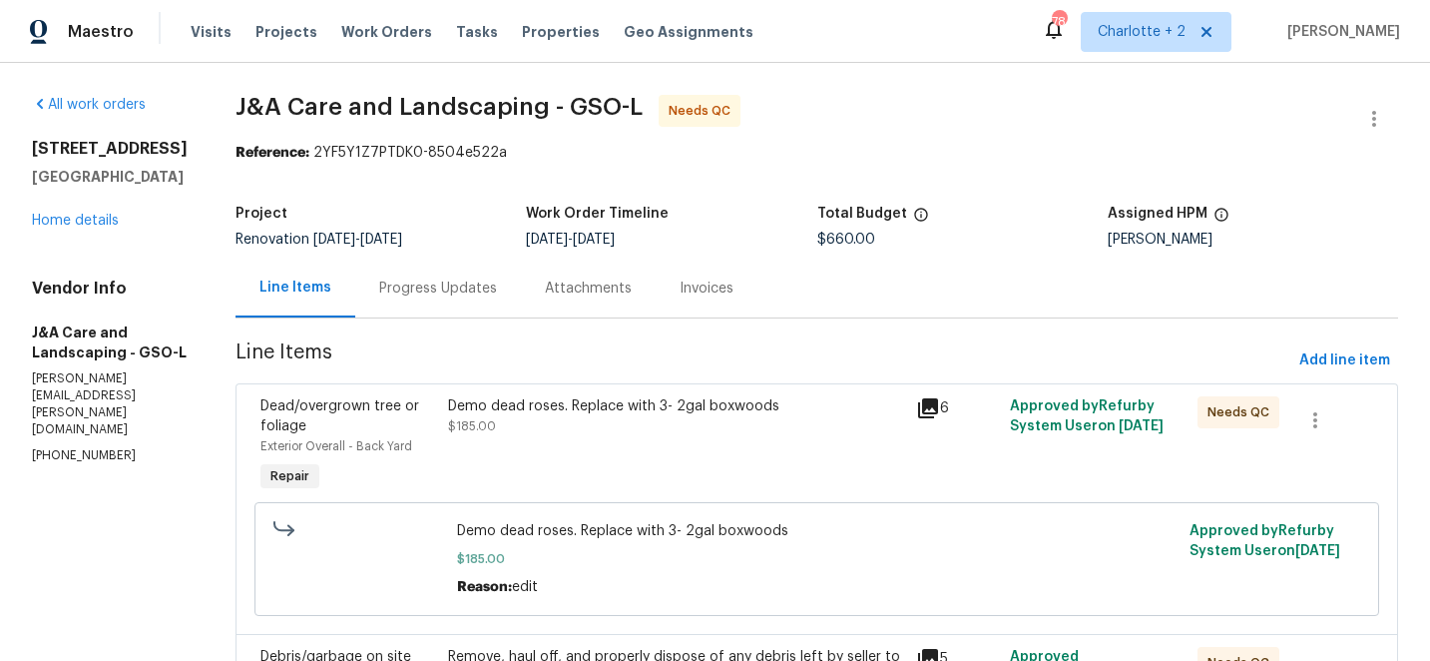
click at [580, 400] on div "Demo dead roses. Replace with 3- 2gal boxwoods" at bounding box center [676, 406] width 457 height 20
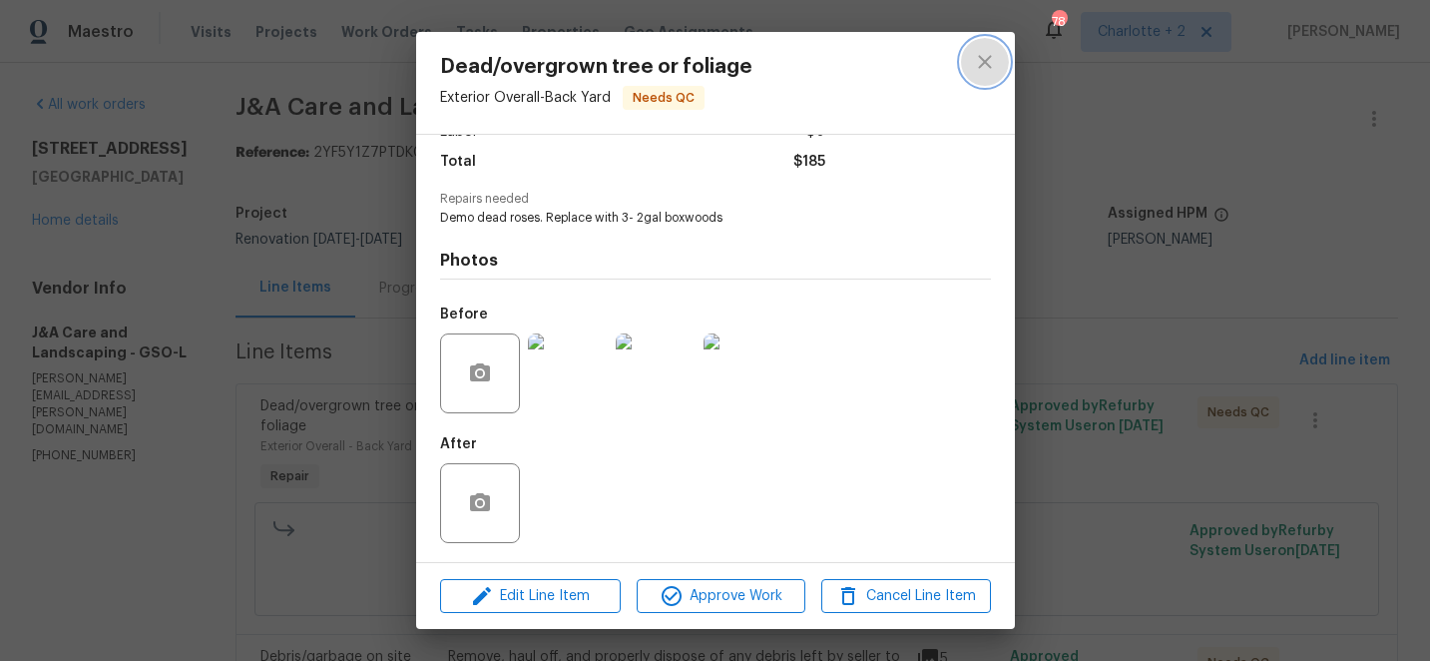
click at [982, 65] on icon "close" at bounding box center [984, 61] width 13 height 13
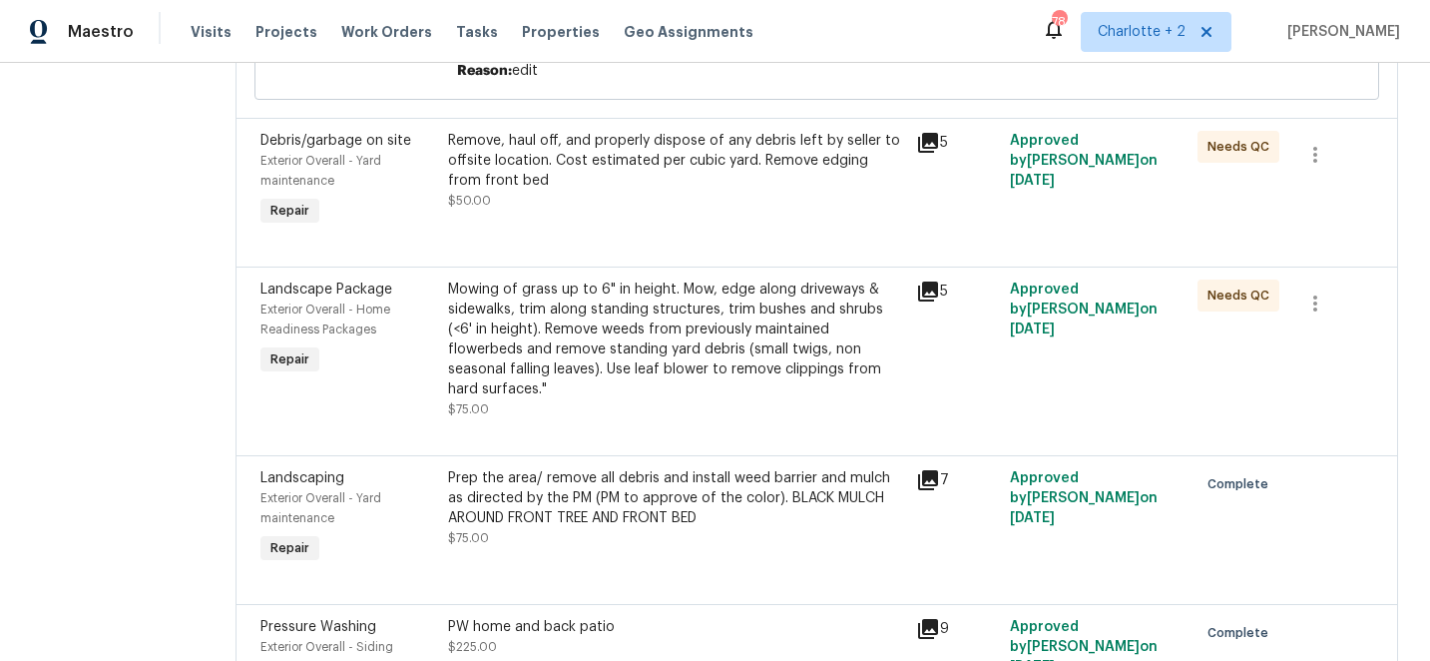
scroll to position [494, 0]
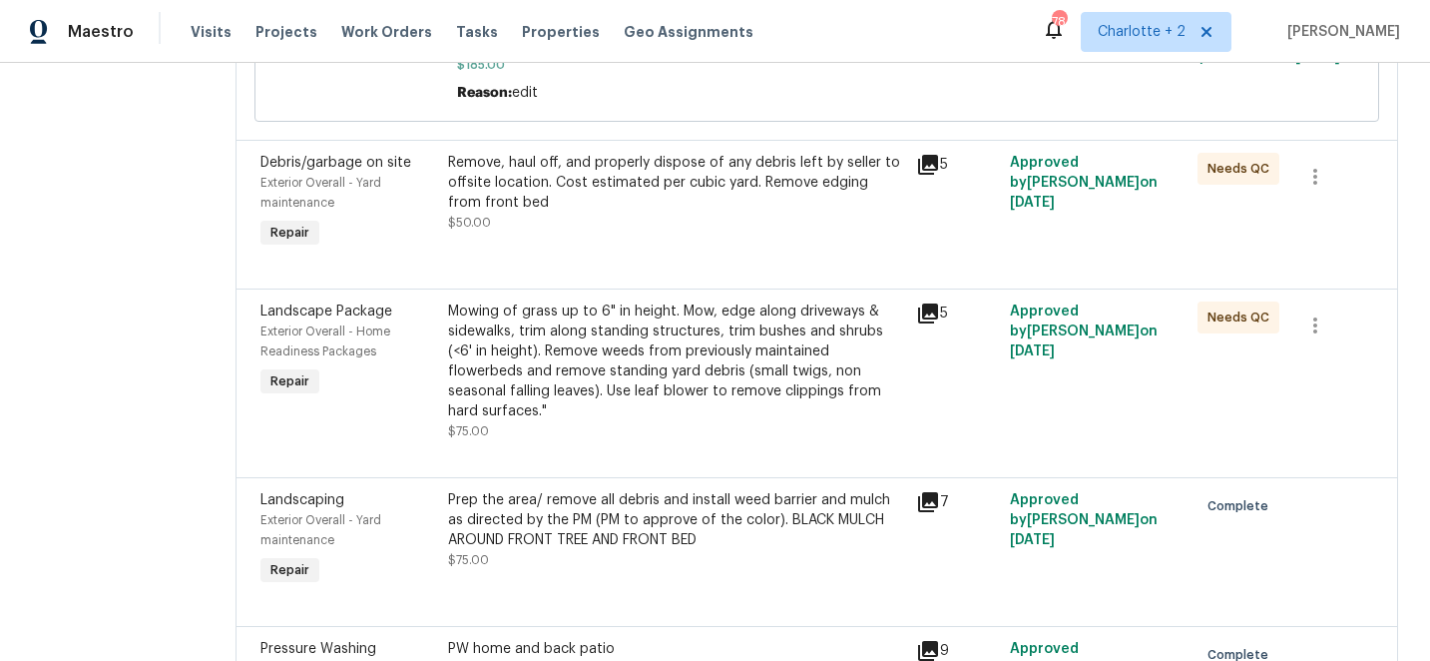
click at [644, 325] on div "Mowing of grass up to 6" in height. Mow, edge along driveways & sidewalks, trim…" at bounding box center [676, 361] width 457 height 120
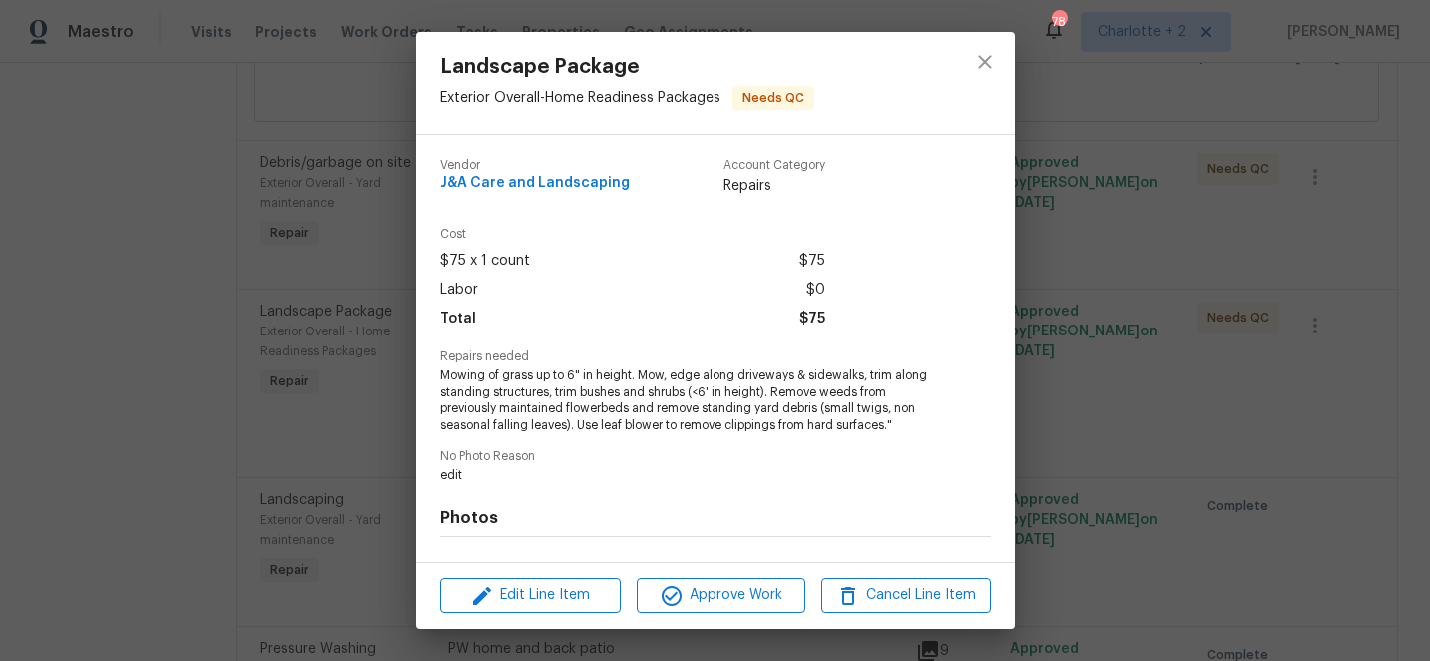
scroll to position [257, 0]
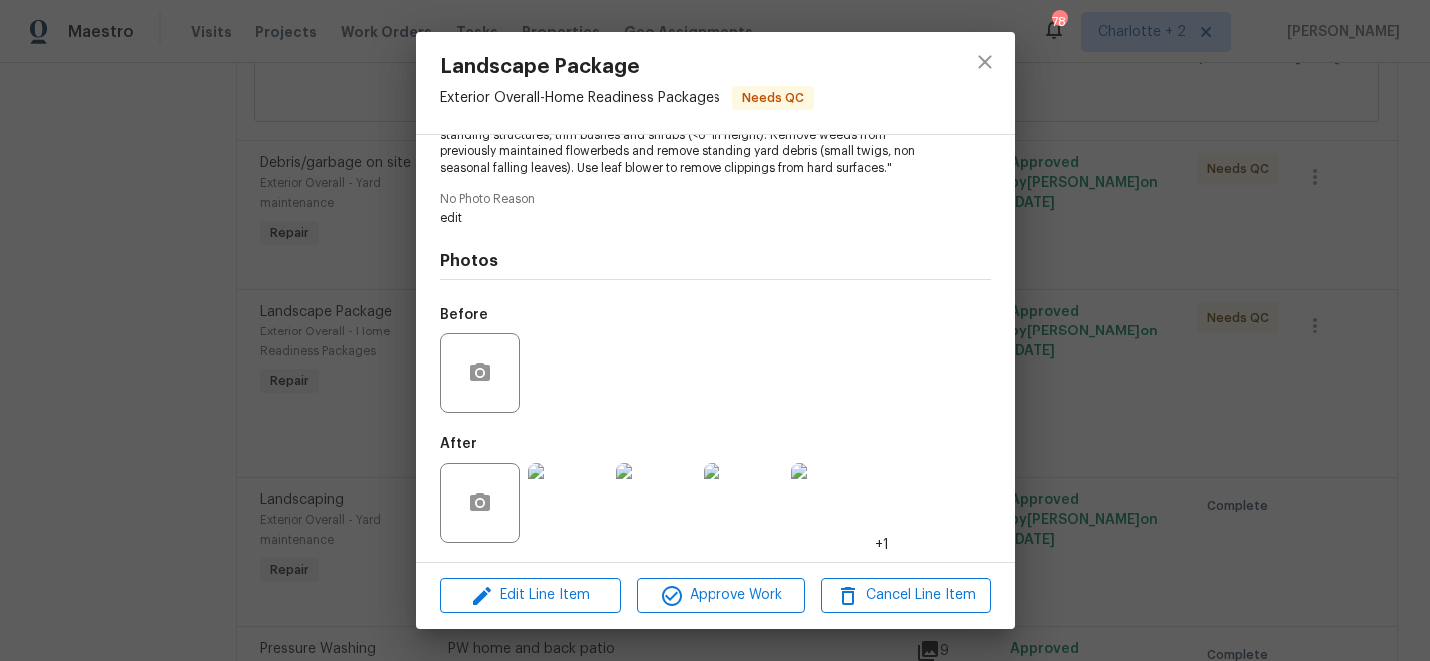
click at [553, 491] on img at bounding box center [568, 503] width 80 height 80
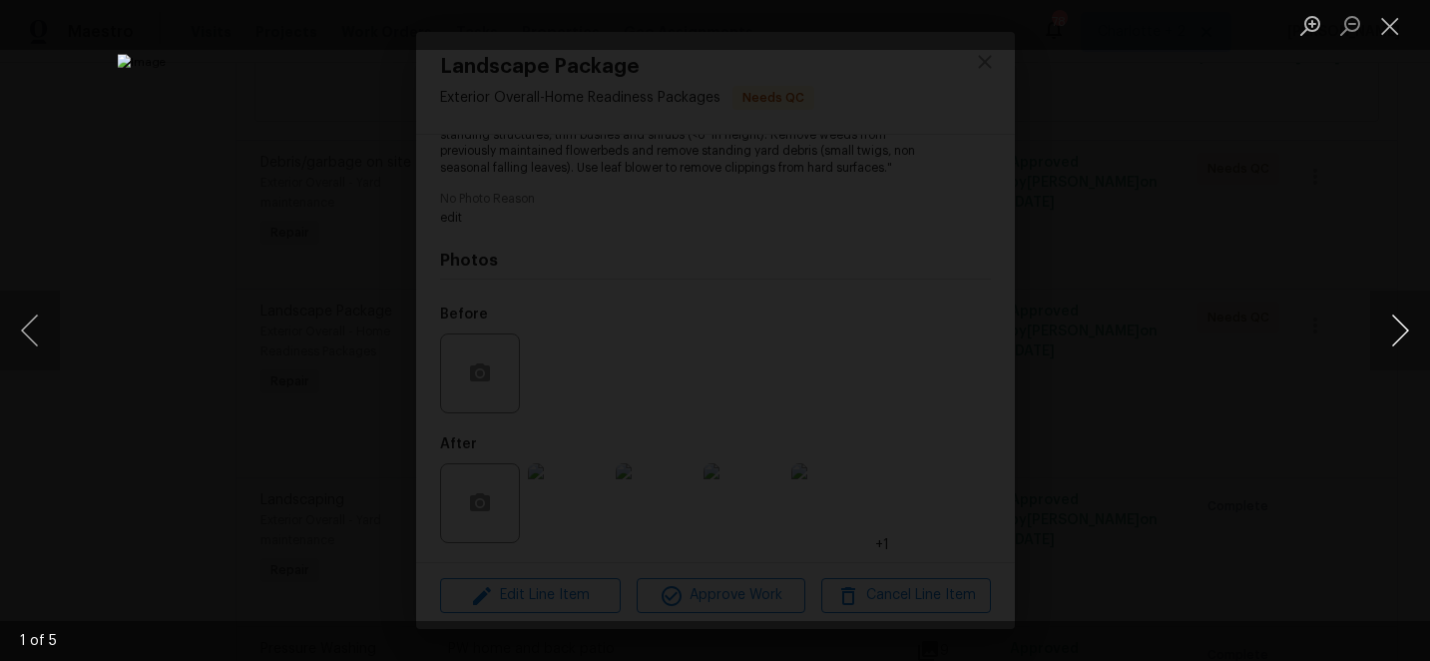
click at [1405, 324] on button "Next image" at bounding box center [1400, 330] width 60 height 80
click at [1396, 28] on button "Close lightbox" at bounding box center [1390, 25] width 40 height 35
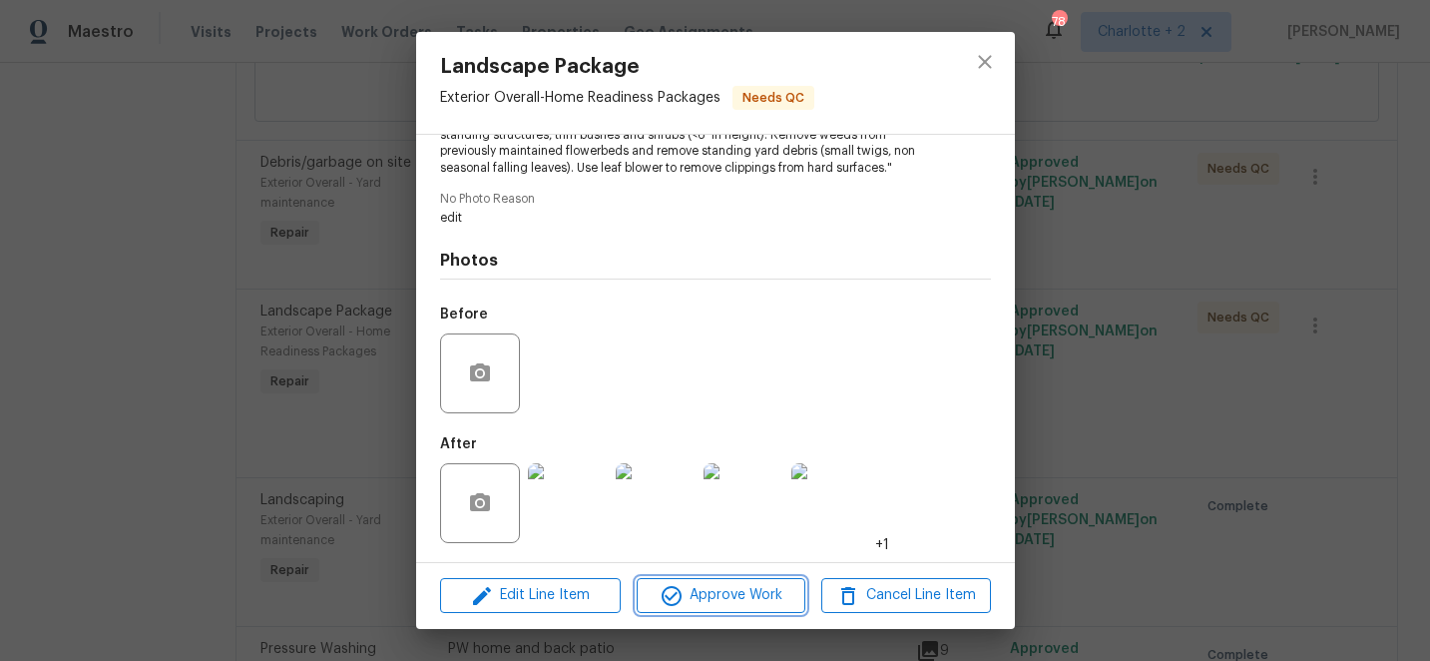
click at [755, 583] on span "Approve Work" at bounding box center [721, 595] width 157 height 25
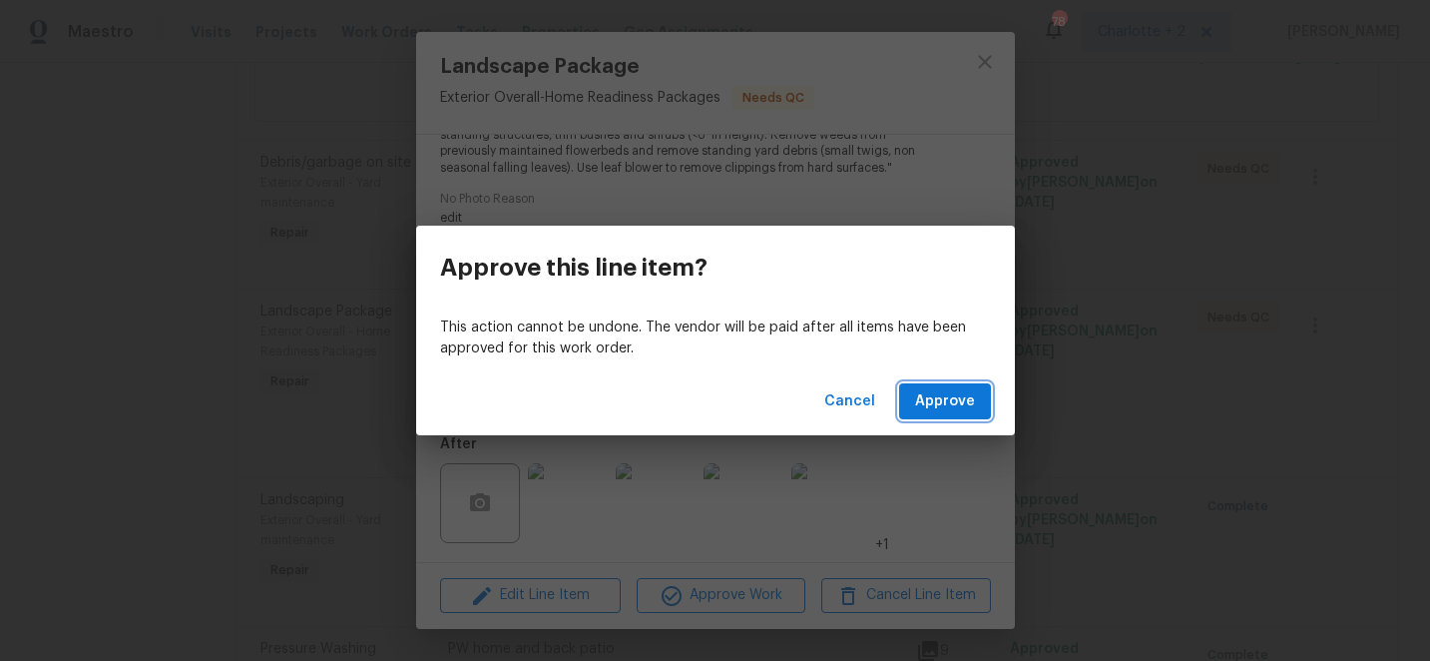
click at [933, 405] on span "Approve" at bounding box center [945, 401] width 60 height 25
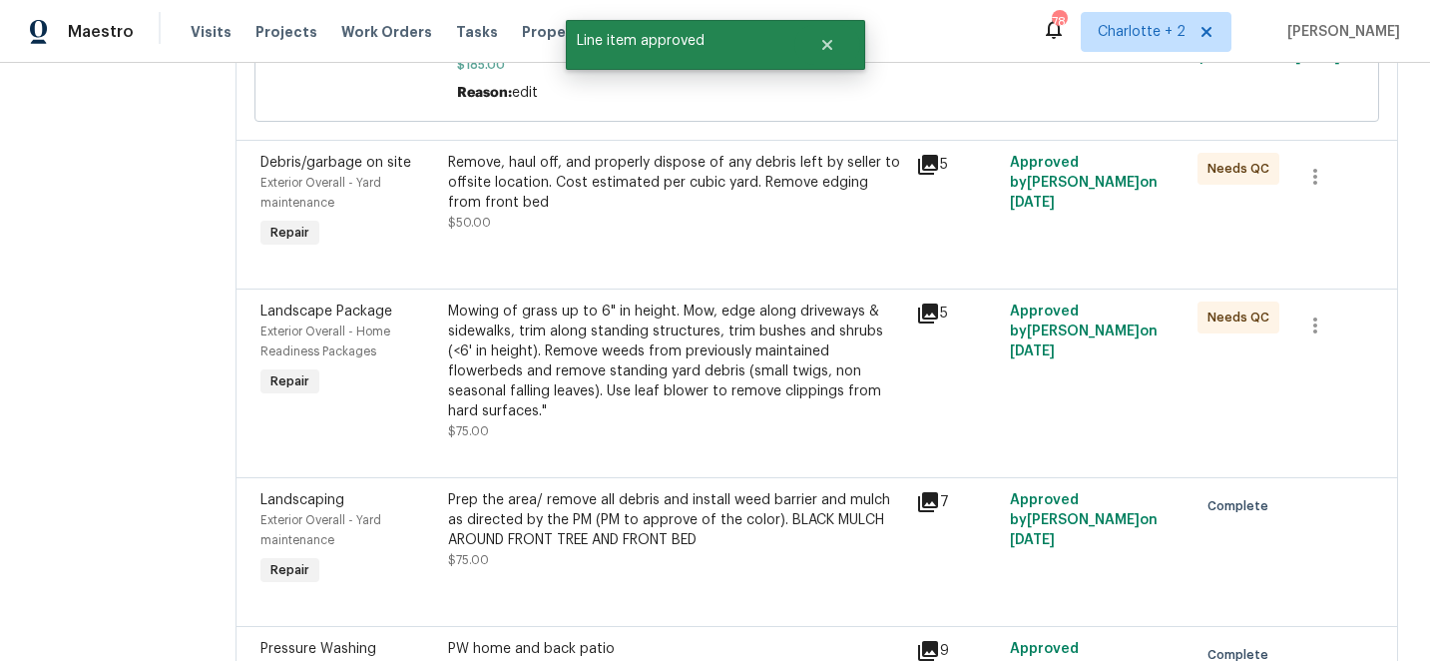
scroll to position [0, 0]
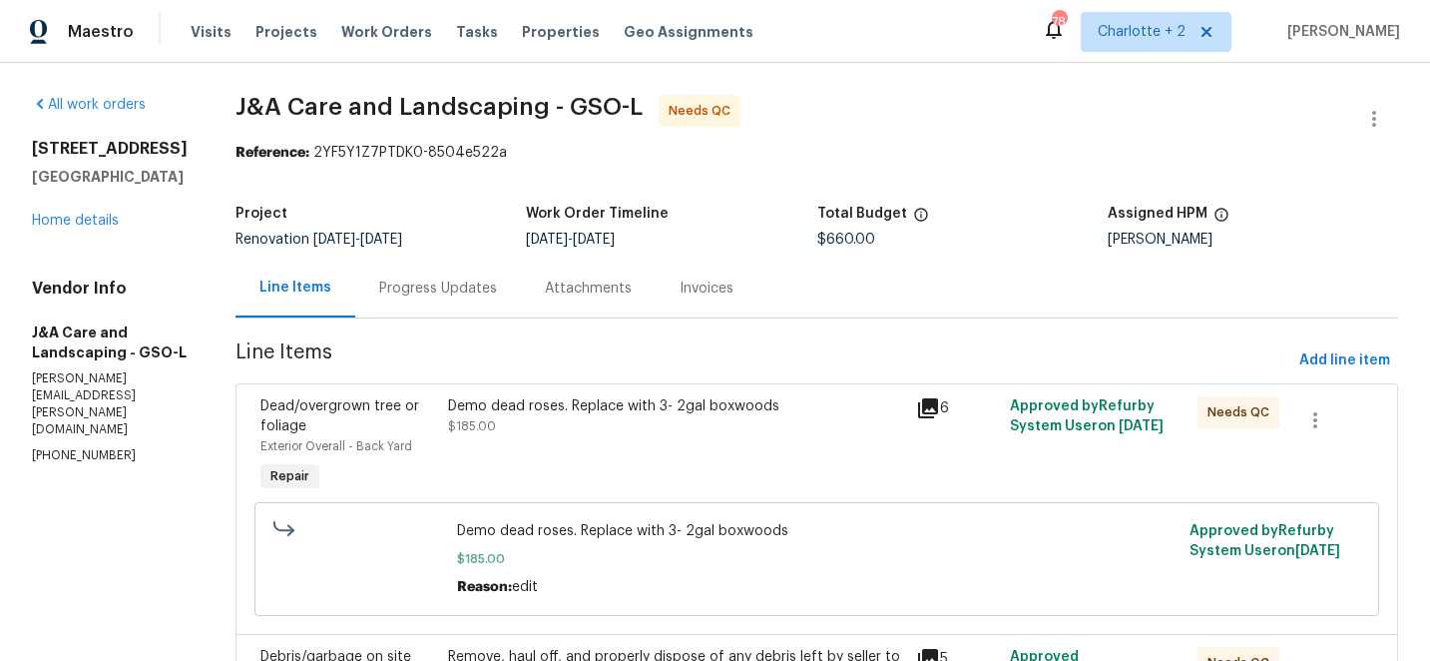
click at [554, 408] on div "Demo dead roses. Replace with 3- 2gal boxwoods" at bounding box center [676, 406] width 457 height 20
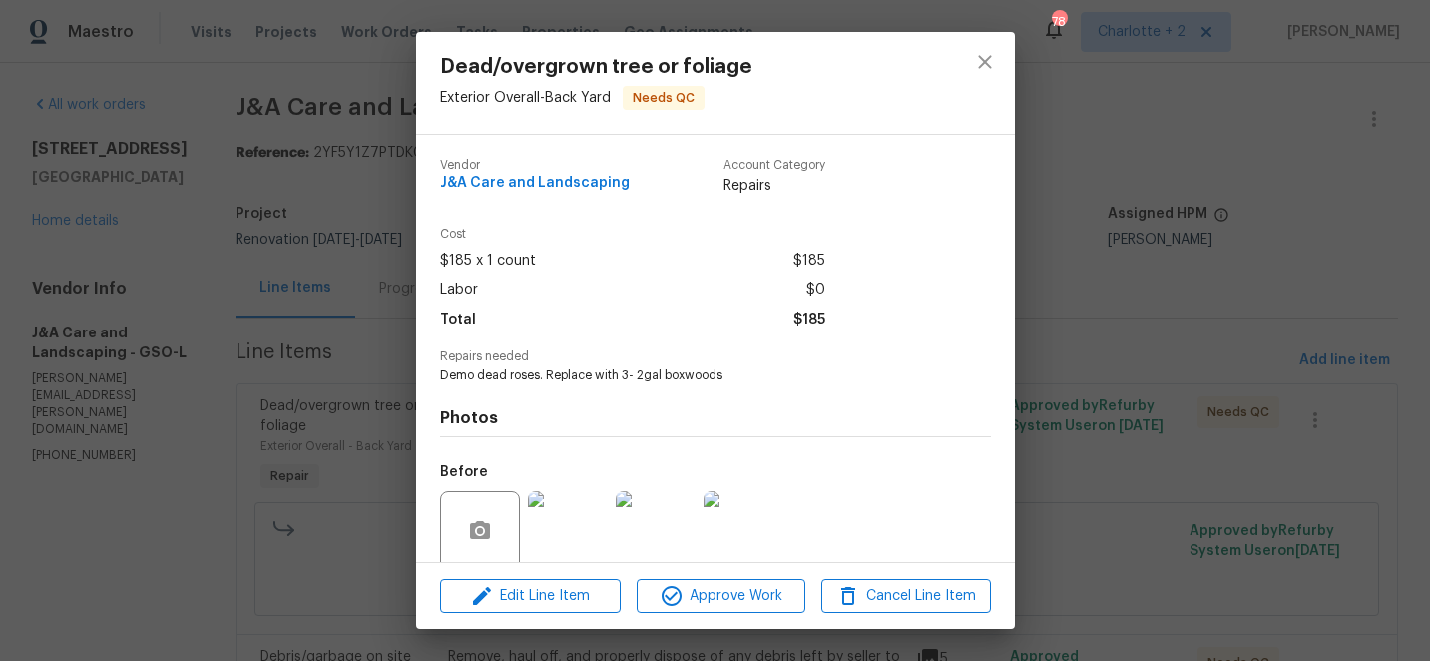
scroll to position [158, 0]
